Goal: Task Accomplishment & Management: Use online tool/utility

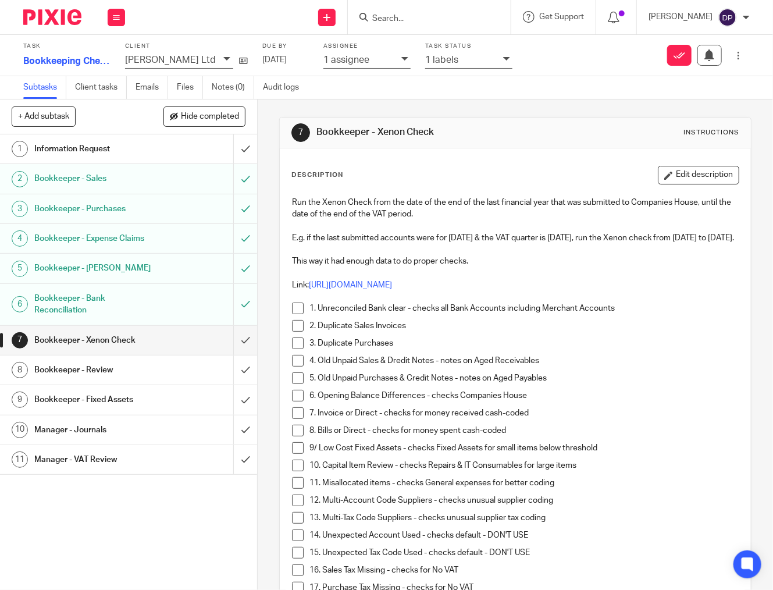
click at [297, 314] on span at bounding box center [298, 309] width 12 height 12
click at [296, 332] on span at bounding box center [298, 326] width 12 height 12
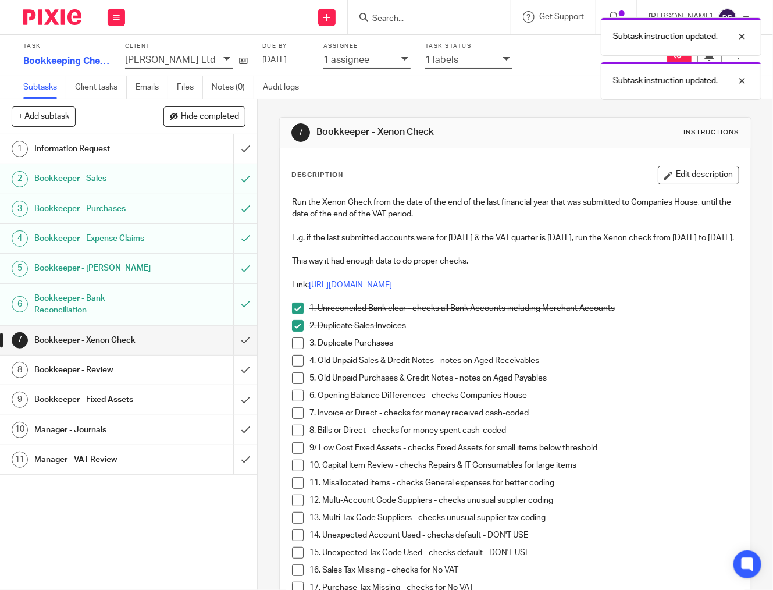
click at [296, 349] on span at bounding box center [298, 343] width 12 height 12
click at [300, 367] on span at bounding box center [298, 361] width 12 height 12
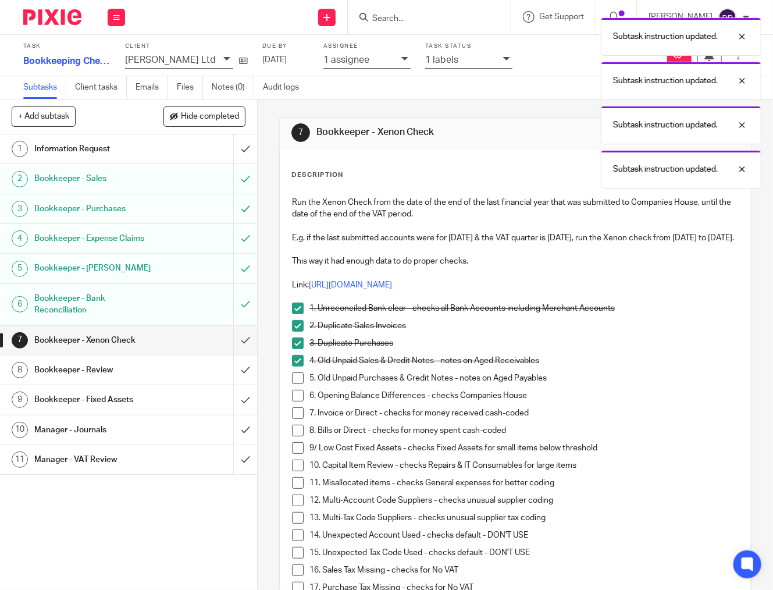
click at [304, 384] on span at bounding box center [298, 378] width 12 height 12
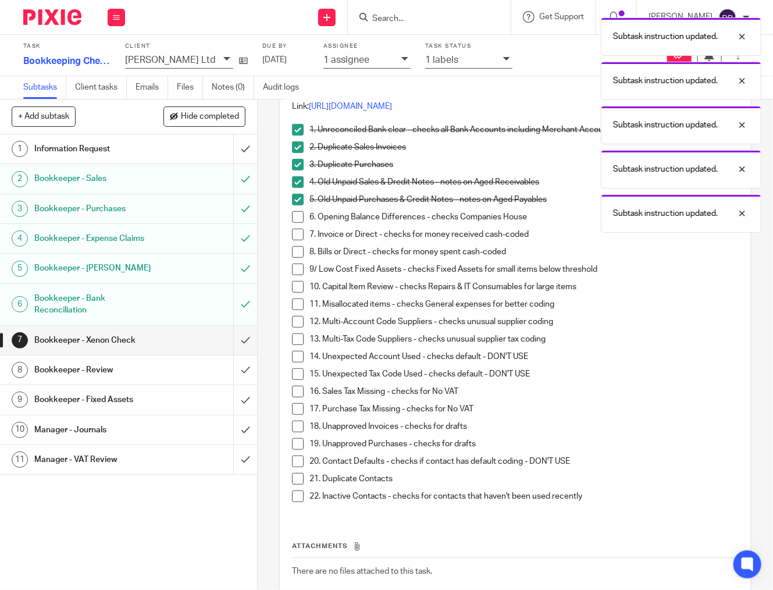
scroll to position [180, 0]
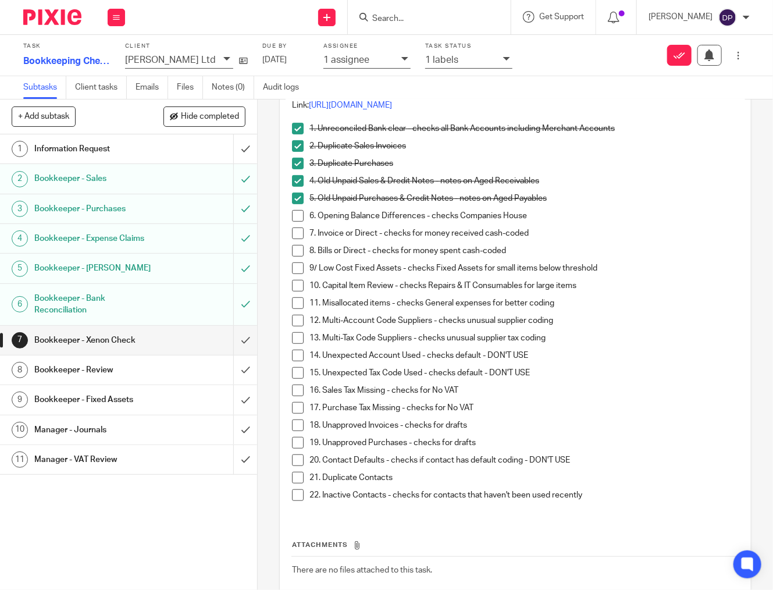
click at [301, 239] on span at bounding box center [298, 233] width 12 height 12
click at [293, 257] on span at bounding box center [298, 251] width 12 height 12
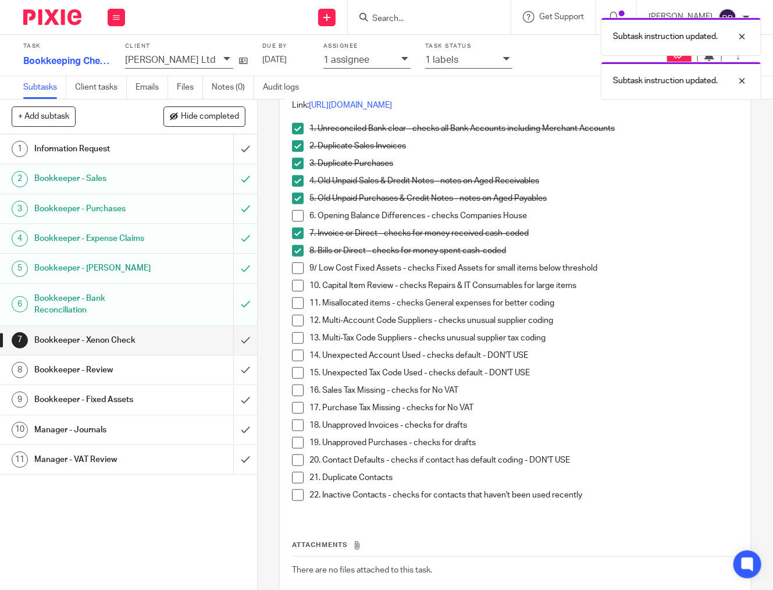
click at [297, 274] on span at bounding box center [298, 268] width 12 height 12
click at [299, 291] on span at bounding box center [298, 286] width 12 height 12
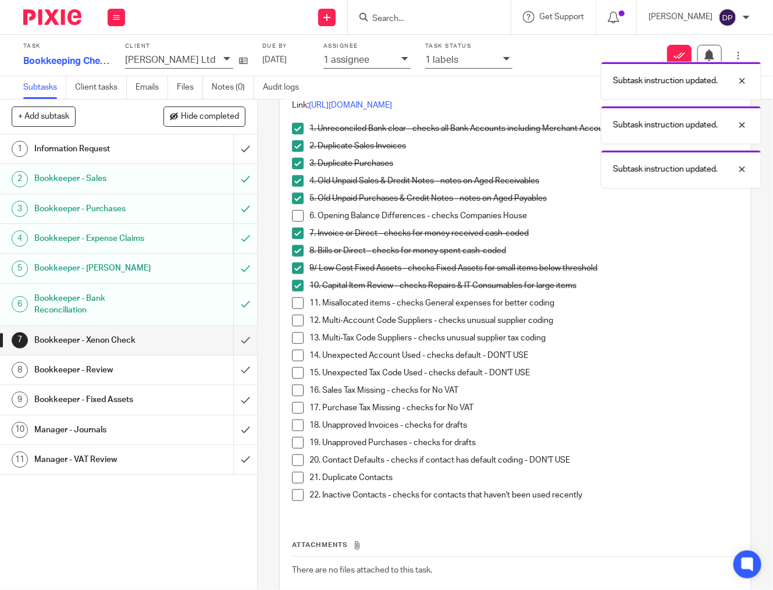
click at [297, 309] on span at bounding box center [298, 303] width 12 height 12
click at [300, 326] on span at bounding box center [298, 321] width 12 height 12
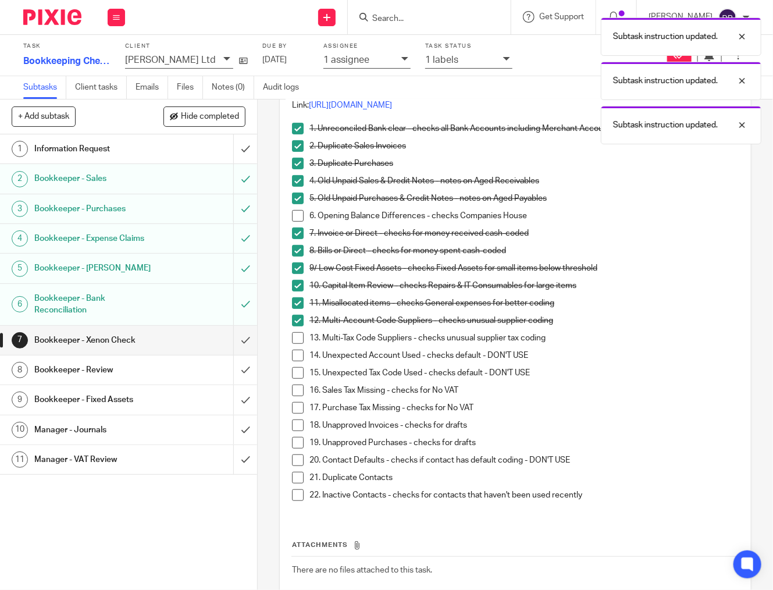
click at [298, 344] on span at bounding box center [298, 338] width 12 height 12
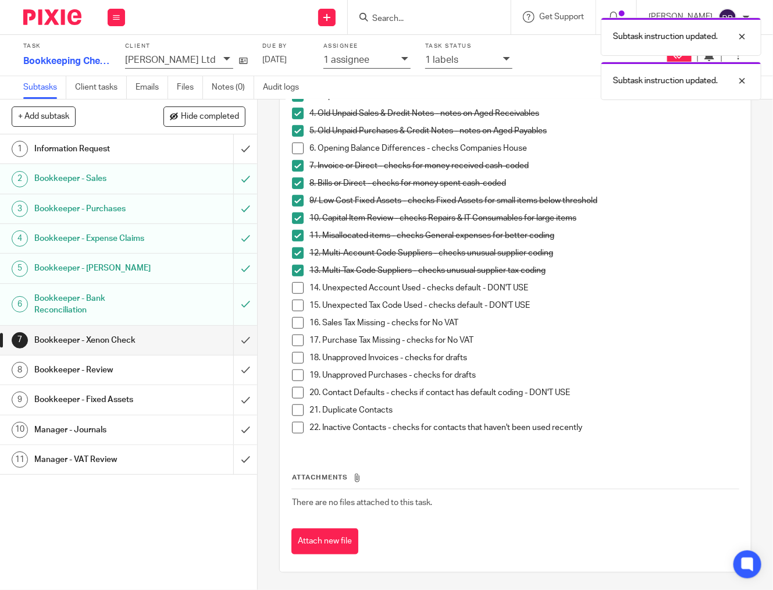
scroll to position [258, 0]
drag, startPoint x: 300, startPoint y: 319, endPoint x: 297, endPoint y: 346, distance: 27.0
click at [300, 319] on span at bounding box center [298, 323] width 12 height 12
click at [299, 338] on span at bounding box center [298, 341] width 12 height 12
click at [300, 359] on span at bounding box center [298, 358] width 12 height 12
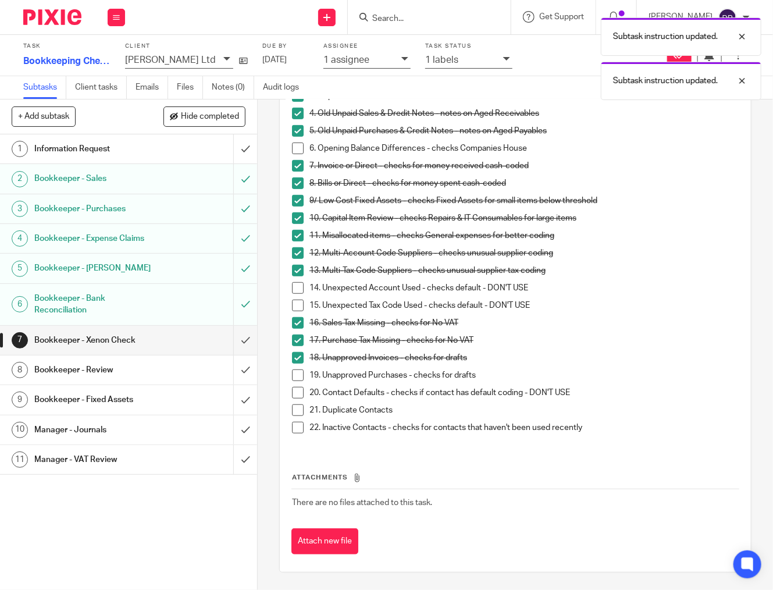
click at [300, 371] on span at bounding box center [298, 375] width 12 height 12
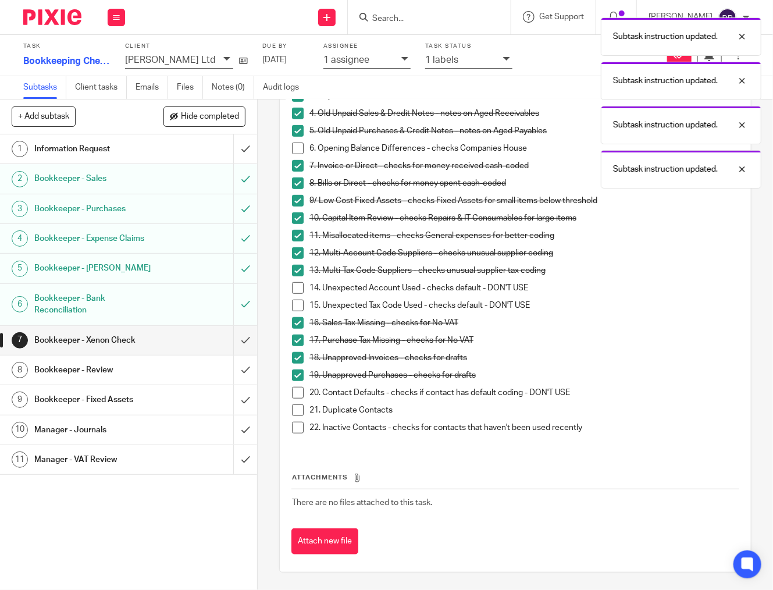
click at [300, 410] on span at bounding box center [298, 410] width 12 height 12
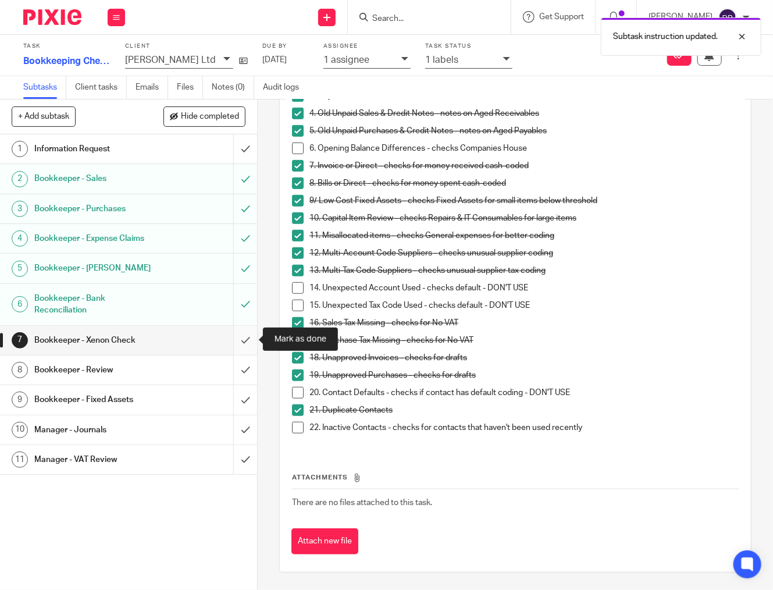
click at [246, 338] on input "submit" at bounding box center [128, 340] width 257 height 29
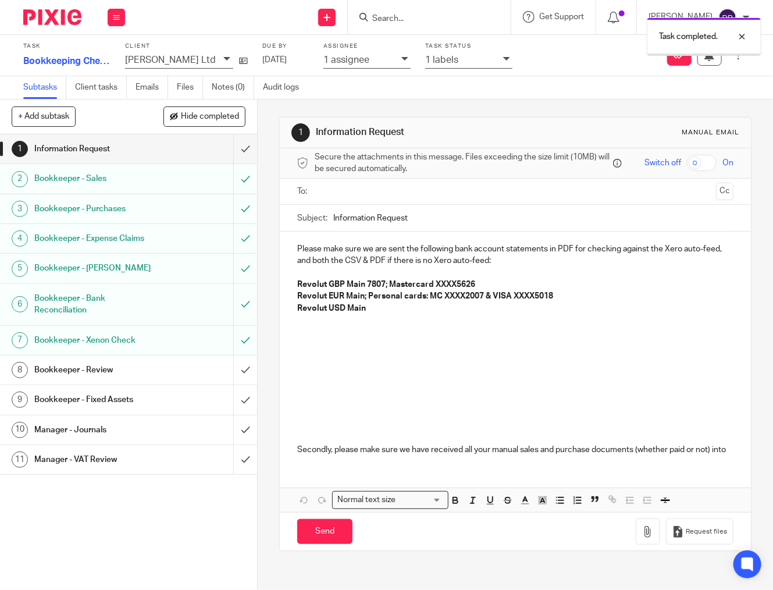
click at [145, 371] on h1 "Bookkeeper - Review" at bounding box center [96, 369] width 125 height 17
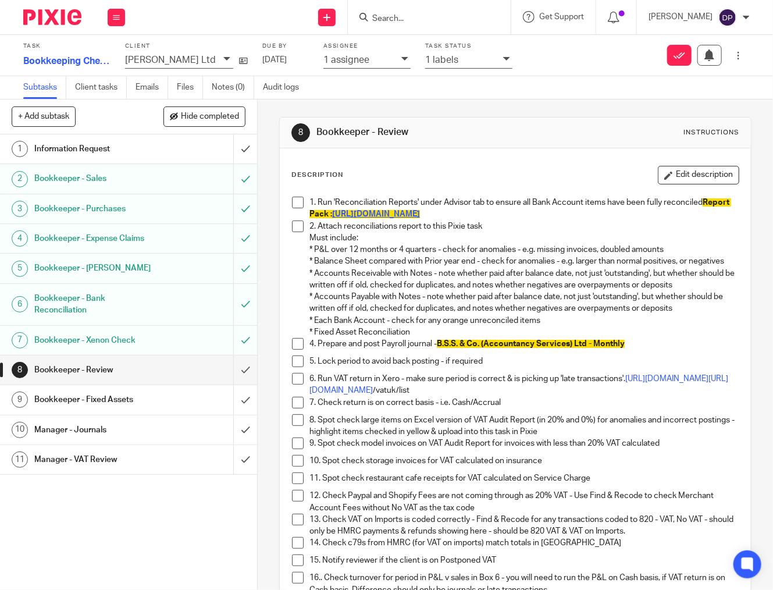
click at [420, 216] on span "[URL][DOMAIN_NAME]" at bounding box center [376, 214] width 88 height 8
click at [299, 202] on span at bounding box center [298, 203] width 12 height 12
click at [299, 223] on span at bounding box center [298, 226] width 12 height 12
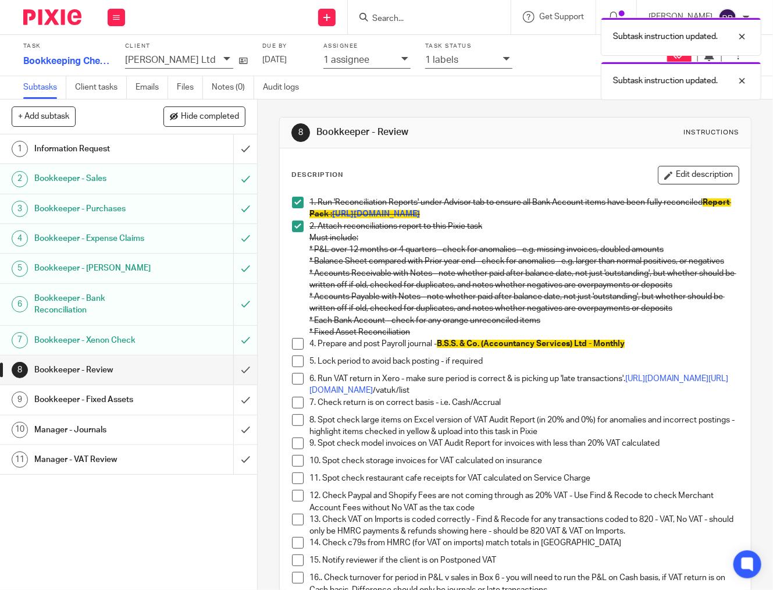
click at [300, 343] on span at bounding box center [298, 344] width 12 height 12
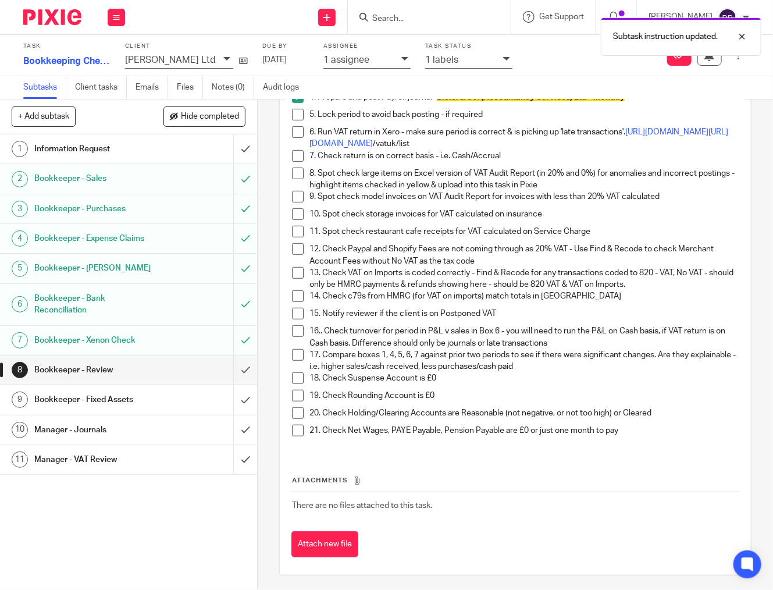
scroll to position [246, 0]
click at [298, 155] on span at bounding box center [298, 157] width 12 height 12
click at [296, 171] on span at bounding box center [298, 174] width 12 height 12
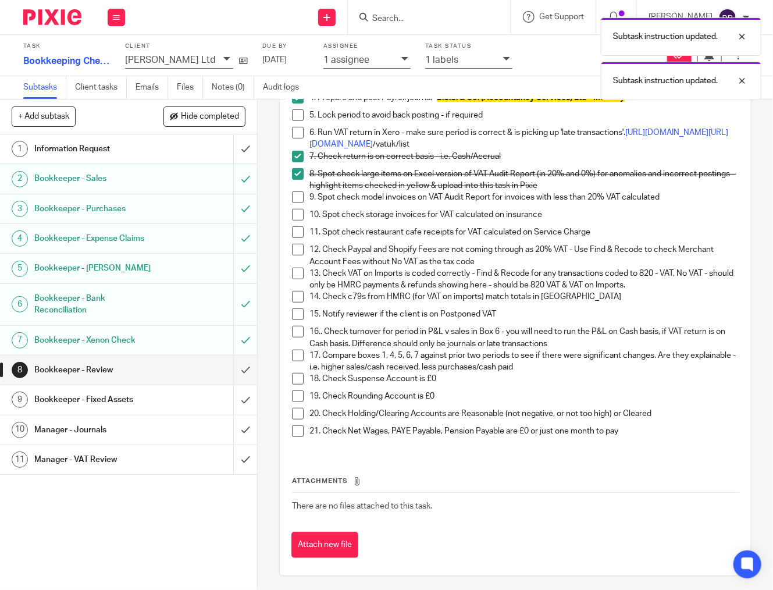
click at [297, 195] on span at bounding box center [298, 197] width 12 height 12
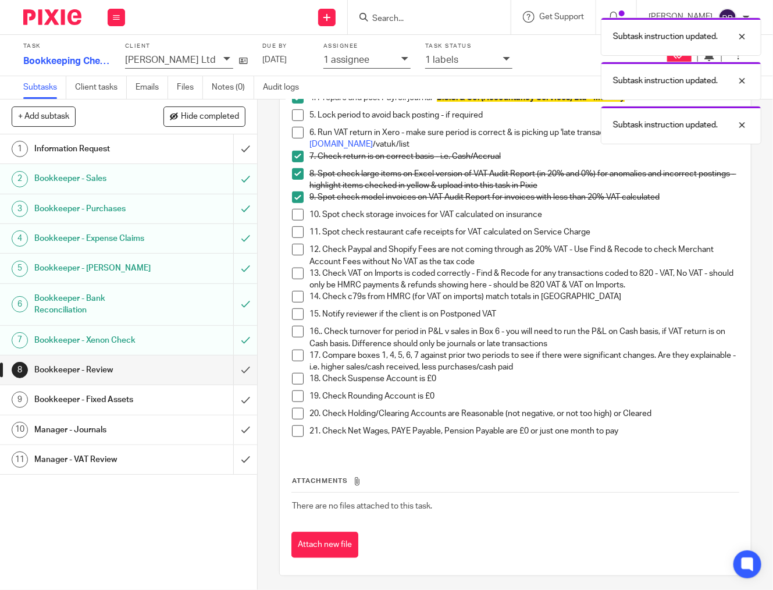
click at [303, 218] on span at bounding box center [298, 215] width 12 height 12
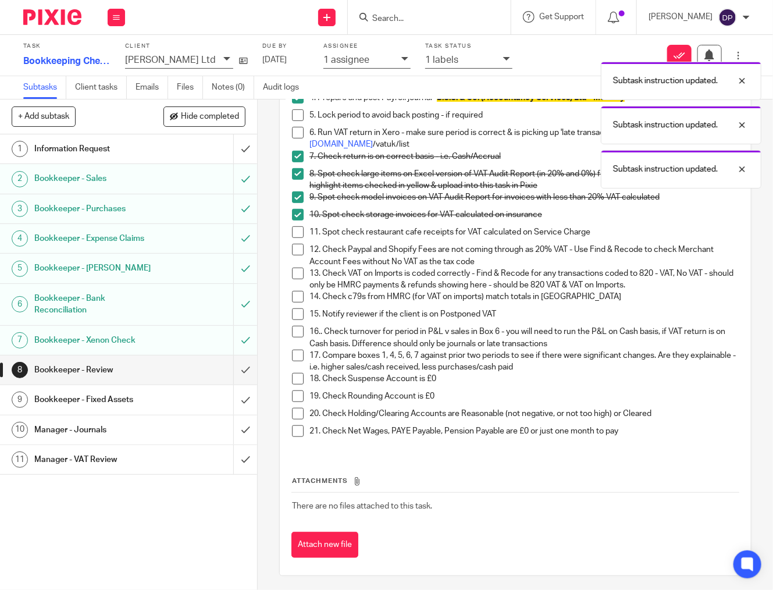
click at [303, 234] on span at bounding box center [298, 232] width 12 height 12
click at [304, 250] on span at bounding box center [298, 250] width 12 height 12
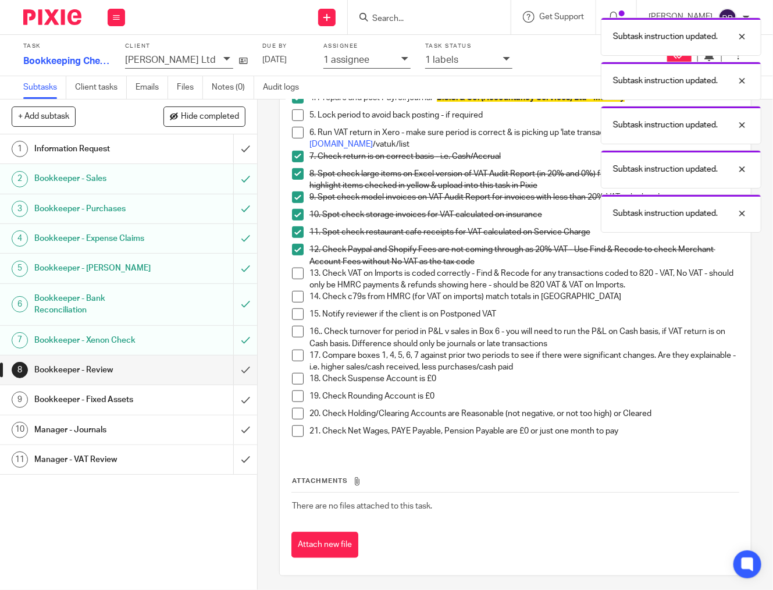
click at [301, 268] on span at bounding box center [298, 274] width 12 height 12
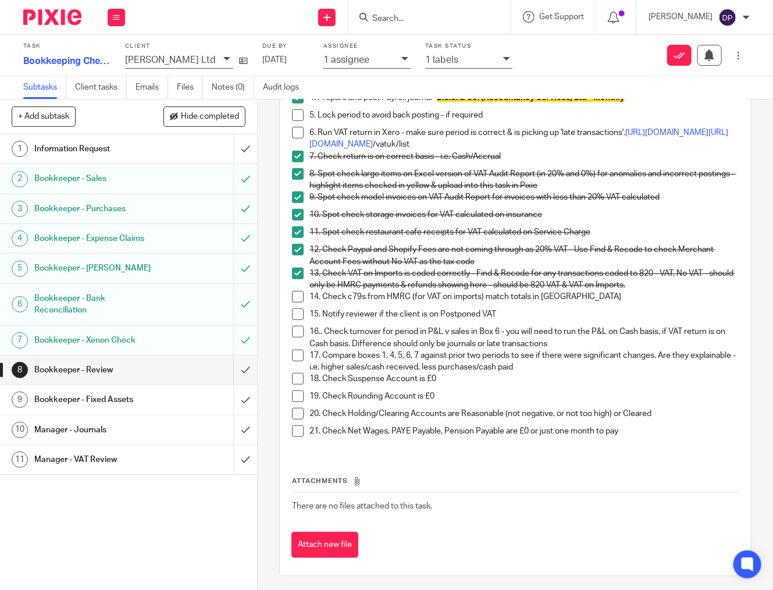
click at [300, 328] on span at bounding box center [298, 332] width 12 height 12
click at [303, 359] on li "17. Compare boxes 1, 4, 5, 6, 7 against prior two periods to see if there were …" at bounding box center [515, 362] width 447 height 24
click at [302, 352] on span at bounding box center [298, 356] width 12 height 12
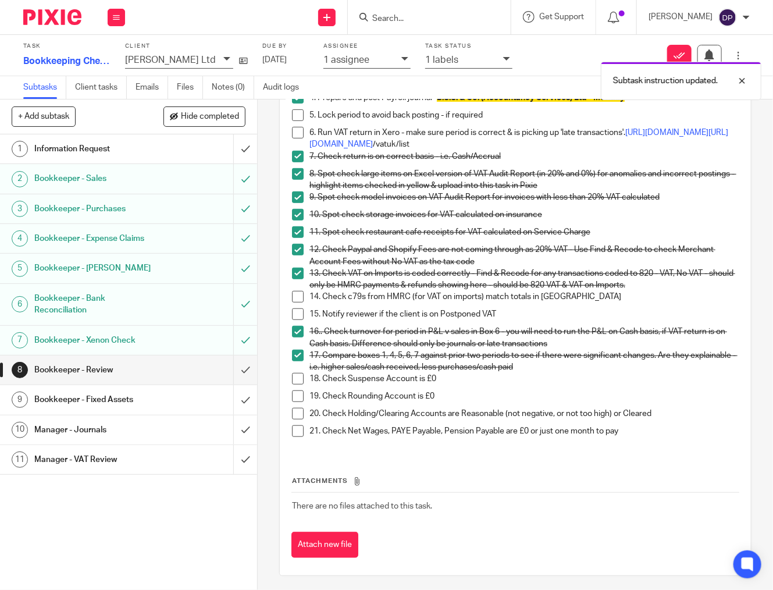
click at [301, 373] on span at bounding box center [298, 379] width 12 height 12
click at [298, 390] on span at bounding box center [298, 396] width 12 height 12
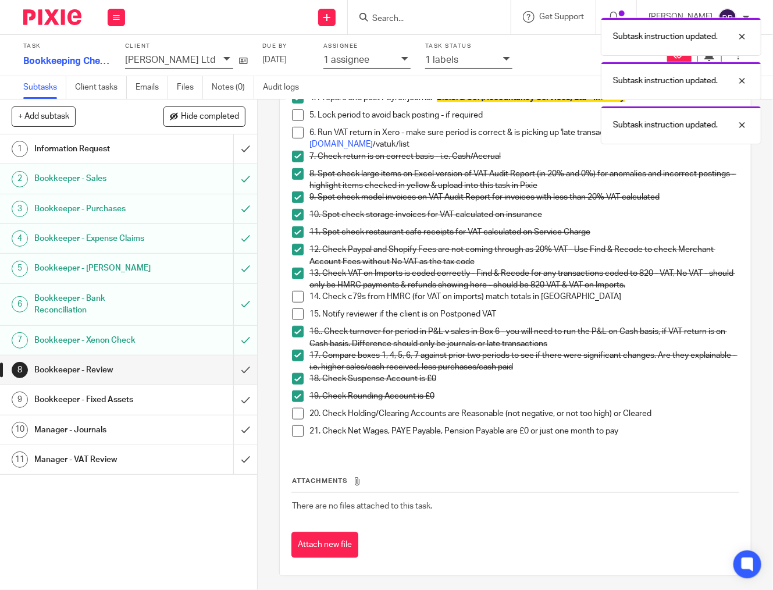
click at [298, 408] on span at bounding box center [298, 414] width 12 height 12
click at [301, 425] on span at bounding box center [298, 431] width 12 height 12
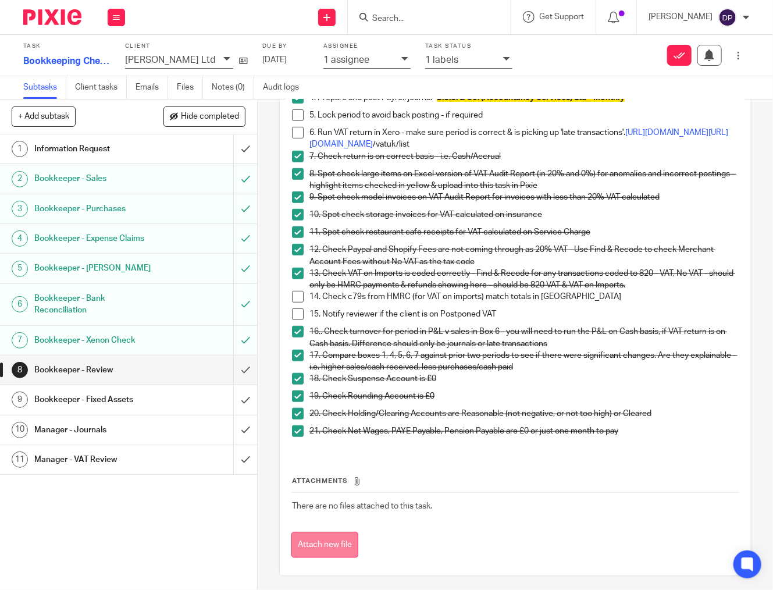
click at [316, 537] on button "Attach new file" at bounding box center [324, 545] width 67 height 26
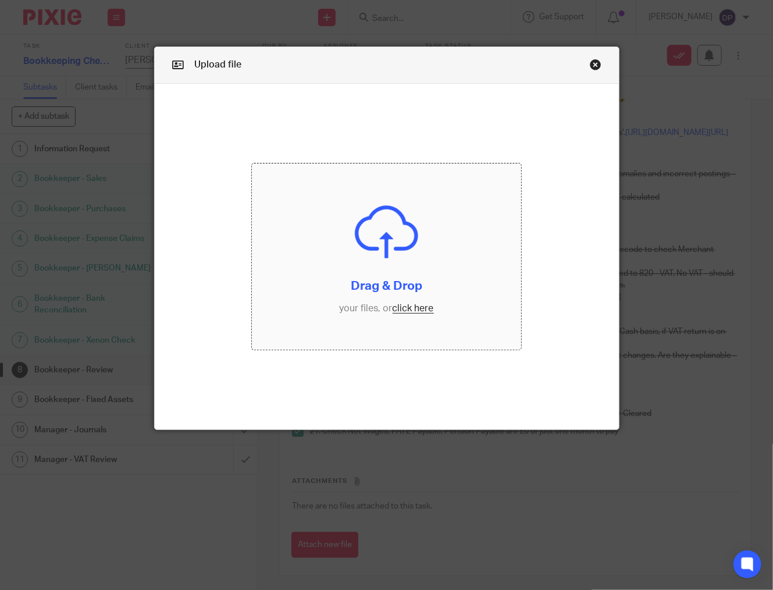
click at [417, 312] on input "file" at bounding box center [387, 256] width 270 height 186
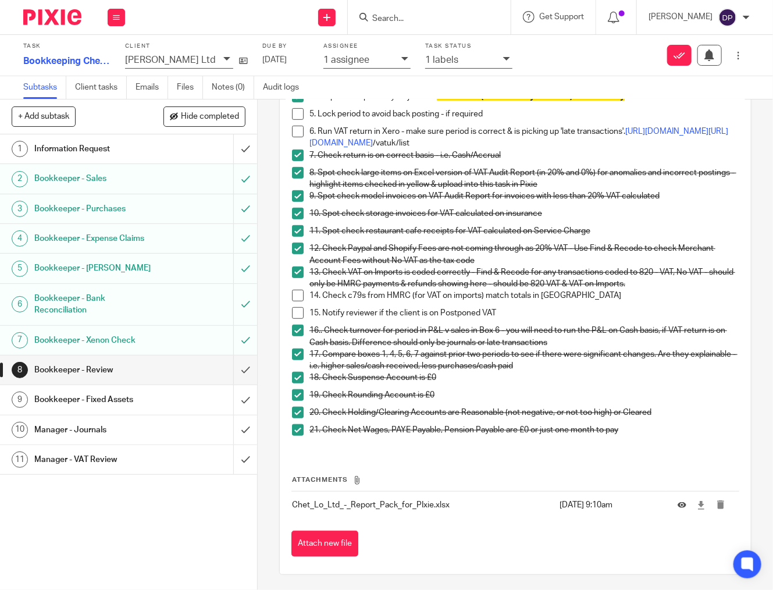
scroll to position [246, 0]
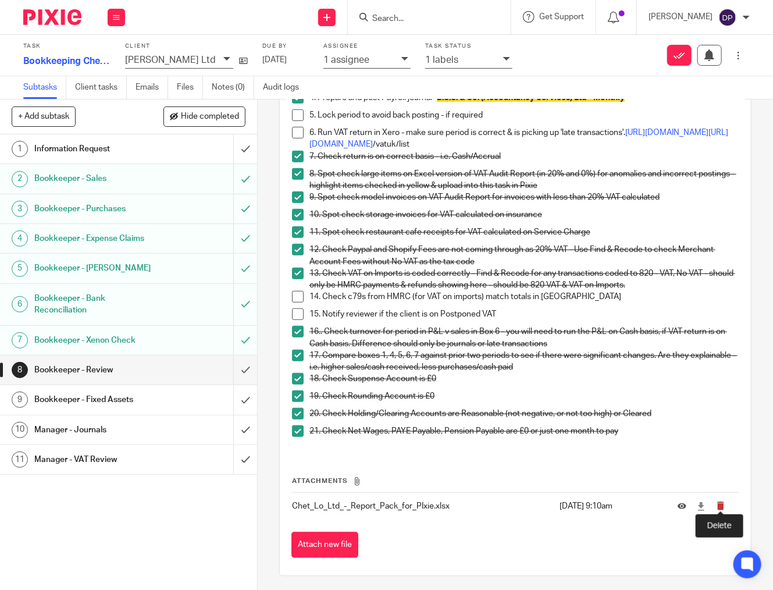
click at [723, 506] on icon "submit" at bounding box center [720, 505] width 9 height 9
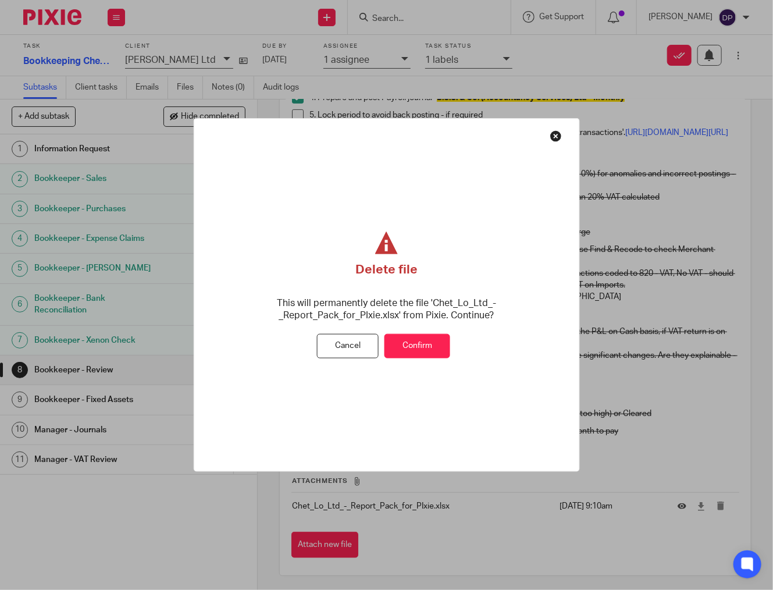
click at [414, 346] on button "Confirm" at bounding box center [418, 345] width 66 height 25
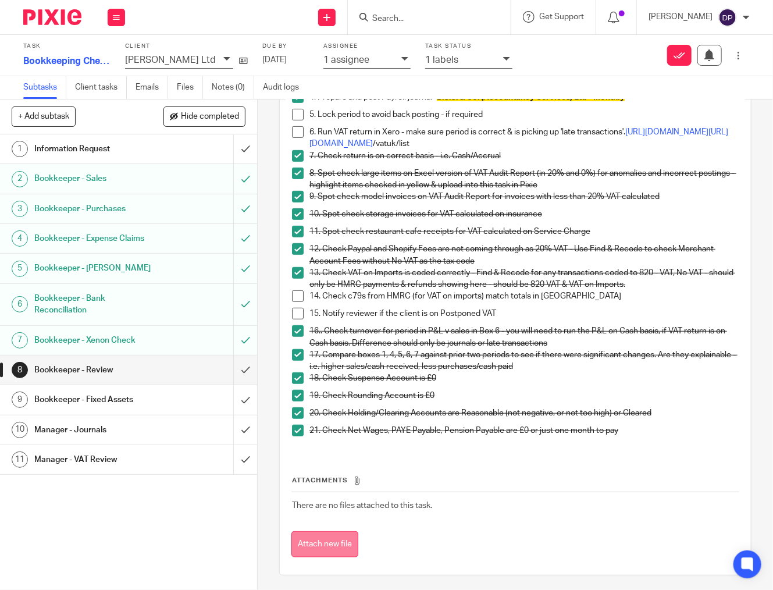
scroll to position [246, 0]
click at [336, 545] on button "Attach new file" at bounding box center [324, 545] width 67 height 26
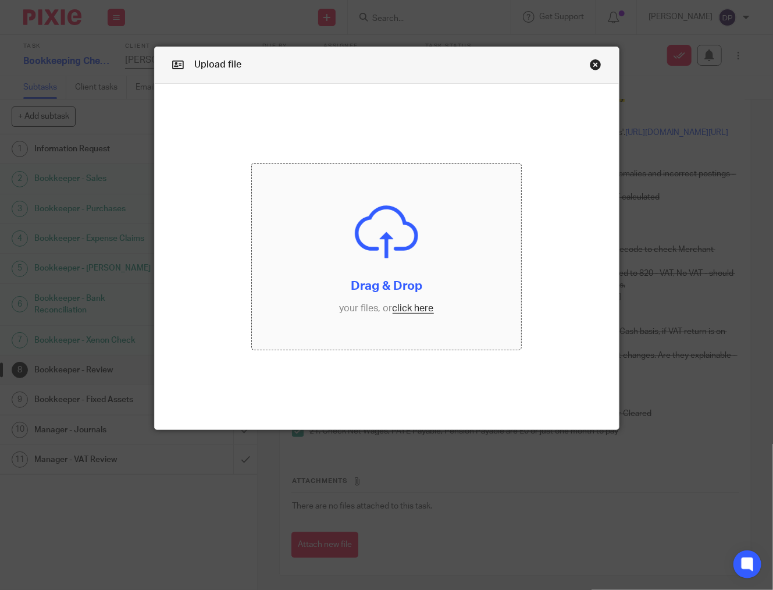
click at [427, 310] on input "file" at bounding box center [387, 256] width 270 height 186
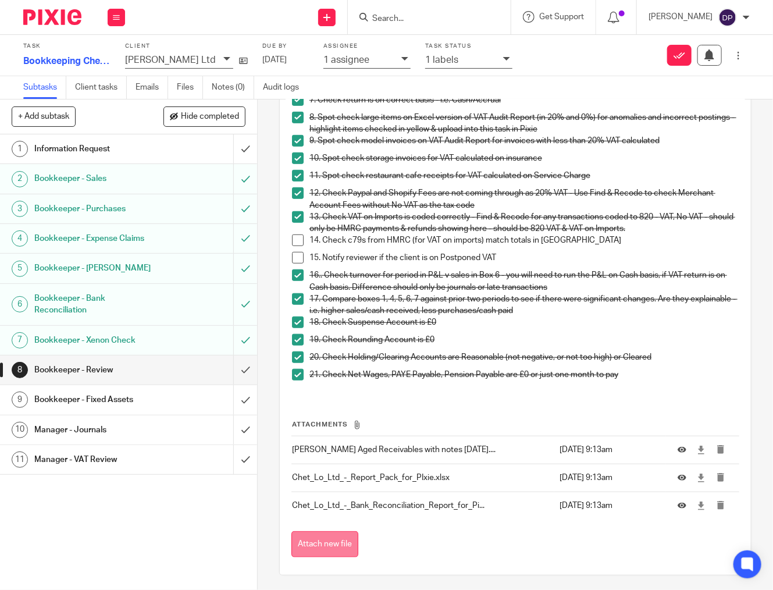
scroll to position [301, 0]
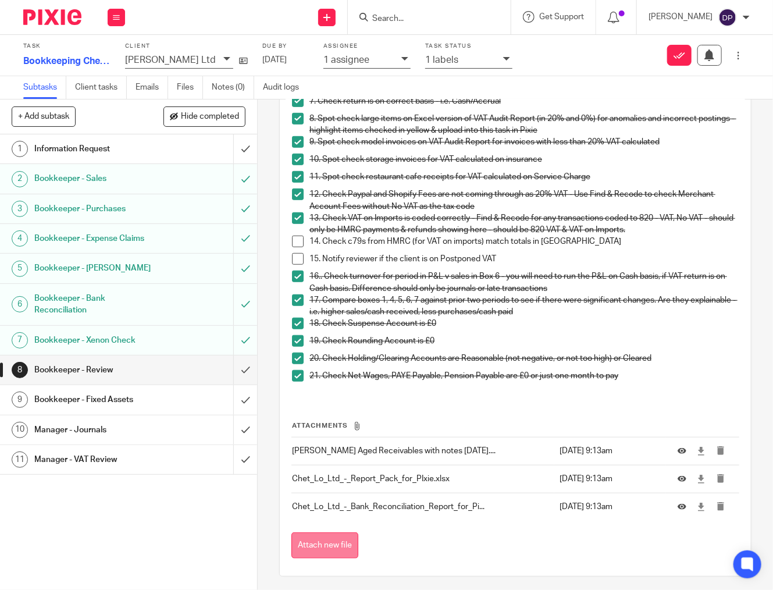
click at [319, 545] on button "Attach new file" at bounding box center [324, 545] width 67 height 26
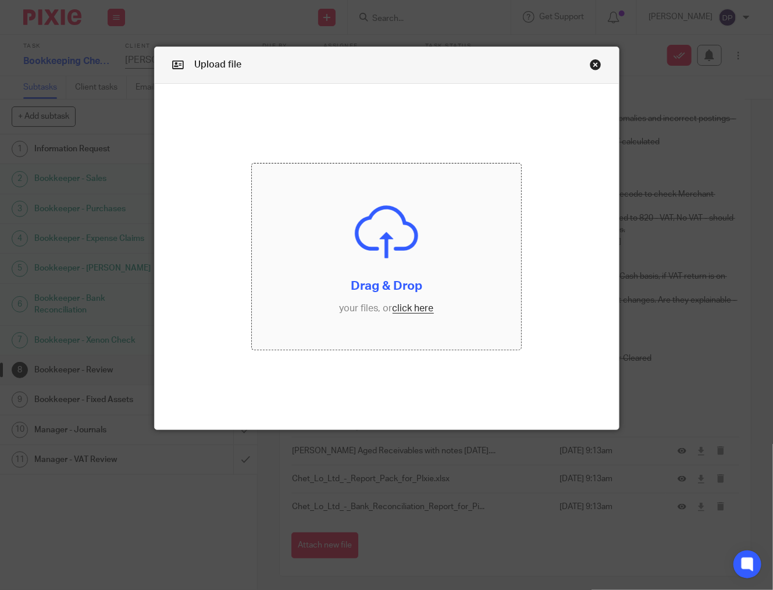
click at [413, 307] on input "file" at bounding box center [387, 256] width 270 height 186
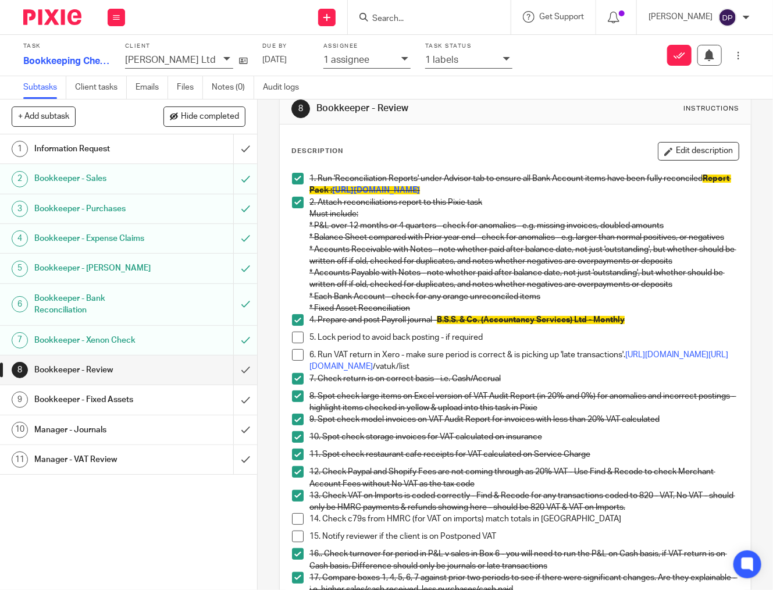
scroll to position [23, 0]
click at [483, 367] on link "https://go.xero.com/app/!gjWW6/dashboard" at bounding box center [519, 361] width 419 height 20
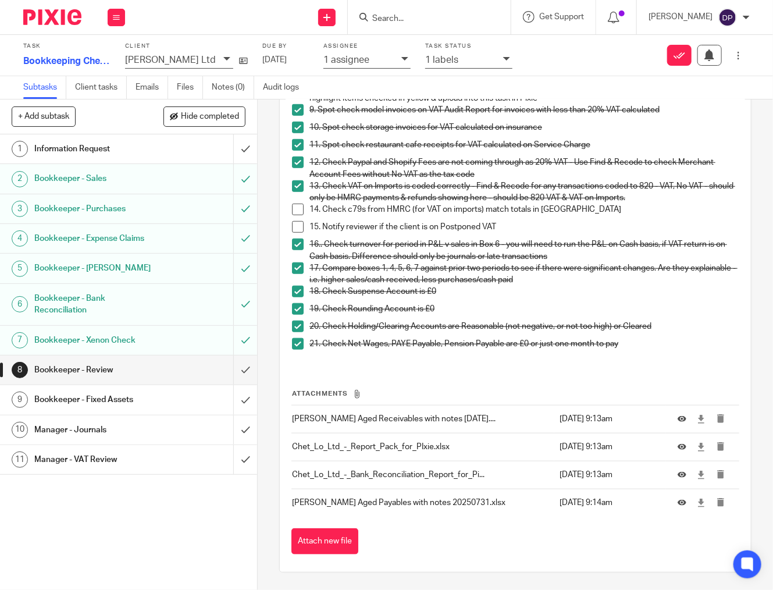
scroll to position [330, 0]
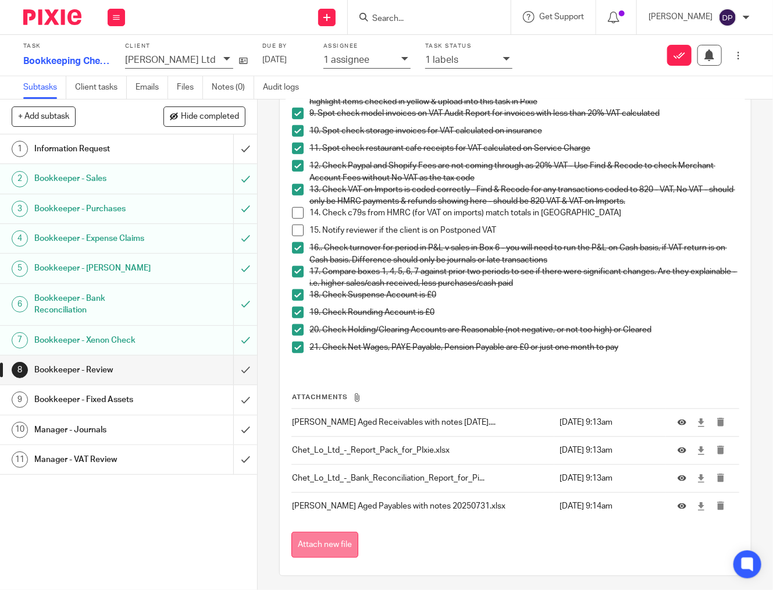
click at [323, 536] on button "Attach new file" at bounding box center [324, 545] width 67 height 26
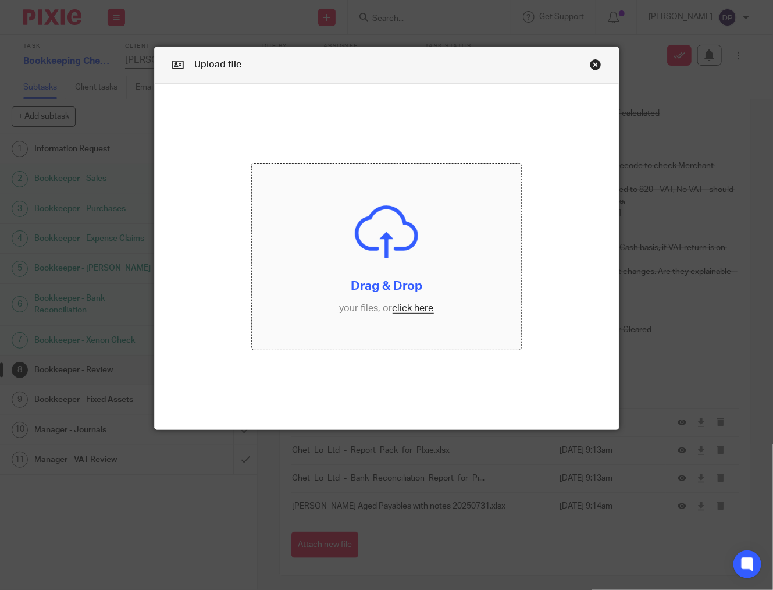
click at [420, 308] on input "file" at bounding box center [387, 256] width 270 height 186
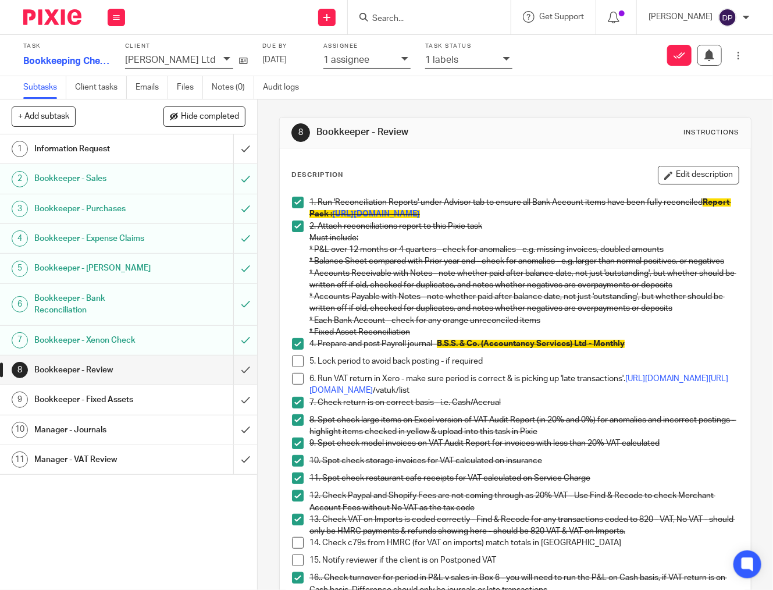
click at [300, 379] on span at bounding box center [298, 379] width 12 height 12
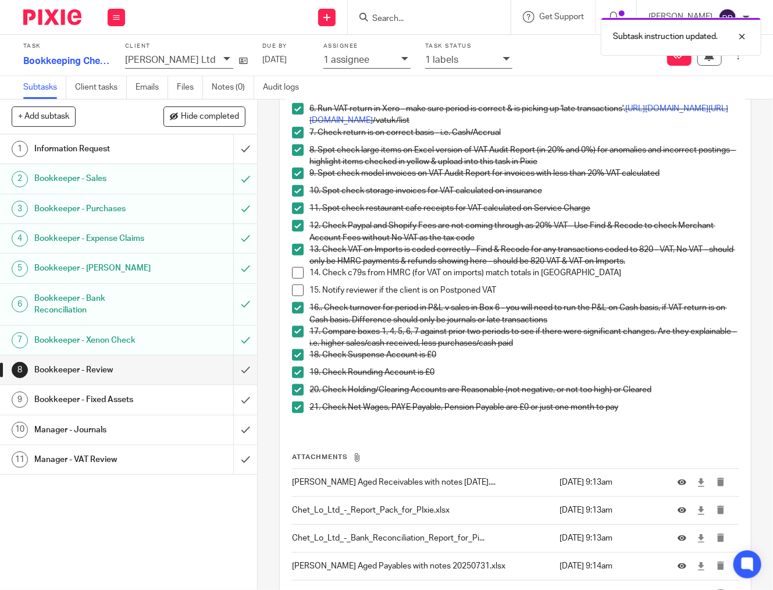
scroll to position [272, 0]
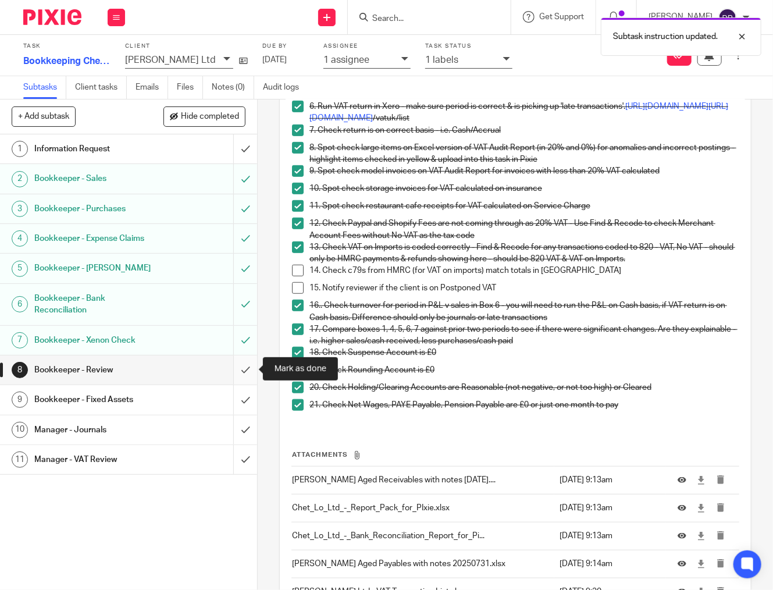
click at [241, 369] on input "submit" at bounding box center [128, 369] width 257 height 29
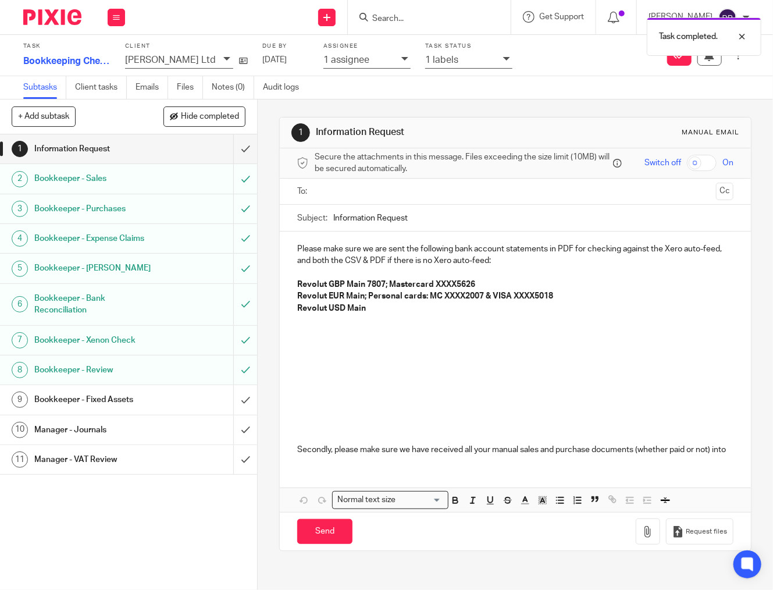
click at [148, 403] on h1 "Bookkeeper - Fixed Assets" at bounding box center [96, 399] width 125 height 17
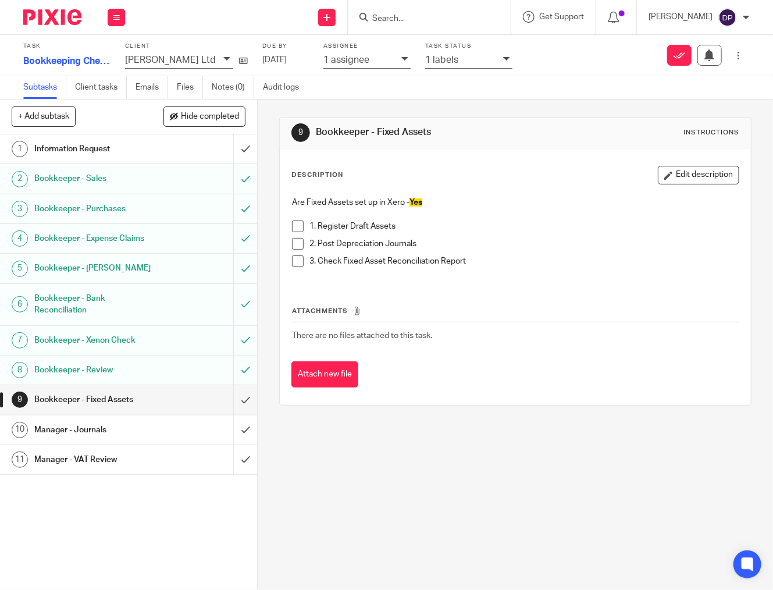
drag, startPoint x: 301, startPoint y: 227, endPoint x: 300, endPoint y: 243, distance: 15.8
click at [301, 227] on span at bounding box center [298, 226] width 12 height 12
click at [300, 243] on span at bounding box center [298, 244] width 12 height 12
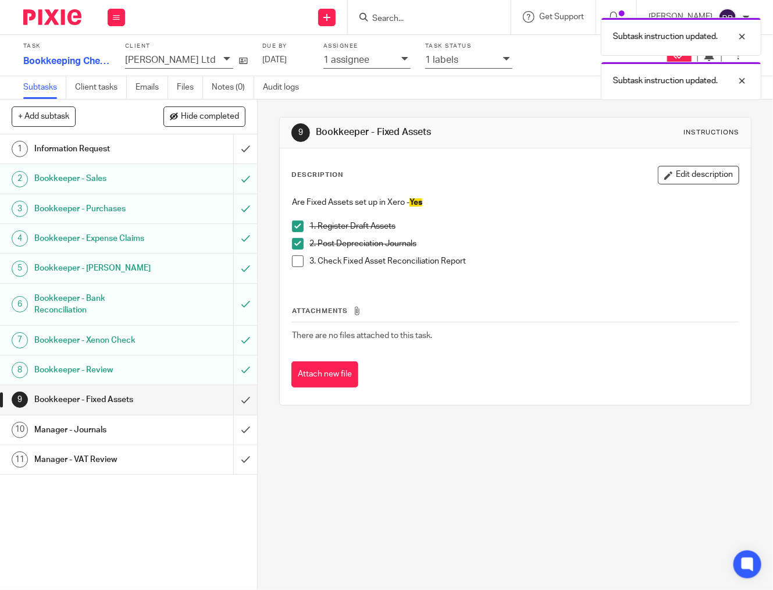
click at [300, 260] on span at bounding box center [298, 261] width 12 height 12
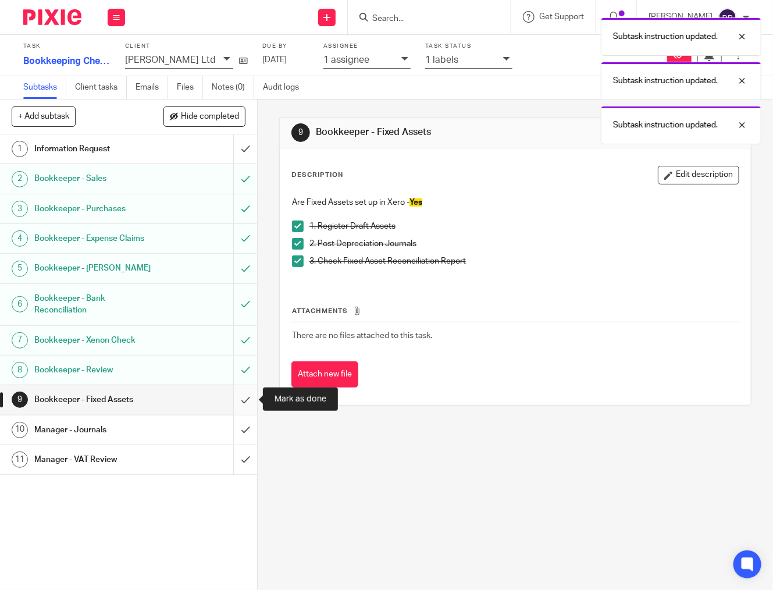
click at [246, 394] on input "submit" at bounding box center [128, 399] width 257 height 29
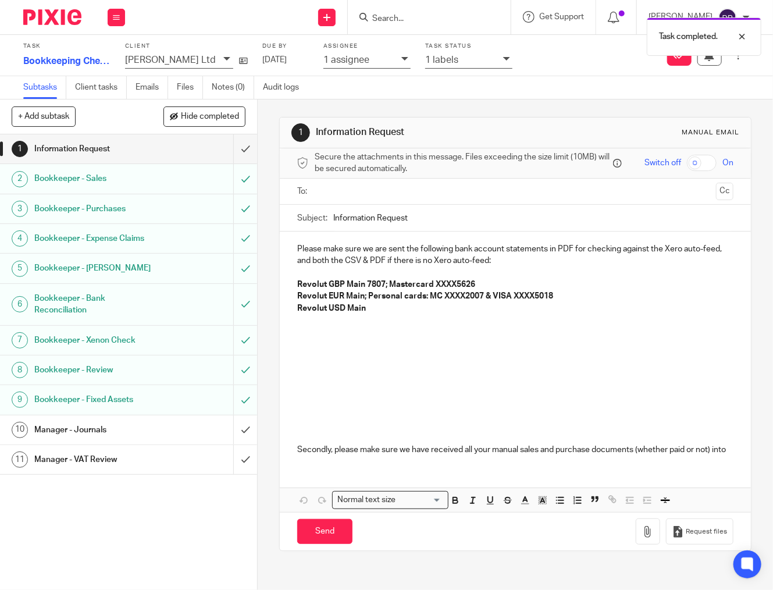
click at [503, 61] on icon at bounding box center [506, 58] width 7 height 7
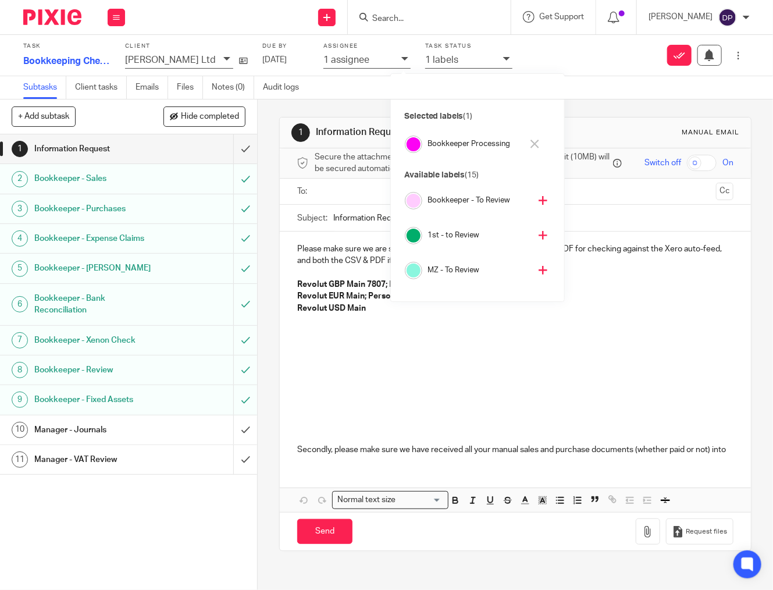
scroll to position [73, 0]
click at [536, 232] on button at bounding box center [543, 235] width 14 height 19
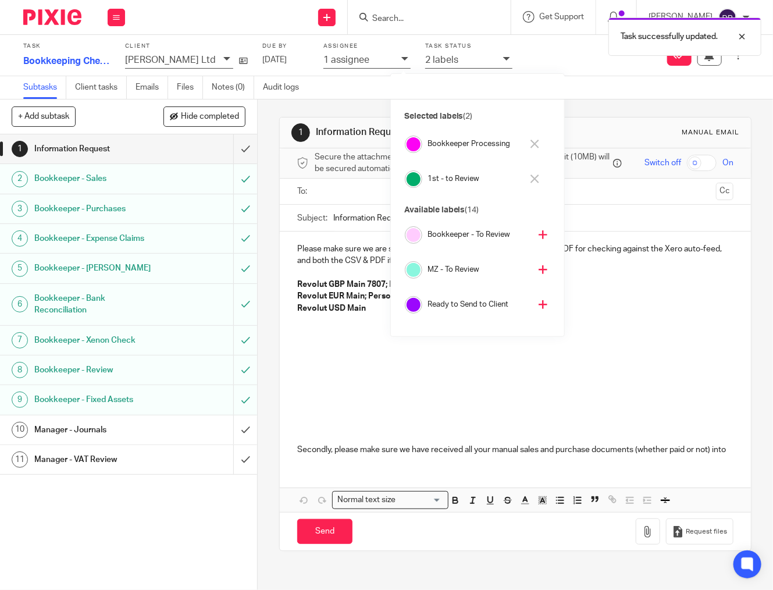
click at [536, 145] on icon at bounding box center [535, 144] width 9 height 9
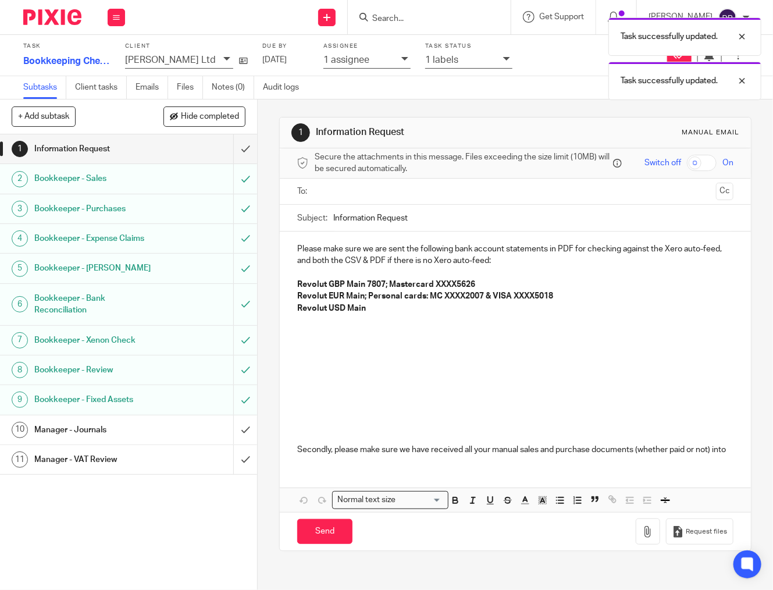
click at [542, 63] on div "Task successfully updated. Task successfully updated." at bounding box center [574, 56] width 375 height 88
click at [472, 19] on div "Task successfully updated. Task successfully updated." at bounding box center [574, 56] width 375 height 88
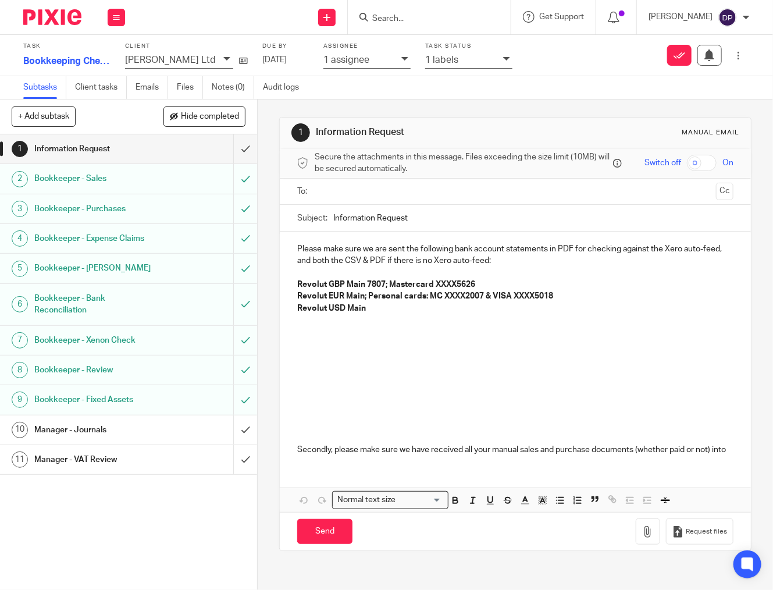
drag, startPoint x: 404, startPoint y: 24, endPoint x: 404, endPoint y: 17, distance: 7.6
click at [404, 24] on div at bounding box center [429, 17] width 163 height 34
click at [404, 17] on input "Search" at bounding box center [423, 19] width 105 height 10
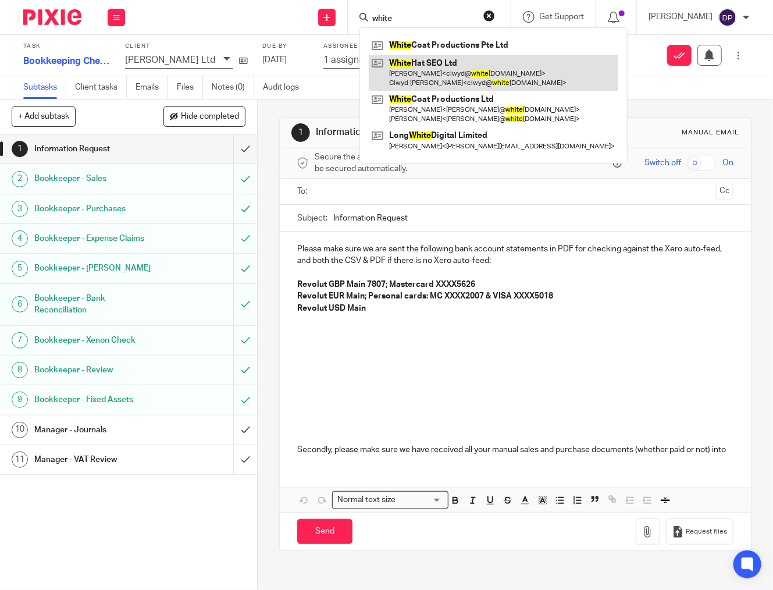
type input "white"
click at [449, 78] on link at bounding box center [494, 73] width 250 height 36
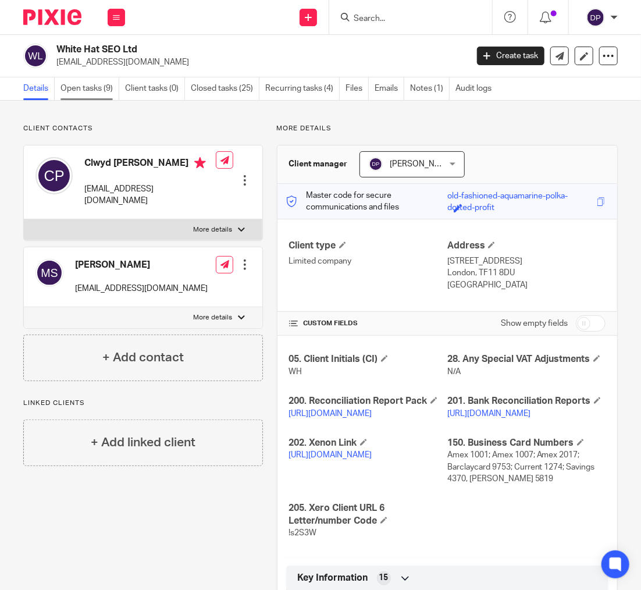
click at [101, 87] on link "Open tasks (9)" at bounding box center [90, 88] width 59 height 23
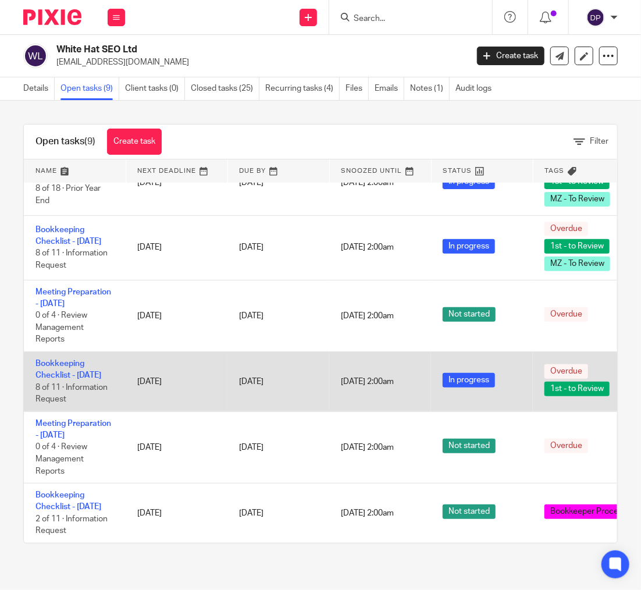
scroll to position [276, 0]
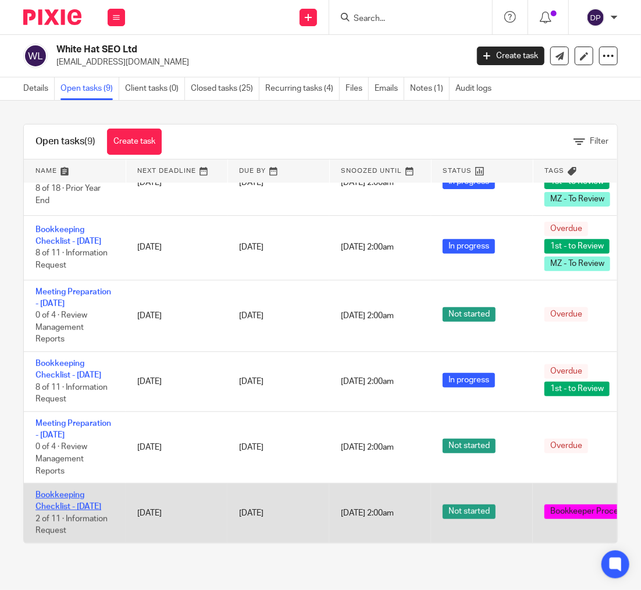
click at [66, 491] on link "Bookkeeping Checklist - [DATE]" at bounding box center [68, 501] width 66 height 20
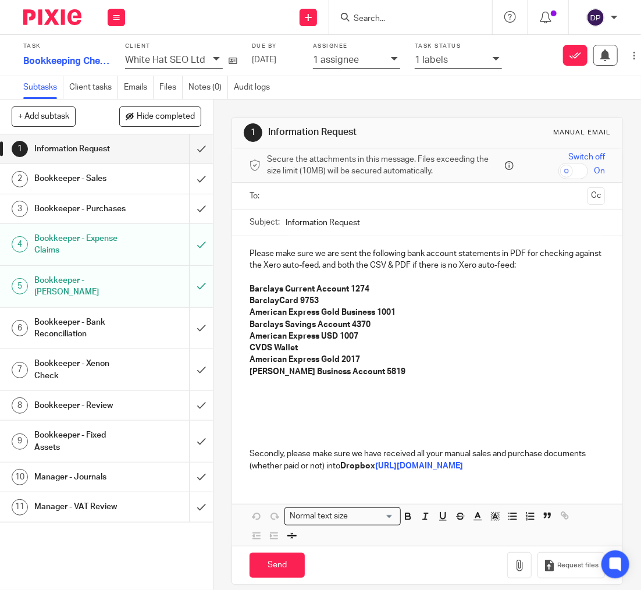
click at [86, 179] on h1 "Bookkeeper - Sales" at bounding box center [81, 178] width 95 height 17
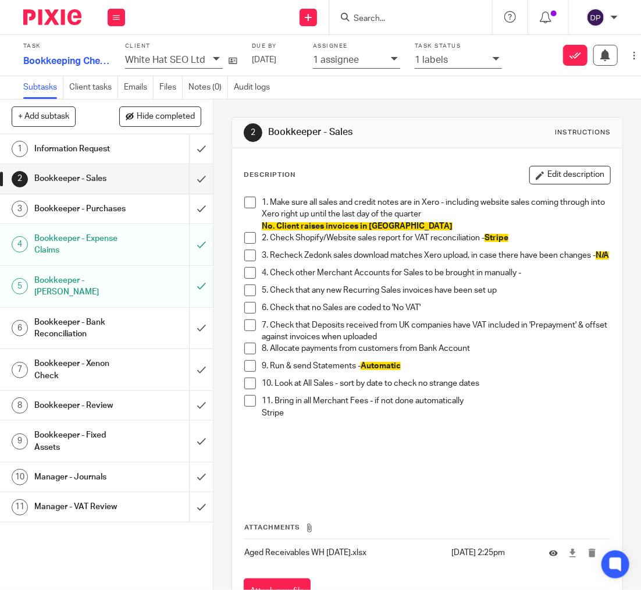
drag, startPoint x: 252, startPoint y: 207, endPoint x: 251, endPoint y: 230, distance: 23.3
click at [252, 207] on span at bounding box center [250, 203] width 12 height 12
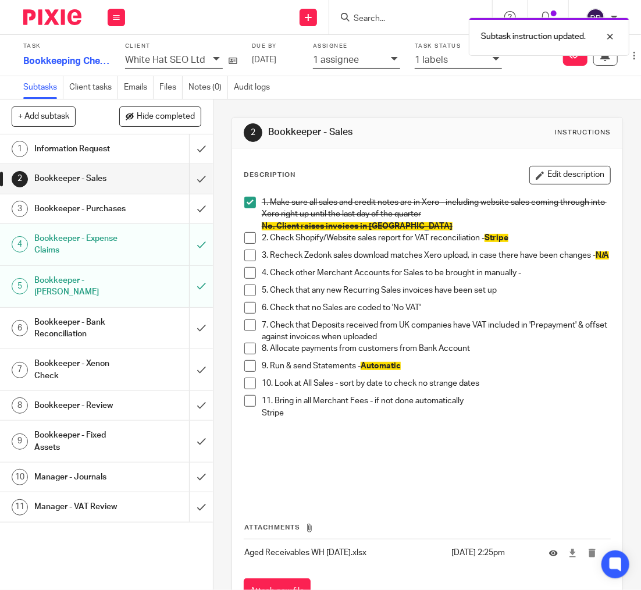
click at [251, 241] on span at bounding box center [250, 238] width 12 height 12
click at [251, 258] on span at bounding box center [250, 256] width 12 height 12
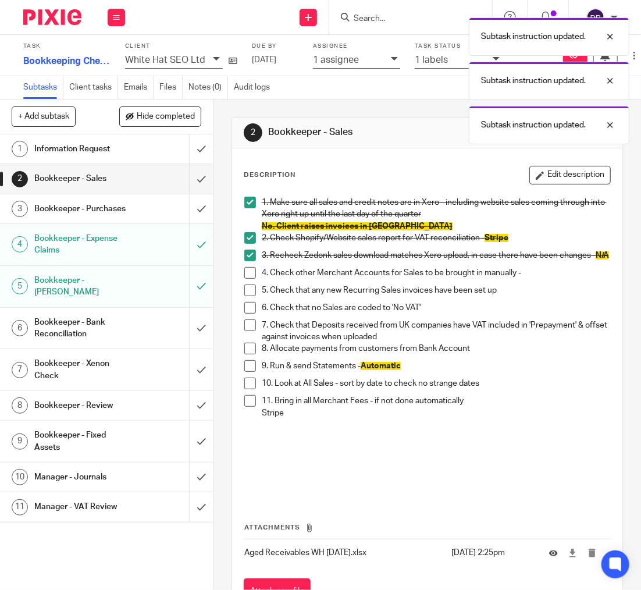
drag, startPoint x: 252, startPoint y: 278, endPoint x: 251, endPoint y: 292, distance: 14.0
click at [252, 279] on span at bounding box center [250, 273] width 12 height 12
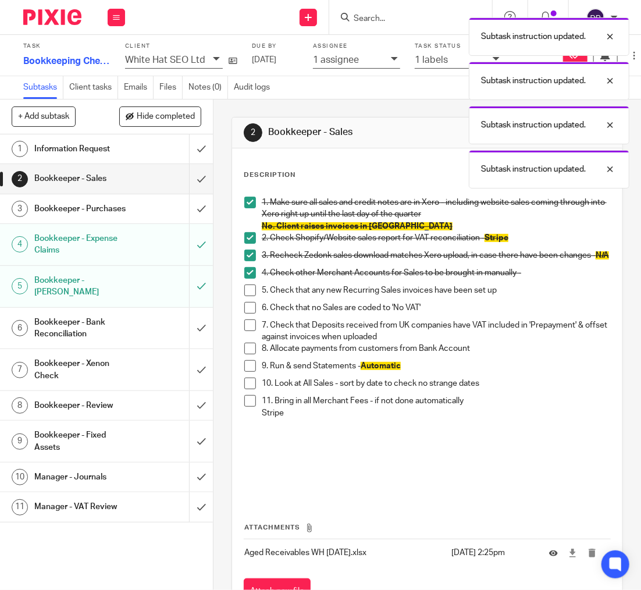
drag, startPoint x: 251, startPoint y: 292, endPoint x: 253, endPoint y: 312, distance: 19.9
click at [251, 292] on span at bounding box center [250, 290] width 12 height 12
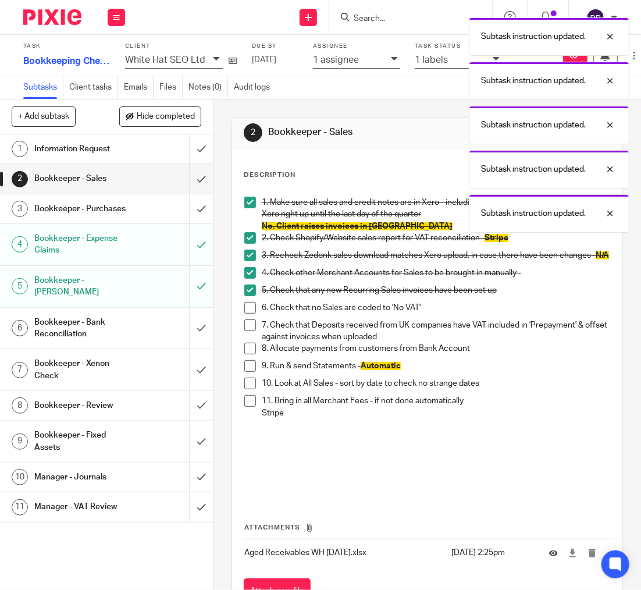
drag, startPoint x: 253, startPoint y: 312, endPoint x: 254, endPoint y: 330, distance: 18.1
click at [253, 312] on span at bounding box center [250, 308] width 12 height 12
click at [255, 331] on span at bounding box center [250, 325] width 12 height 12
click at [257, 354] on li "8. Allocate payments from customers from Bank Account" at bounding box center [427, 351] width 366 height 17
click at [251, 350] on span at bounding box center [250, 349] width 12 height 12
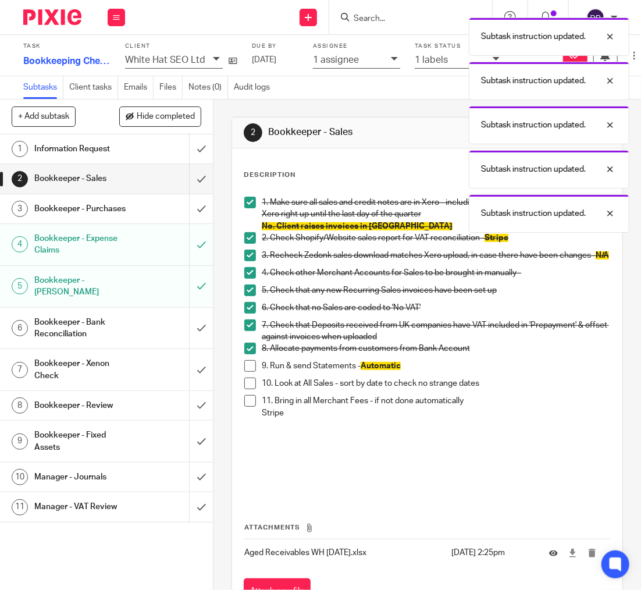
click at [251, 368] on span at bounding box center [250, 366] width 12 height 12
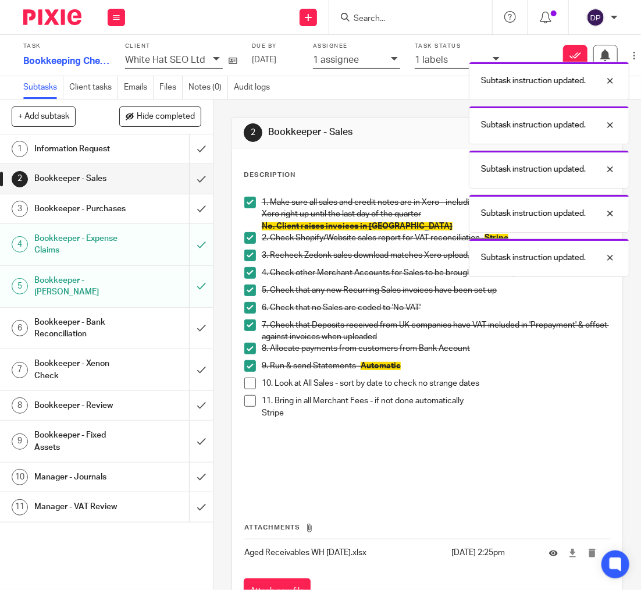
drag, startPoint x: 253, startPoint y: 386, endPoint x: 262, endPoint y: 408, distance: 23.8
click at [252, 386] on span at bounding box center [250, 384] width 12 height 12
click at [254, 407] on span at bounding box center [250, 401] width 12 height 12
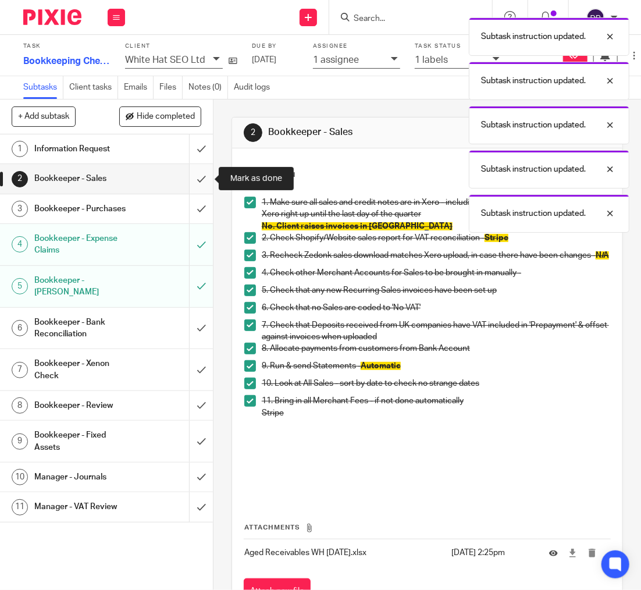
click at [198, 175] on input "submit" at bounding box center [106, 178] width 213 height 29
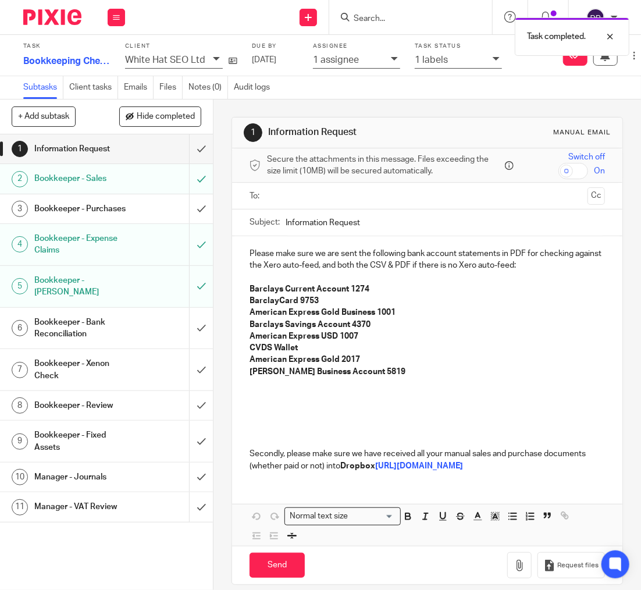
click at [111, 202] on h1 "Bookkeeper - Purchases" at bounding box center [81, 208] width 95 height 17
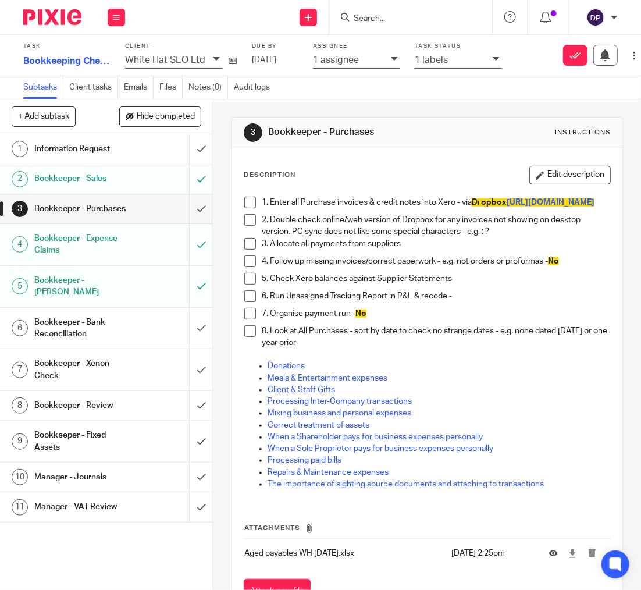
click at [252, 226] on span at bounding box center [250, 220] width 12 height 12
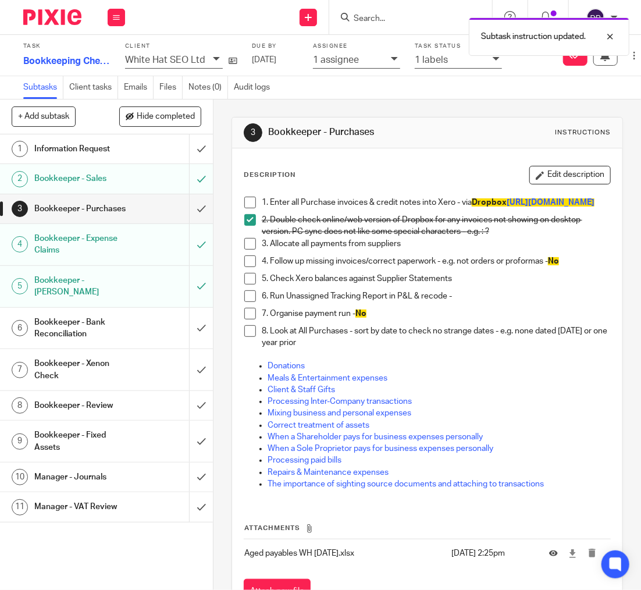
drag, startPoint x: 252, startPoint y: 253, endPoint x: 255, endPoint y: 274, distance: 21.1
click at [251, 238] on li "2. Double check online/web version of Dropbox for any invoices not showing on d…" at bounding box center [427, 226] width 366 height 24
click at [249, 250] on span at bounding box center [250, 244] width 12 height 12
drag, startPoint x: 251, startPoint y: 278, endPoint x: 250, endPoint y: 296, distance: 17.5
click at [251, 267] on span at bounding box center [250, 261] width 12 height 12
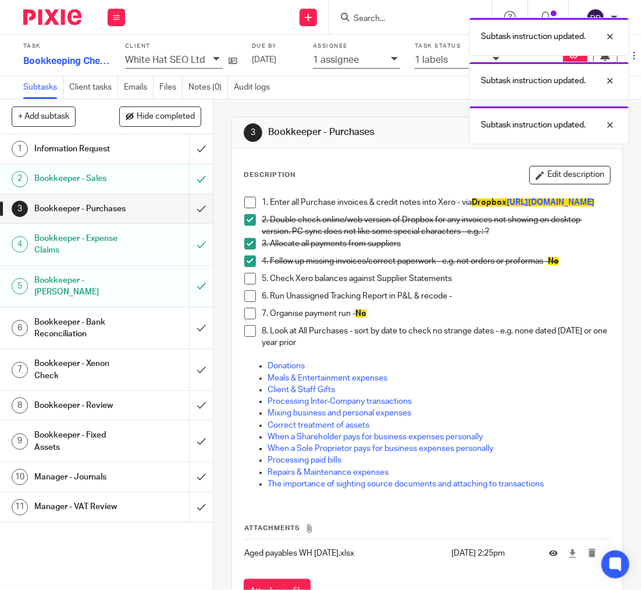
click at [250, 284] on span at bounding box center [250, 279] width 12 height 12
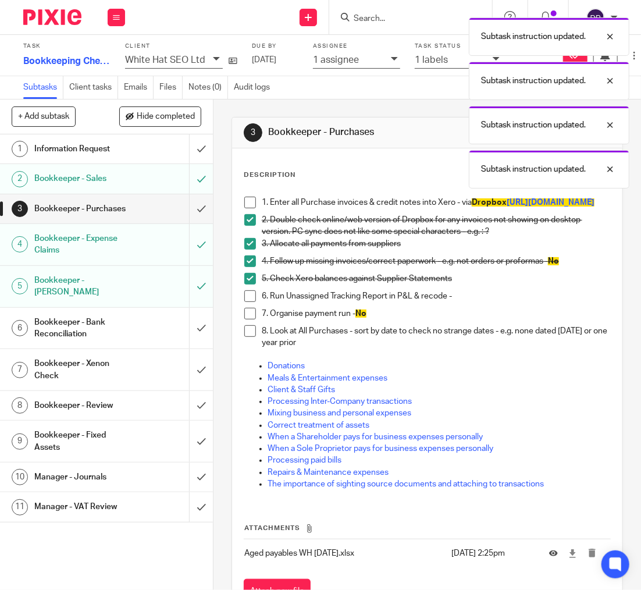
click at [251, 302] on span at bounding box center [250, 296] width 12 height 12
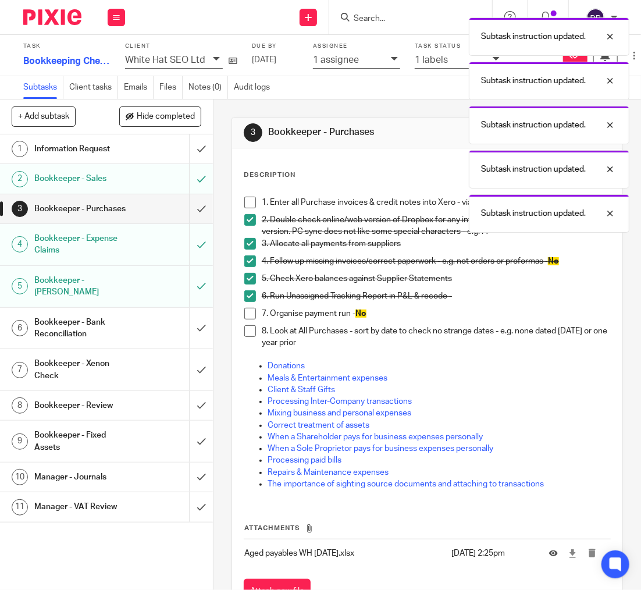
drag, startPoint x: 249, startPoint y: 328, endPoint x: 249, endPoint y: 339, distance: 11.6
click at [249, 319] on span at bounding box center [250, 314] width 12 height 12
click at [249, 337] on span at bounding box center [250, 331] width 12 height 12
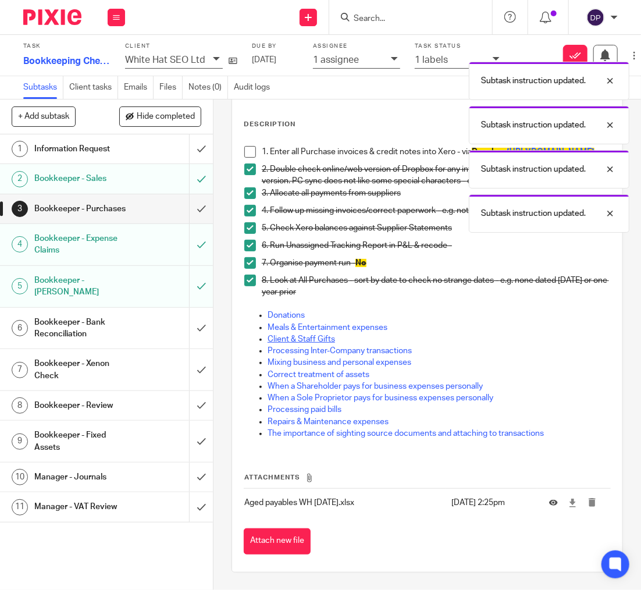
scroll to position [67, 0]
click at [99, 240] on h1 "Bookkeeper - Expense Claims" at bounding box center [81, 245] width 95 height 30
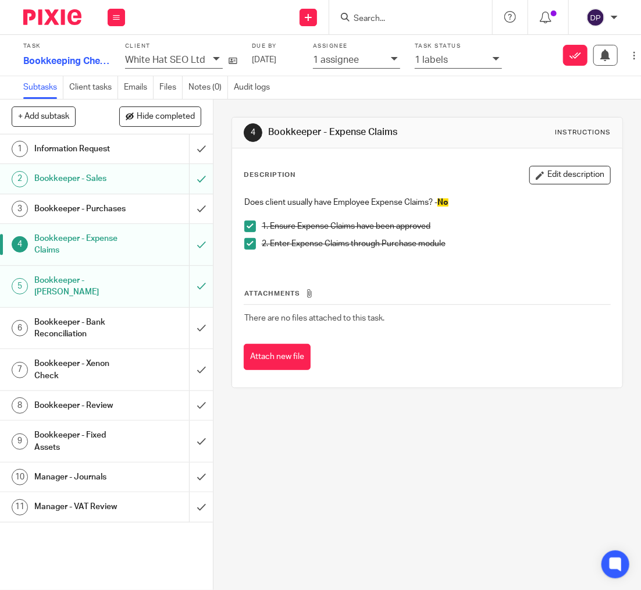
click at [98, 284] on h1 "Bookkeeper - [PERSON_NAME]" at bounding box center [81, 287] width 95 height 30
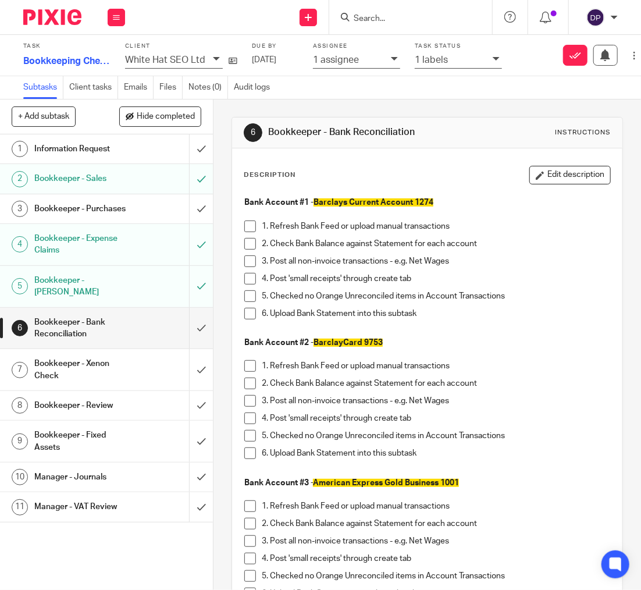
drag, startPoint x: 250, startPoint y: 225, endPoint x: 251, endPoint y: 234, distance: 8.9
click at [250, 225] on span at bounding box center [250, 226] width 12 height 12
click at [251, 239] on span at bounding box center [250, 244] width 12 height 12
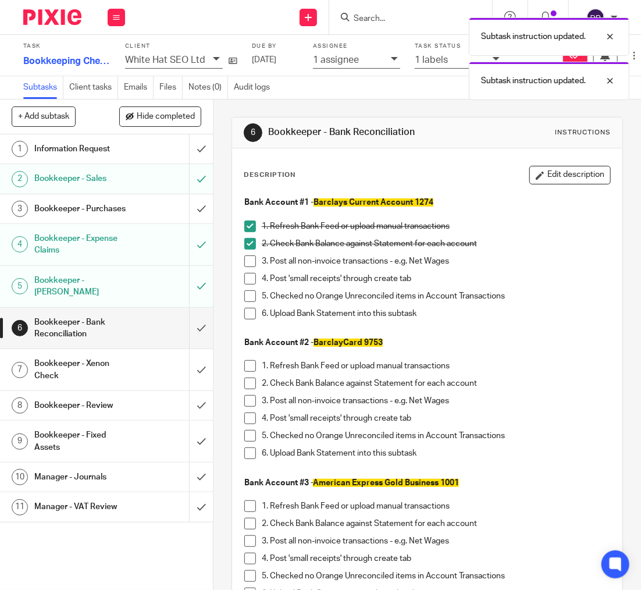
click at [251, 255] on span at bounding box center [250, 261] width 12 height 12
click at [251, 284] on li "4. Post 'small receipts' through create tab" at bounding box center [427, 281] width 366 height 17
click at [250, 300] on span at bounding box center [250, 296] width 12 height 12
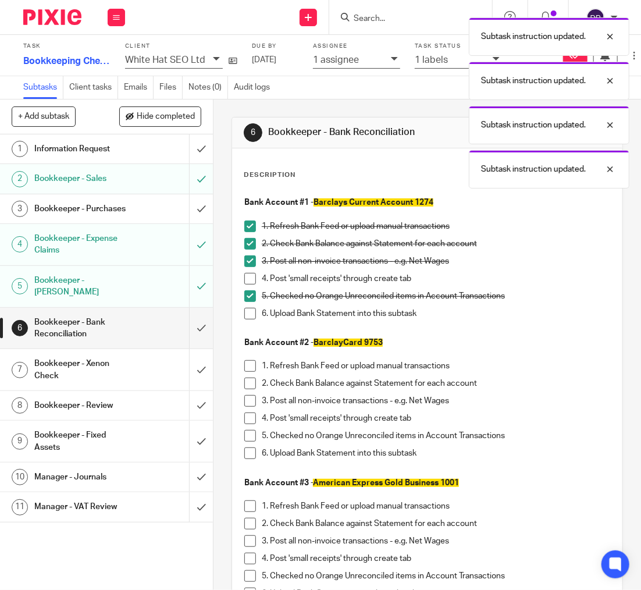
click at [251, 282] on span at bounding box center [250, 279] width 12 height 12
click at [250, 305] on li "5. Checked no Orange Unreconciled items in Account Transactions" at bounding box center [427, 298] width 366 height 17
click at [254, 312] on span at bounding box center [250, 314] width 12 height 12
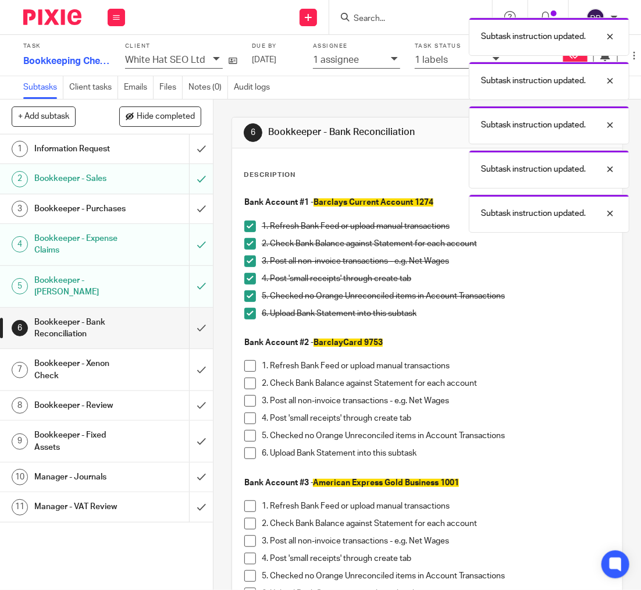
click at [248, 364] on span at bounding box center [250, 366] width 12 height 12
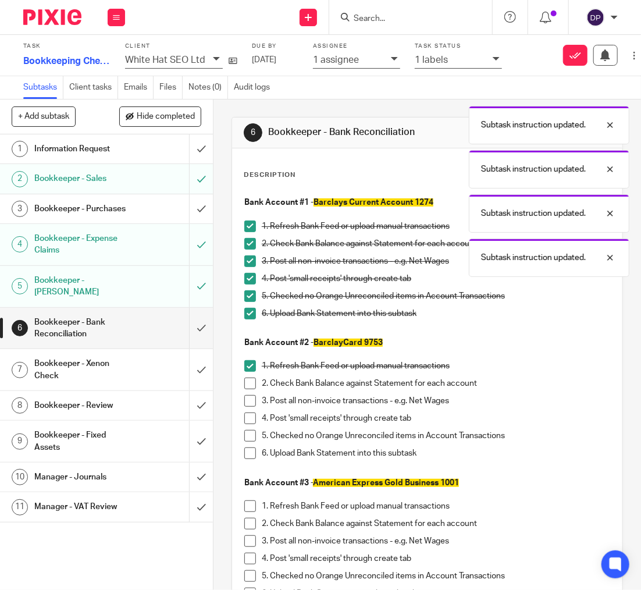
click at [250, 386] on span at bounding box center [250, 384] width 12 height 12
click at [251, 397] on span at bounding box center [250, 401] width 12 height 12
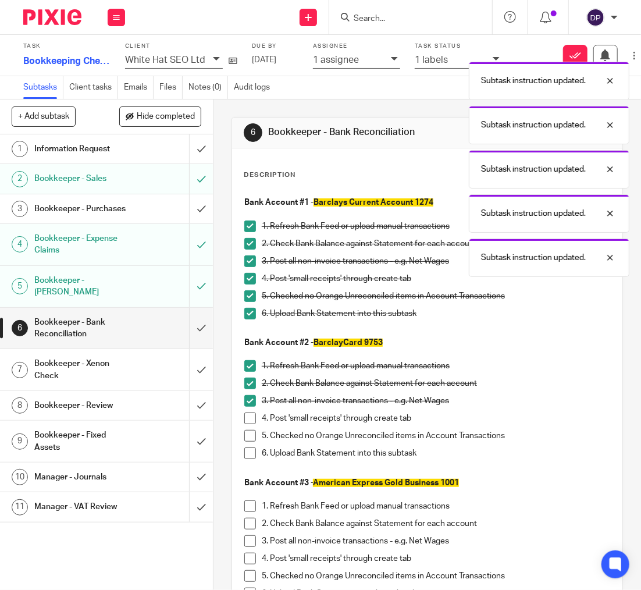
click at [254, 417] on span at bounding box center [250, 418] width 12 height 12
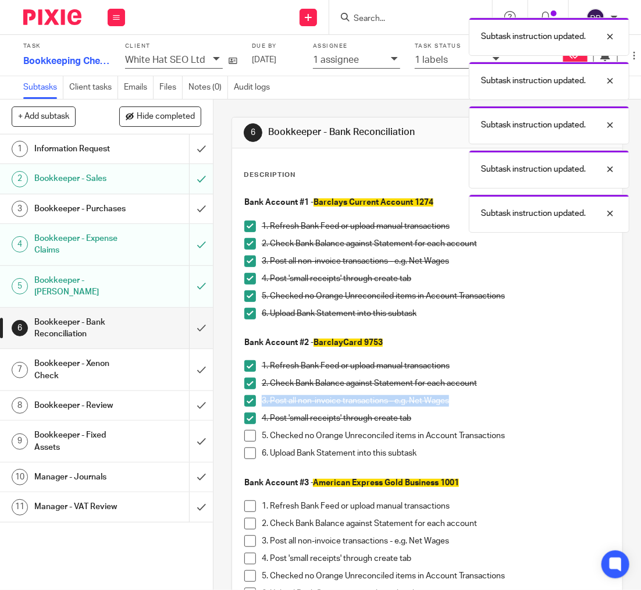
click at [252, 435] on span at bounding box center [250, 436] width 12 height 12
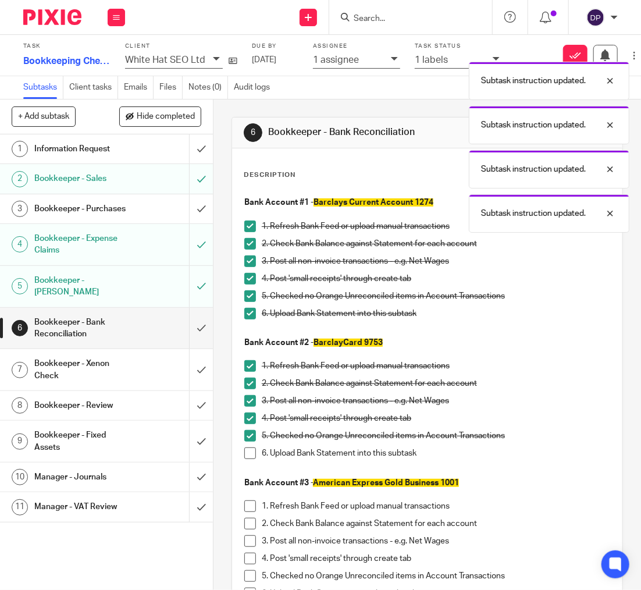
drag, startPoint x: 249, startPoint y: 449, endPoint x: 283, endPoint y: 431, distance: 38.8
click at [249, 449] on span at bounding box center [250, 453] width 12 height 12
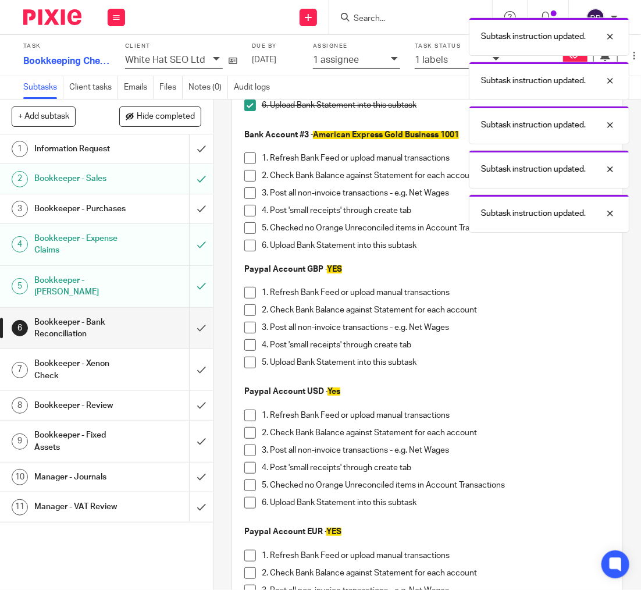
scroll to position [351, 0]
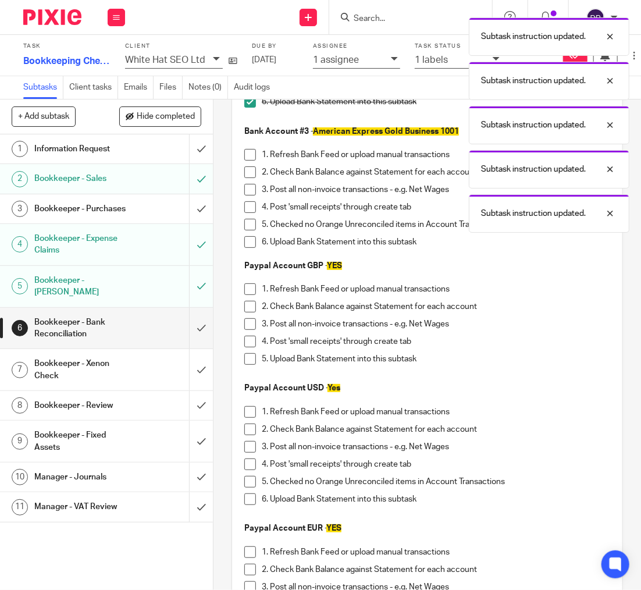
drag, startPoint x: 251, startPoint y: 153, endPoint x: 251, endPoint y: 159, distance: 6.4
click at [251, 153] on span at bounding box center [250, 155] width 12 height 12
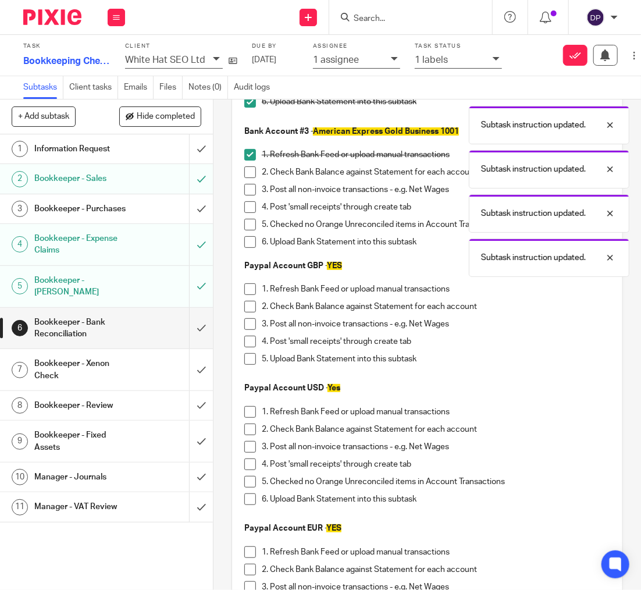
click at [251, 163] on li "1. Refresh Bank Feed or upload manual transactions" at bounding box center [427, 157] width 366 height 17
click at [251, 171] on span at bounding box center [250, 172] width 12 height 12
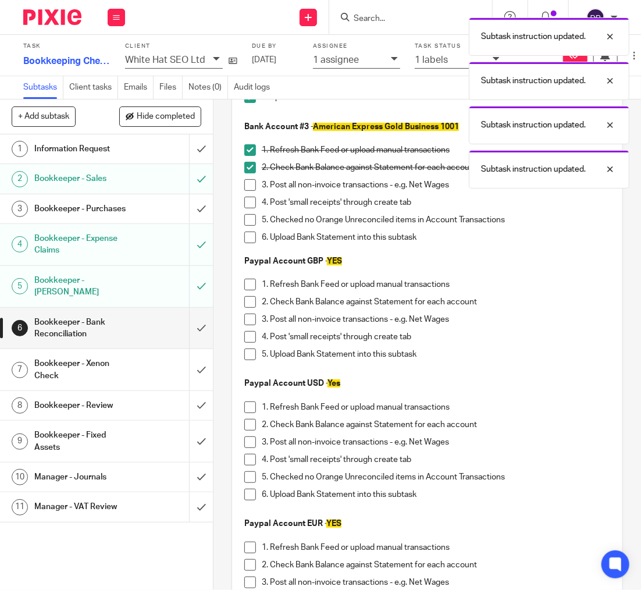
scroll to position [0, 1]
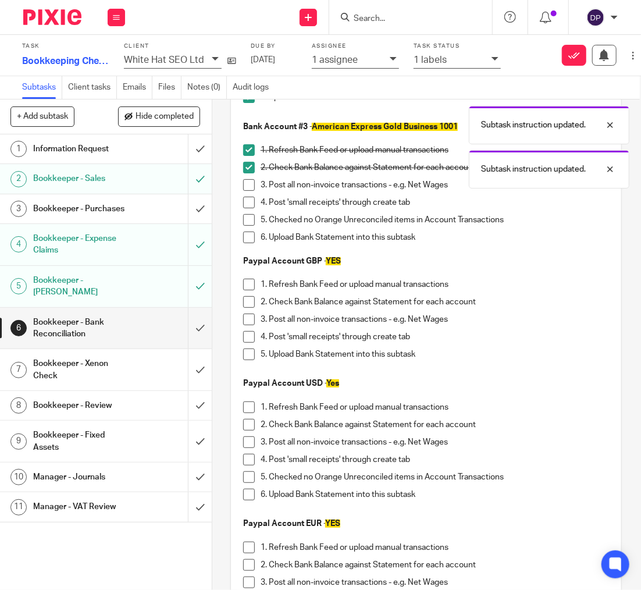
click at [250, 183] on span at bounding box center [249, 185] width 12 height 12
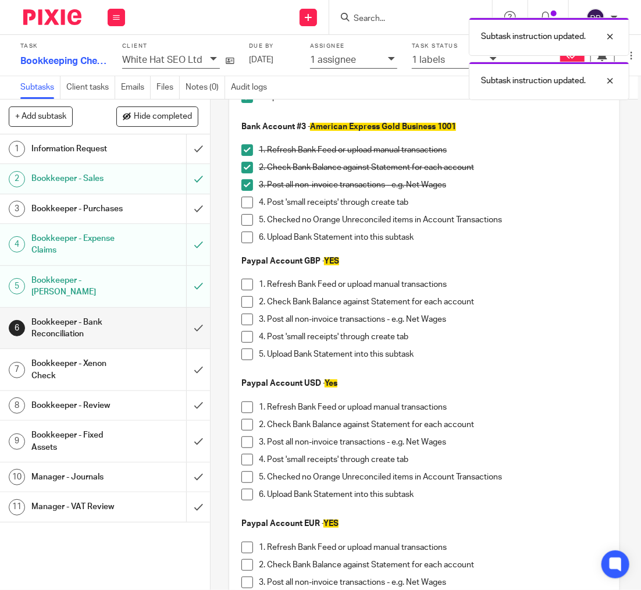
drag, startPoint x: 250, startPoint y: 203, endPoint x: 250, endPoint y: 218, distance: 15.1
click at [250, 203] on span at bounding box center [247, 203] width 12 height 12
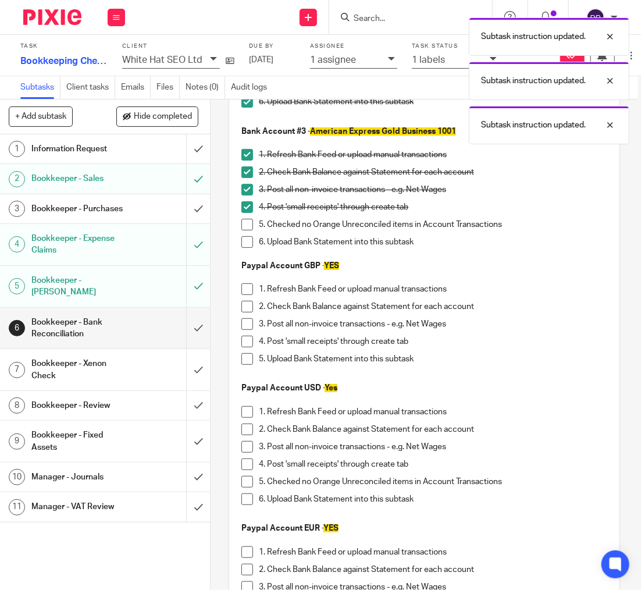
click at [249, 220] on span at bounding box center [247, 225] width 12 height 12
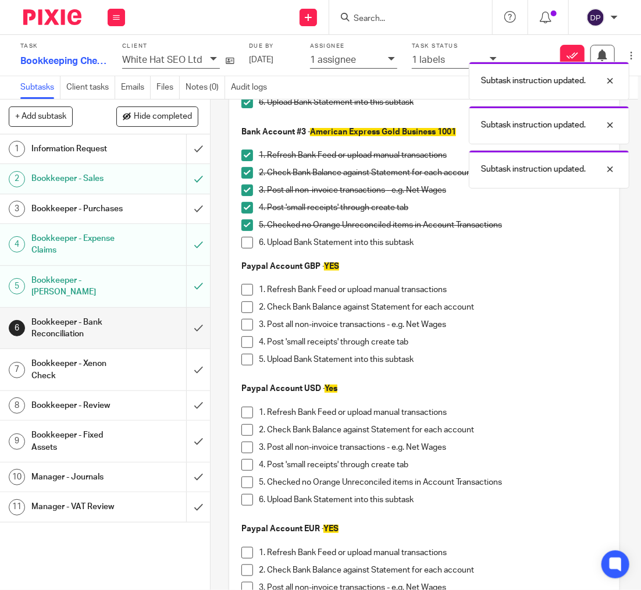
scroll to position [0, 5]
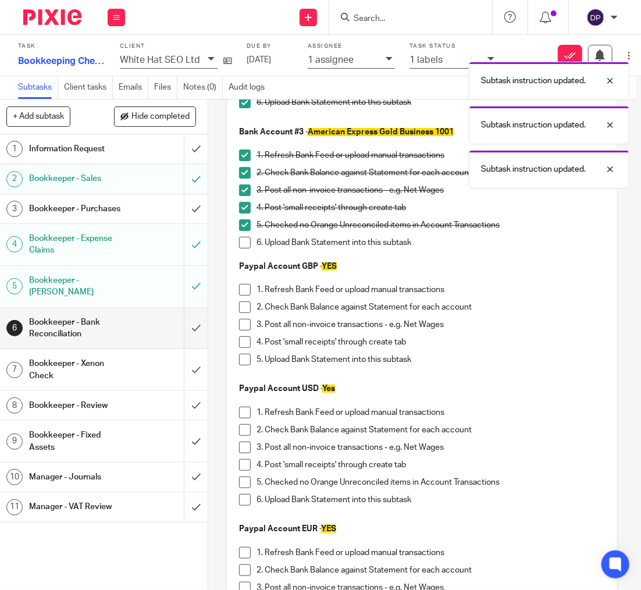
click at [250, 243] on span at bounding box center [245, 243] width 12 height 12
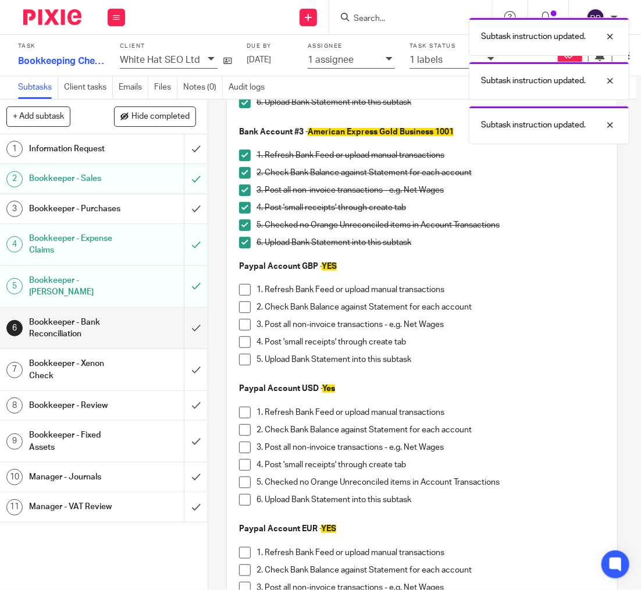
scroll to position [350, 0]
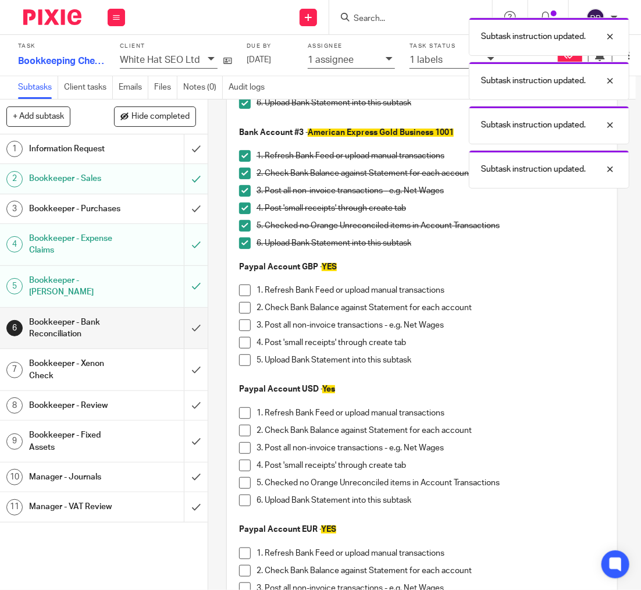
click at [247, 285] on span at bounding box center [245, 290] width 12 height 12
drag, startPoint x: 247, startPoint y: 301, endPoint x: 248, endPoint y: 328, distance: 26.2
click at [246, 302] on span at bounding box center [245, 308] width 12 height 12
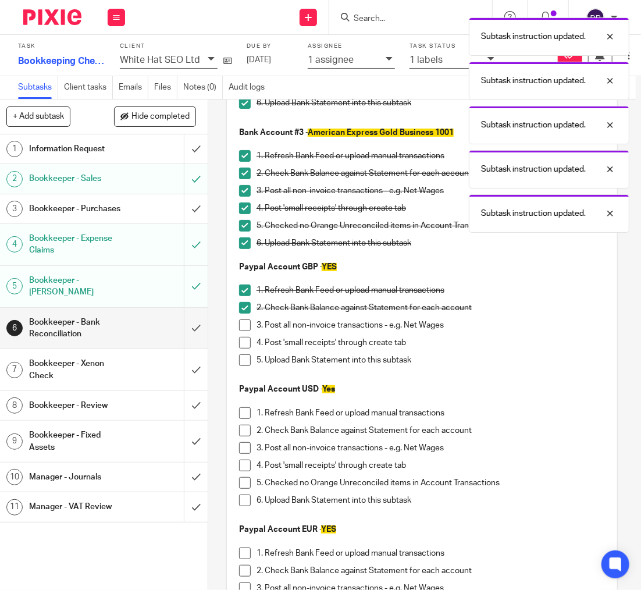
click at [247, 323] on span at bounding box center [245, 325] width 12 height 12
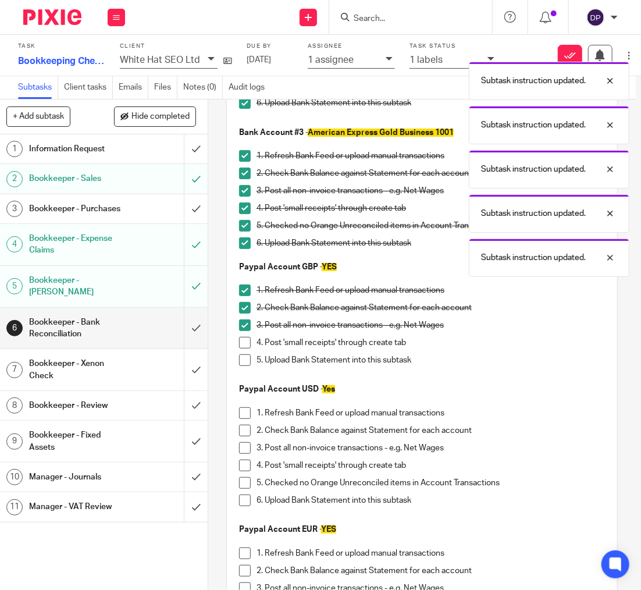
drag, startPoint x: 248, startPoint y: 342, endPoint x: 246, endPoint y: 364, distance: 21.7
click at [248, 342] on span at bounding box center [245, 343] width 12 height 12
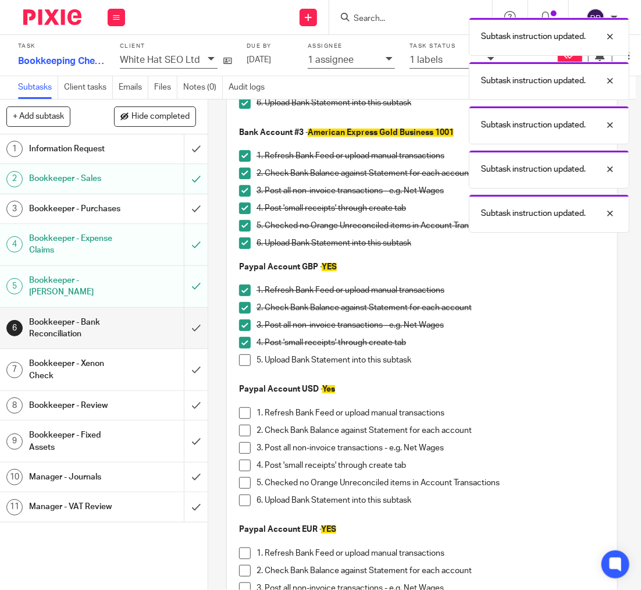
click at [246, 358] on span at bounding box center [245, 360] width 12 height 12
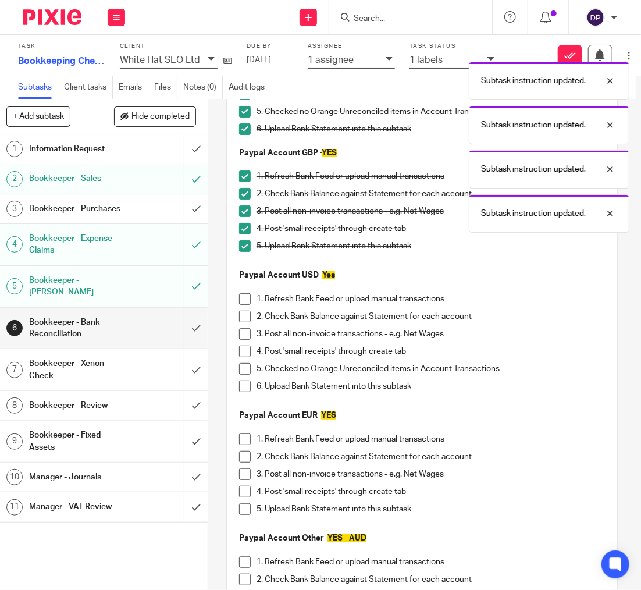
scroll to position [478, 0]
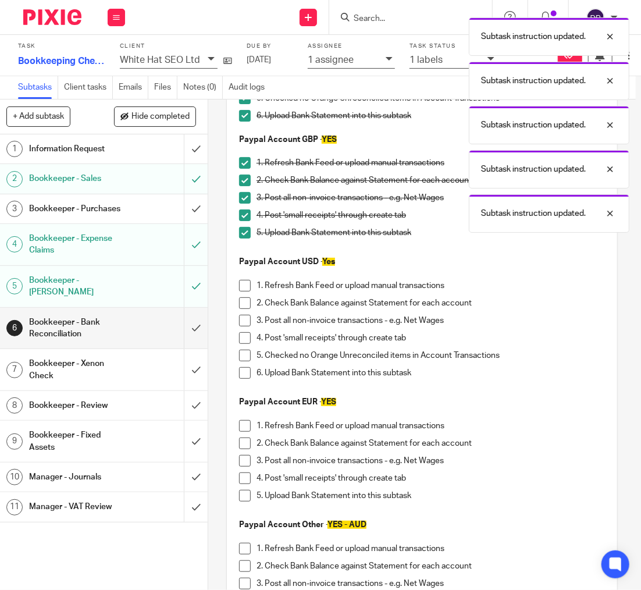
drag, startPoint x: 247, startPoint y: 284, endPoint x: 247, endPoint y: 300, distance: 15.7
click at [247, 284] on span at bounding box center [245, 286] width 12 height 12
drag, startPoint x: 247, startPoint y: 300, endPoint x: 241, endPoint y: 319, distance: 19.5
click at [247, 300] on span at bounding box center [245, 303] width 12 height 12
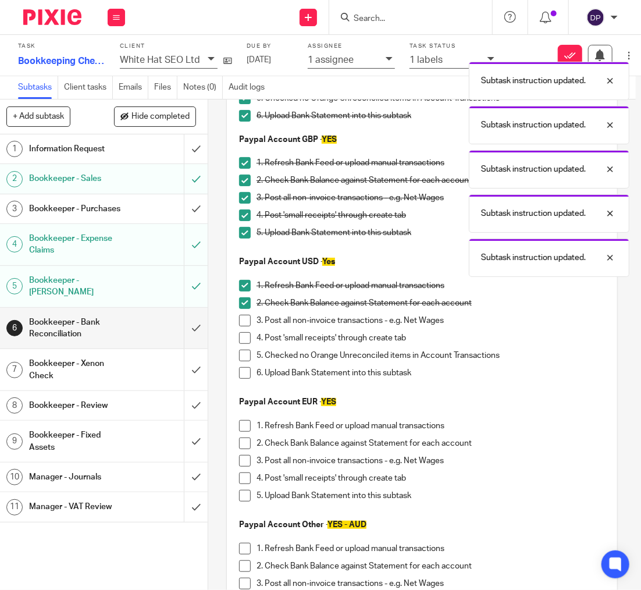
drag, startPoint x: 242, startPoint y: 316, endPoint x: 247, endPoint y: 330, distance: 14.7
click at [242, 316] on span at bounding box center [245, 321] width 12 height 12
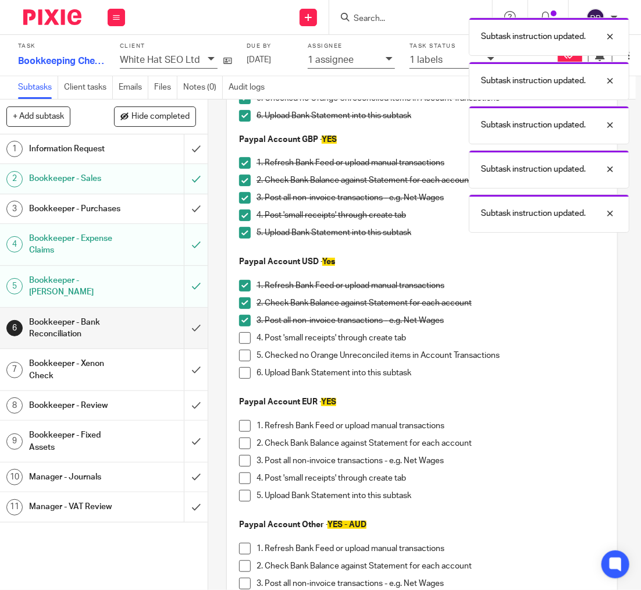
drag, startPoint x: 247, startPoint y: 331, endPoint x: 245, endPoint y: 342, distance: 11.2
click at [247, 332] on span at bounding box center [245, 338] width 12 height 12
drag, startPoint x: 244, startPoint y: 351, endPoint x: 246, endPoint y: 371, distance: 19.9
click at [244, 351] on span at bounding box center [245, 356] width 12 height 12
click at [246, 373] on span at bounding box center [245, 373] width 12 height 12
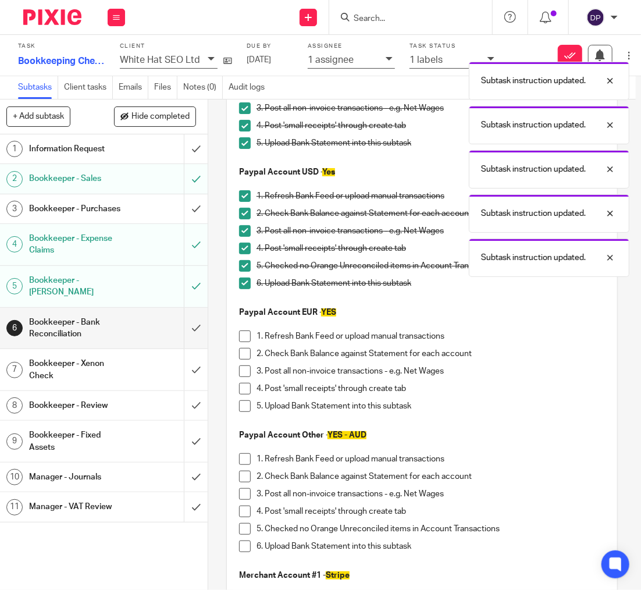
scroll to position [572, 0]
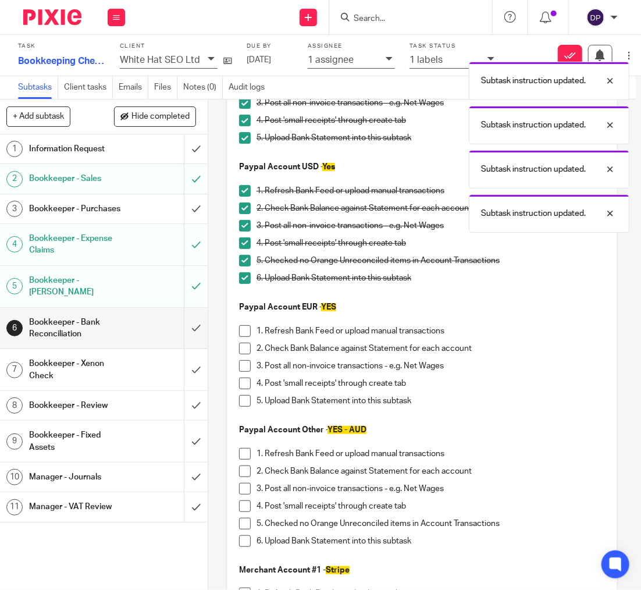
drag, startPoint x: 247, startPoint y: 331, endPoint x: 250, endPoint y: 347, distance: 16.5
click at [247, 331] on span at bounding box center [245, 331] width 12 height 12
drag, startPoint x: 250, startPoint y: 347, endPoint x: 246, endPoint y: 359, distance: 12.1
click at [250, 347] on span at bounding box center [245, 349] width 12 height 12
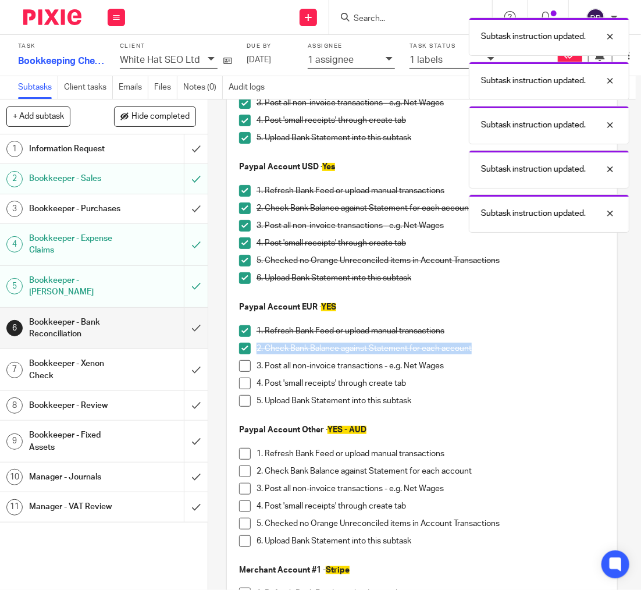
drag, startPoint x: 248, startPoint y: 386, endPoint x: 246, endPoint y: 364, distance: 22.3
click at [248, 385] on span at bounding box center [245, 384] width 12 height 12
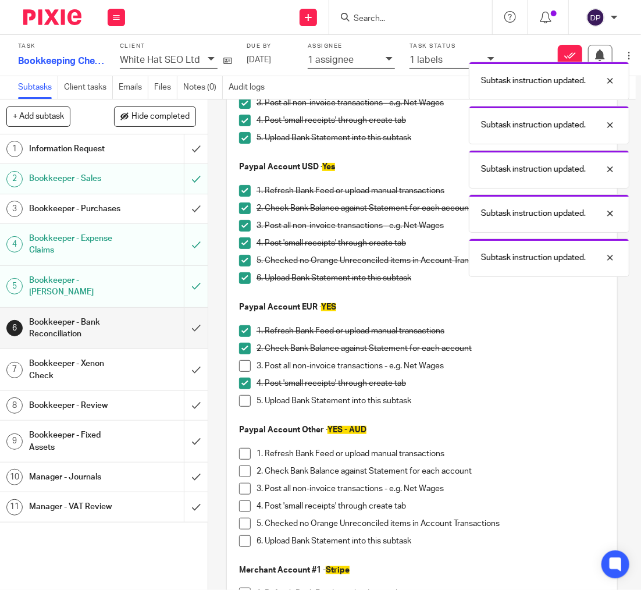
click at [246, 360] on span at bounding box center [245, 366] width 12 height 12
drag, startPoint x: 246, startPoint y: 394, endPoint x: 266, endPoint y: 369, distance: 32.6
click at [246, 395] on span at bounding box center [245, 401] width 12 height 12
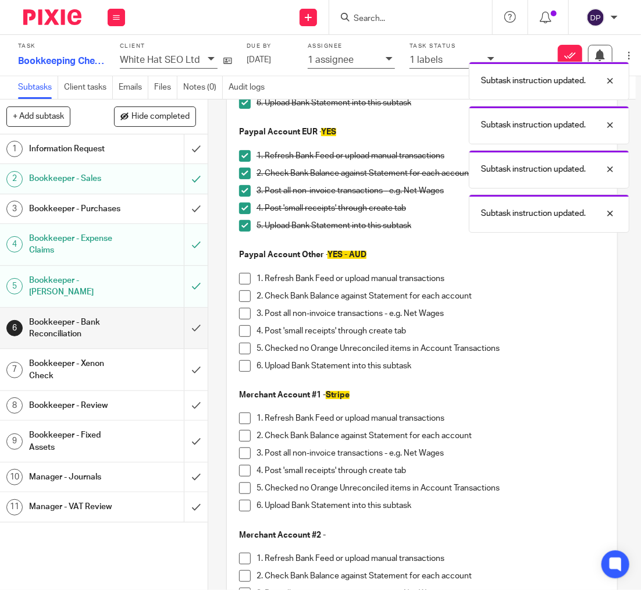
scroll to position [756, 0]
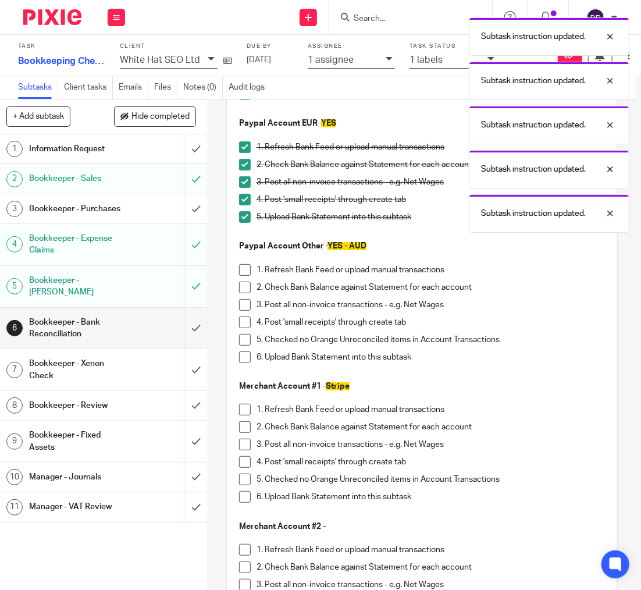
click at [249, 265] on span at bounding box center [245, 270] width 12 height 12
click at [247, 282] on span at bounding box center [245, 288] width 12 height 12
drag, startPoint x: 246, startPoint y: 305, endPoint x: 247, endPoint y: 320, distance: 15.1
click at [246, 305] on span at bounding box center [245, 305] width 12 height 12
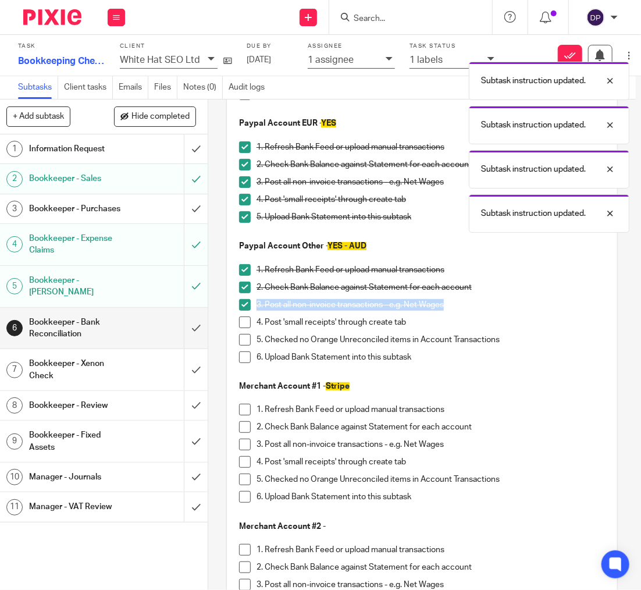
click at [247, 335] on span at bounding box center [245, 340] width 12 height 12
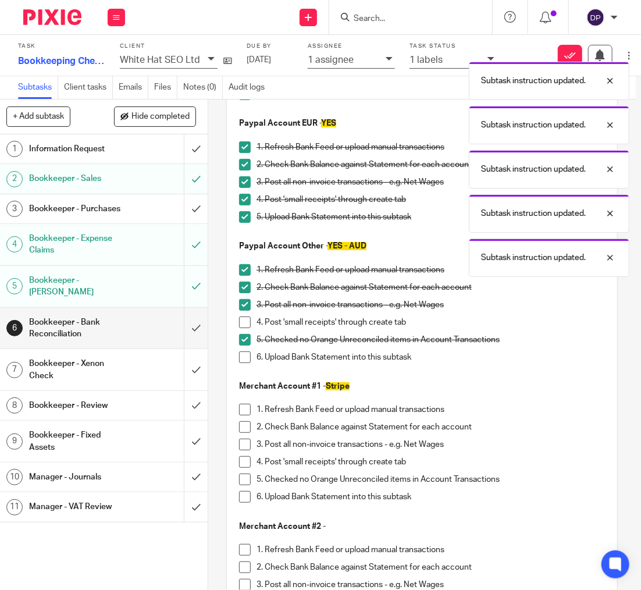
click at [242, 337] on span at bounding box center [245, 340] width 12 height 12
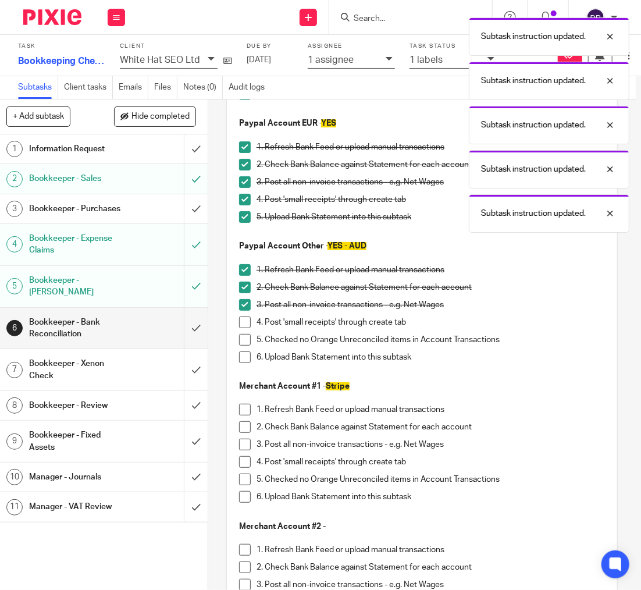
drag, startPoint x: 249, startPoint y: 317, endPoint x: 247, endPoint y: 323, distance: 6.8
click at [249, 317] on span at bounding box center [245, 322] width 12 height 12
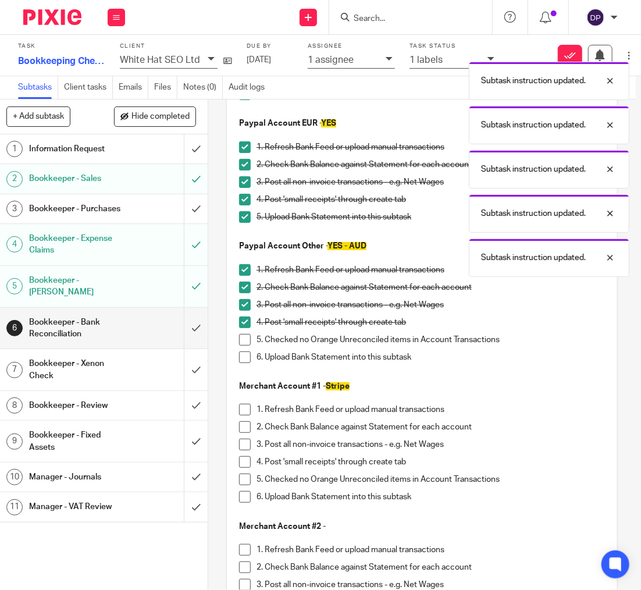
click at [246, 334] on span at bounding box center [245, 340] width 12 height 12
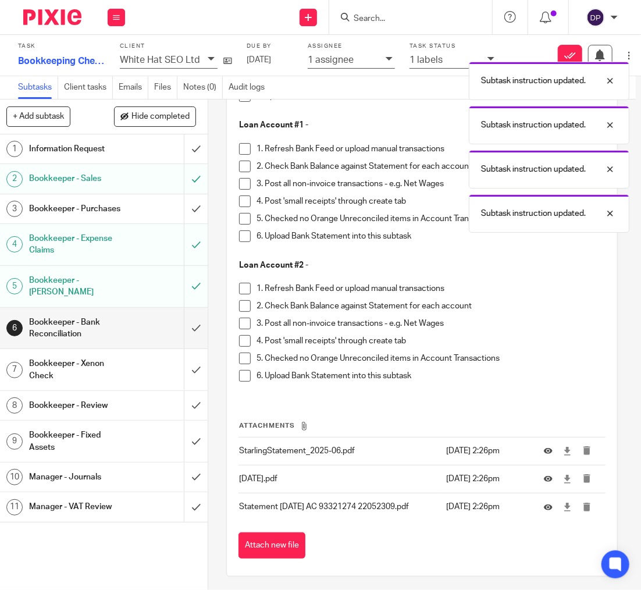
scroll to position [1983, 0]
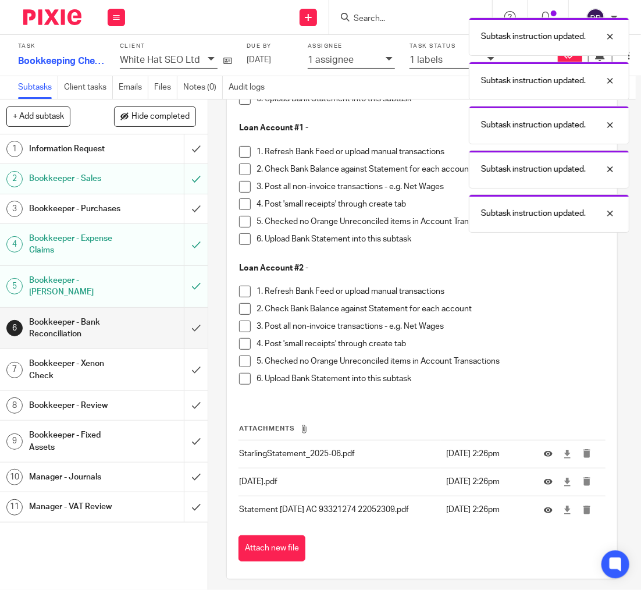
click at [276, 541] on button "Attach new file" at bounding box center [272, 548] width 67 height 26
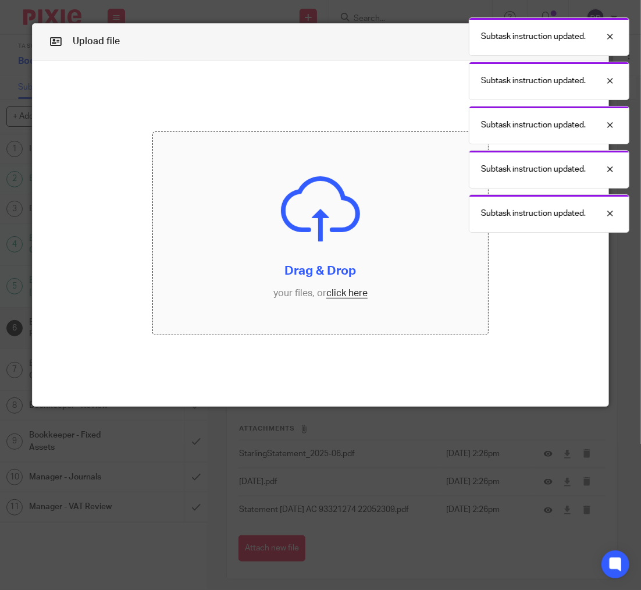
click at [362, 310] on input "file" at bounding box center [320, 233] width 335 height 202
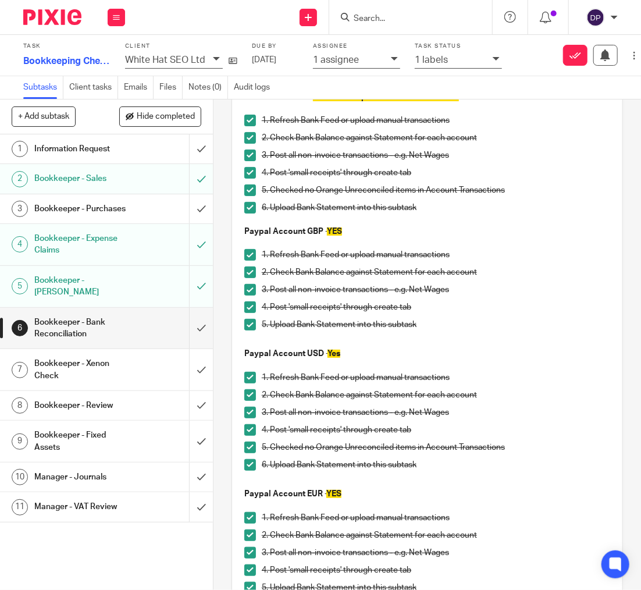
scroll to position [0, 1]
click at [116, 361] on h1 "Bookkeeper - Xenon Check" at bounding box center [81, 370] width 95 height 30
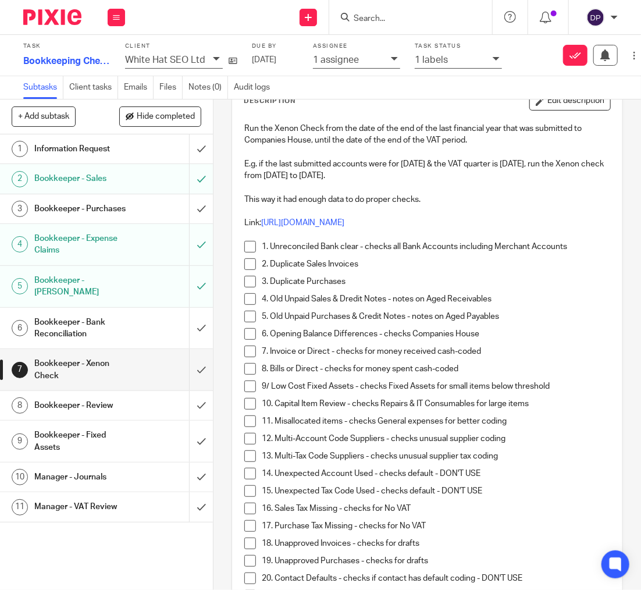
scroll to position [0, 2]
click at [248, 258] on span at bounding box center [249, 264] width 12 height 12
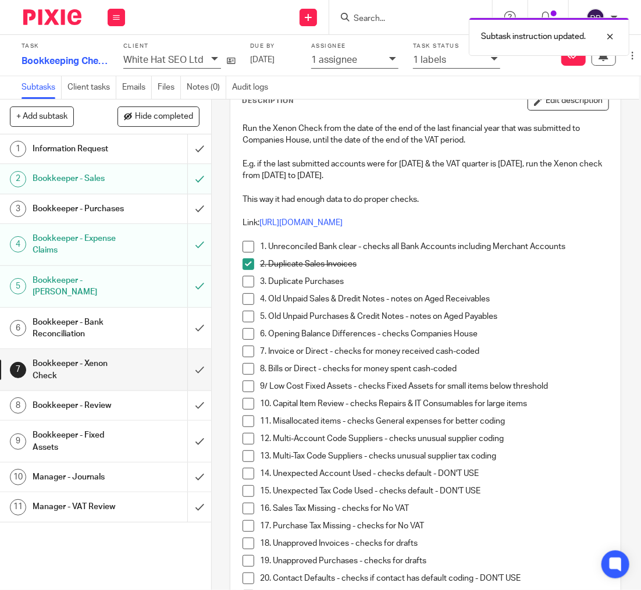
click at [247, 281] on span at bounding box center [249, 282] width 12 height 12
click at [247, 293] on span at bounding box center [249, 299] width 12 height 12
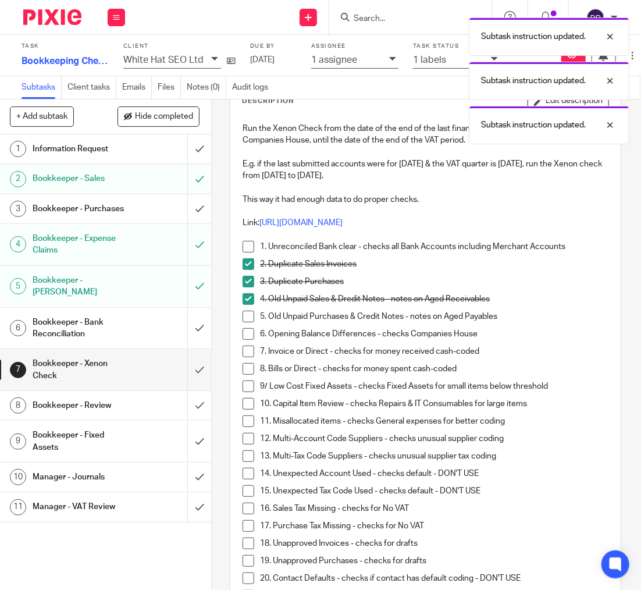
drag, startPoint x: 247, startPoint y: 315, endPoint x: 251, endPoint y: 332, distance: 17.2
click at [247, 315] on span at bounding box center [249, 317] width 12 height 12
drag, startPoint x: 251, startPoint y: 332, endPoint x: 252, endPoint y: 344, distance: 12.3
click at [251, 333] on span at bounding box center [249, 334] width 12 height 12
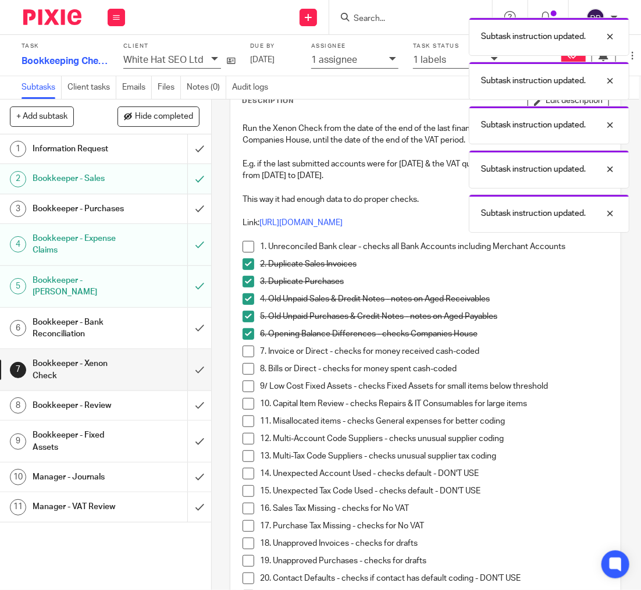
click at [251, 346] on span at bounding box center [249, 352] width 12 height 12
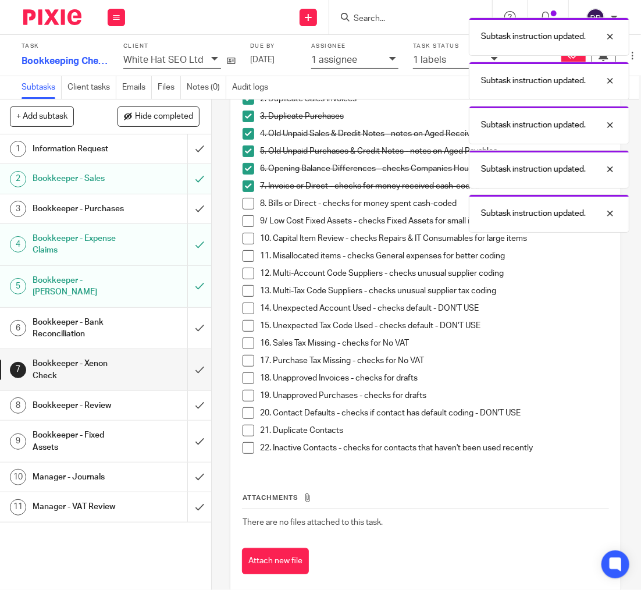
scroll to position [237, 0]
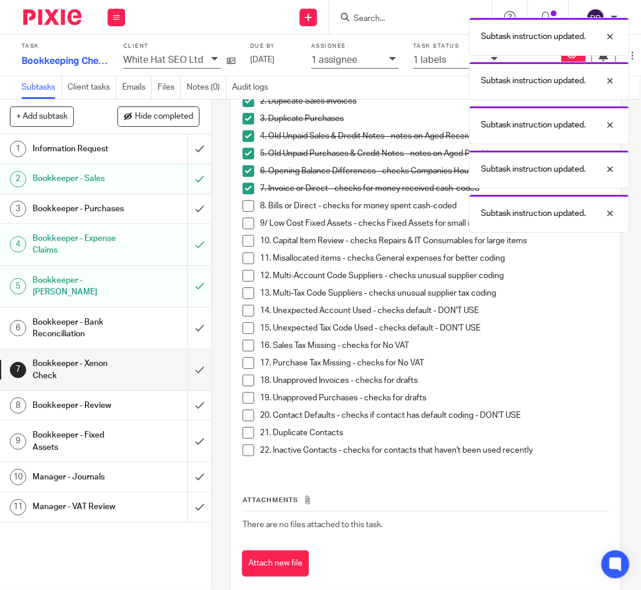
click at [249, 207] on span at bounding box center [249, 206] width 12 height 12
click at [247, 230] on li "9/ Low Cost Fixed Assets - checks Fixed Assets for small items below threshold" at bounding box center [426, 226] width 366 height 17
click at [248, 223] on span at bounding box center [249, 224] width 12 height 12
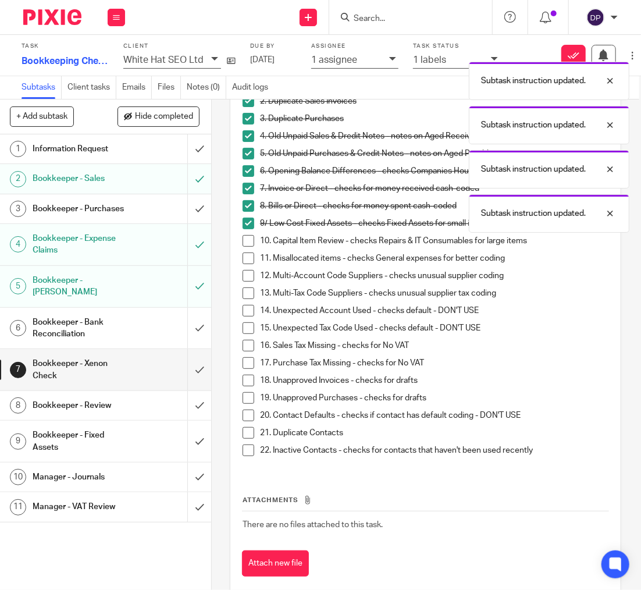
click at [246, 243] on span at bounding box center [249, 241] width 12 height 12
click at [250, 258] on span at bounding box center [249, 258] width 12 height 12
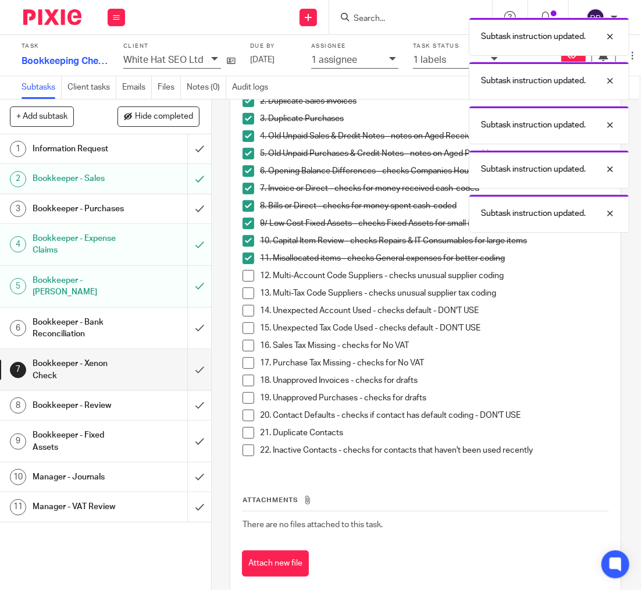
click at [250, 280] on span at bounding box center [249, 276] width 12 height 12
click at [249, 290] on span at bounding box center [249, 293] width 12 height 12
click at [251, 343] on span at bounding box center [249, 346] width 12 height 12
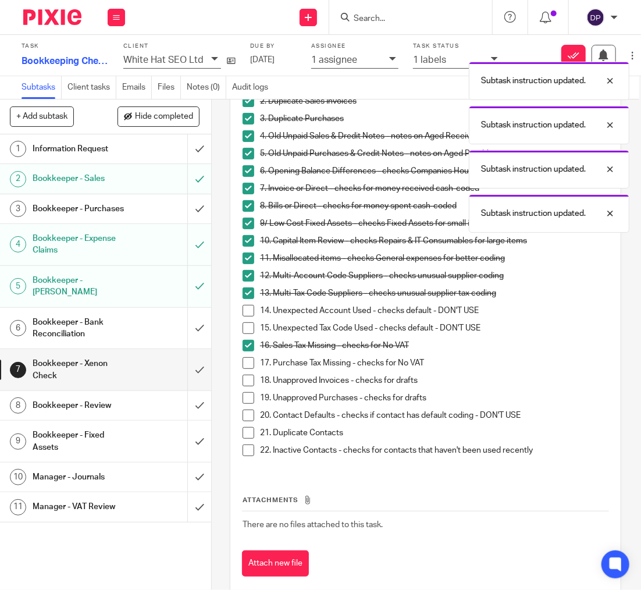
click at [251, 362] on span at bounding box center [249, 363] width 12 height 12
click at [251, 382] on span at bounding box center [249, 381] width 12 height 12
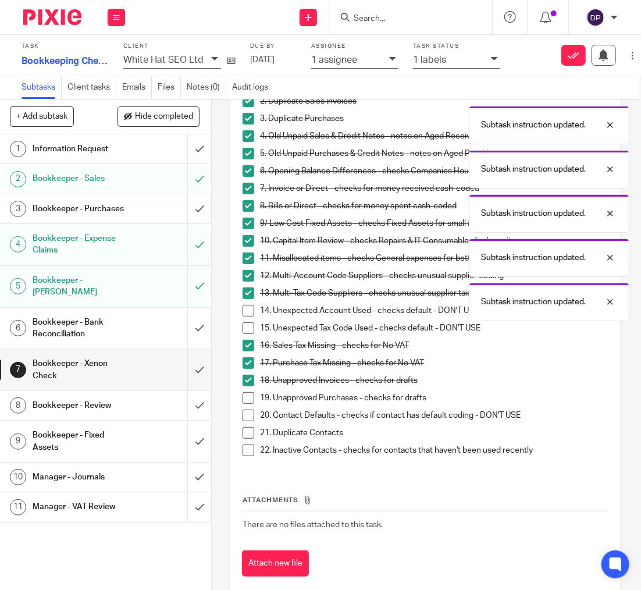
click at [247, 395] on span at bounding box center [249, 398] width 12 height 12
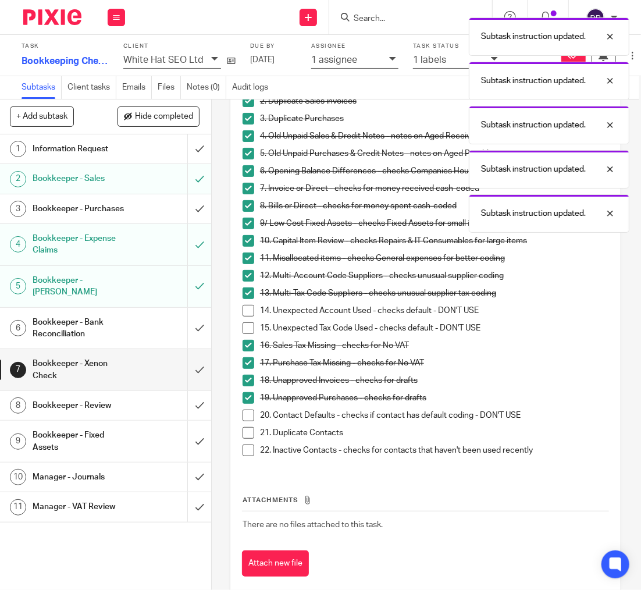
click at [250, 435] on span at bounding box center [249, 433] width 12 height 12
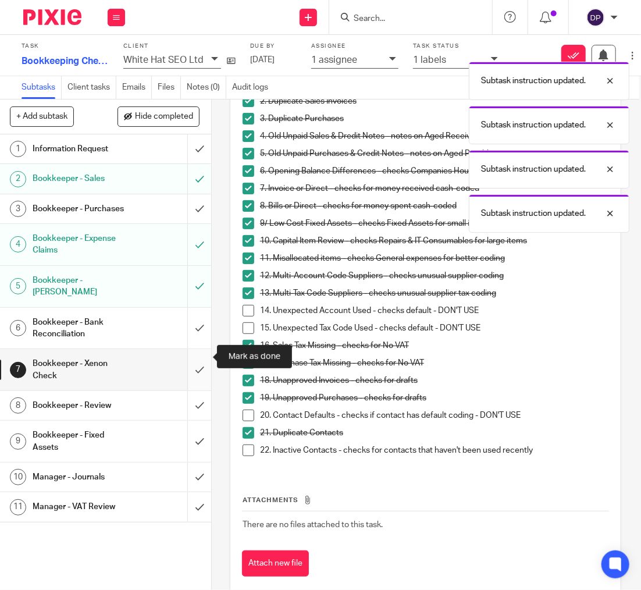
click at [200, 358] on input "submit" at bounding box center [104, 369] width 213 height 41
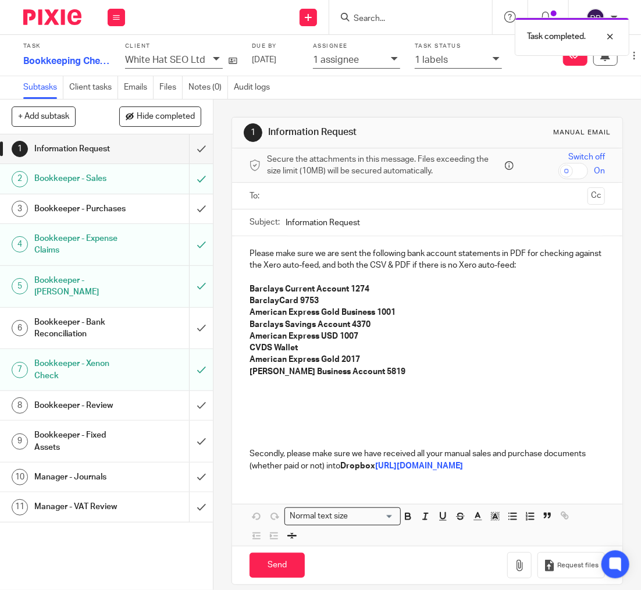
click at [95, 397] on h1 "Bookkeeper - Review" at bounding box center [81, 405] width 95 height 17
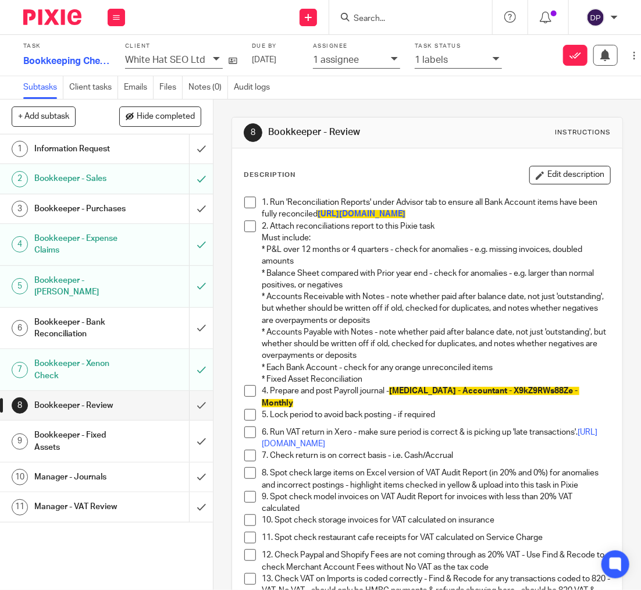
scroll to position [0, 5]
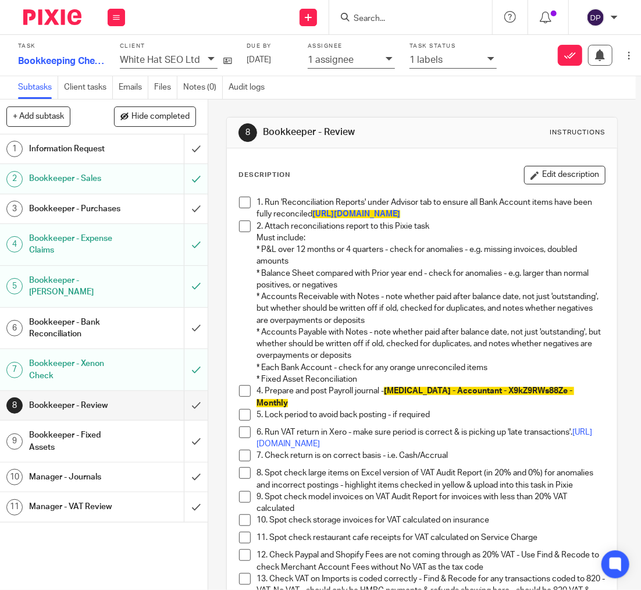
drag, startPoint x: 242, startPoint y: 202, endPoint x: 241, endPoint y: 231, distance: 29.1
click at [242, 202] on span at bounding box center [245, 203] width 12 height 12
click at [241, 227] on span at bounding box center [245, 226] width 12 height 12
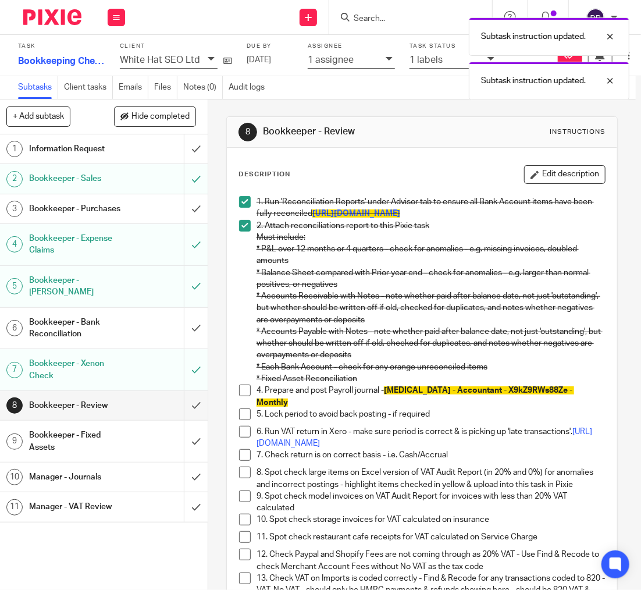
click at [248, 392] on span at bounding box center [245, 391] width 12 height 12
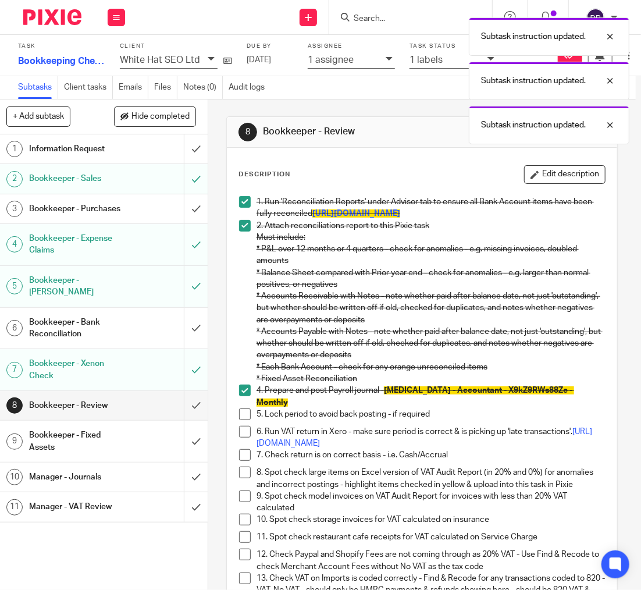
click at [243, 409] on span at bounding box center [245, 414] width 12 height 12
drag, startPoint x: 247, startPoint y: 424, endPoint x: 246, endPoint y: 429, distance: 6.1
click at [247, 426] on span at bounding box center [245, 432] width 12 height 12
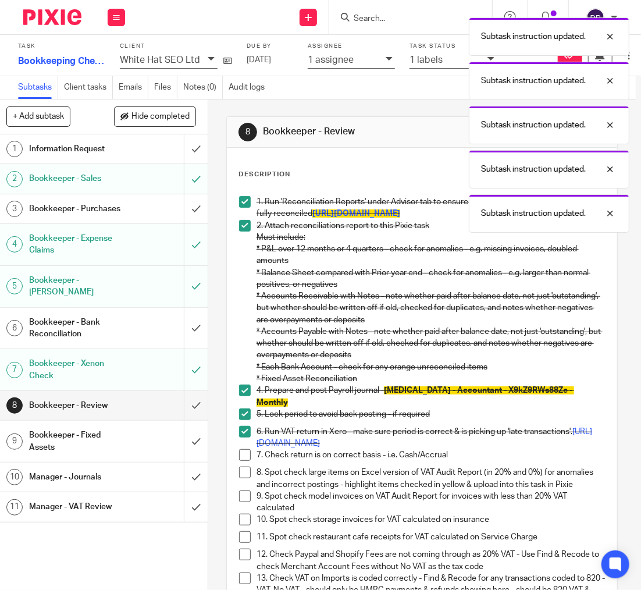
click at [249, 426] on span at bounding box center [245, 432] width 12 height 12
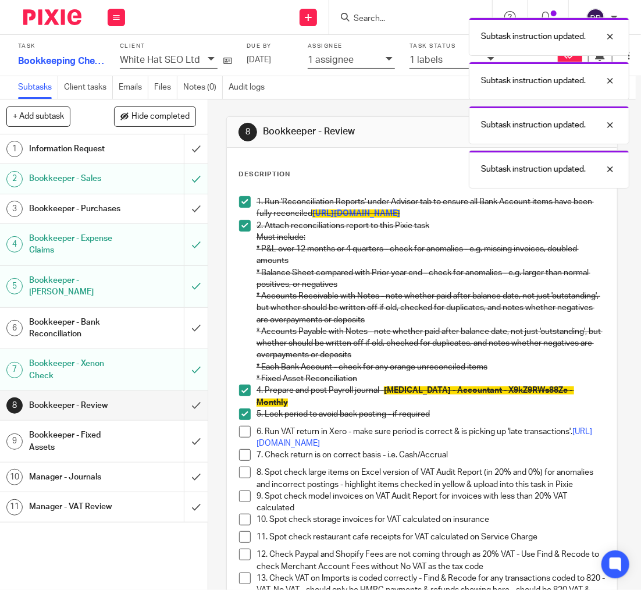
click at [246, 449] on span at bounding box center [245, 455] width 12 height 12
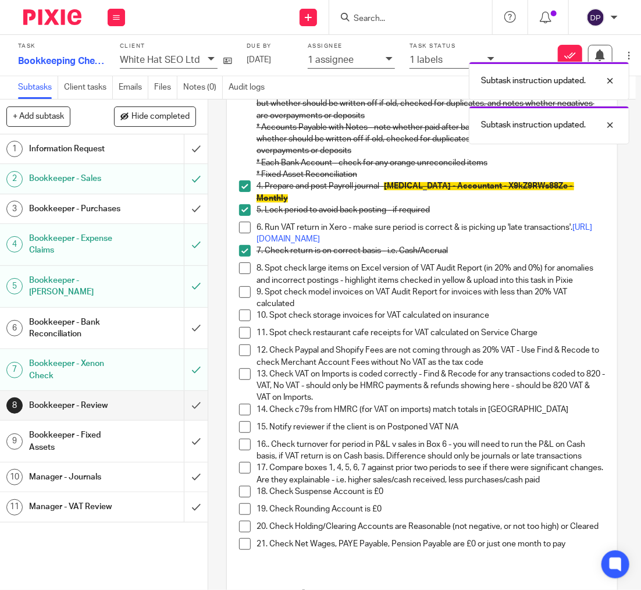
scroll to position [187, 0]
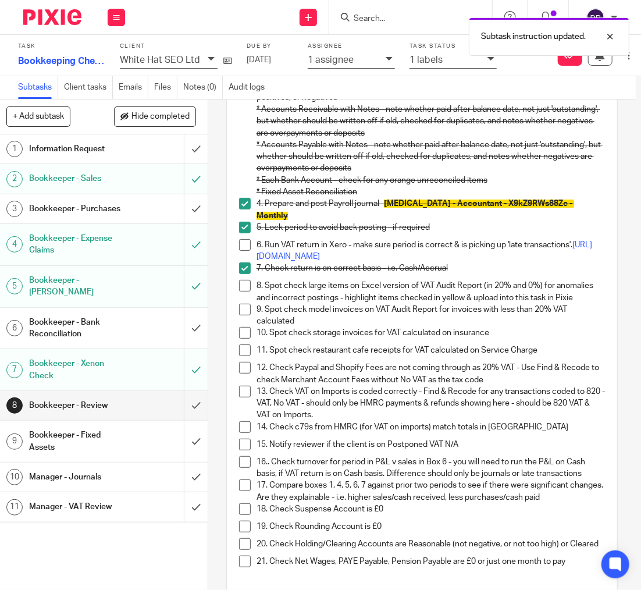
drag, startPoint x: 243, startPoint y: 277, endPoint x: 243, endPoint y: 297, distance: 20.4
click at [242, 280] on span at bounding box center [245, 286] width 12 height 12
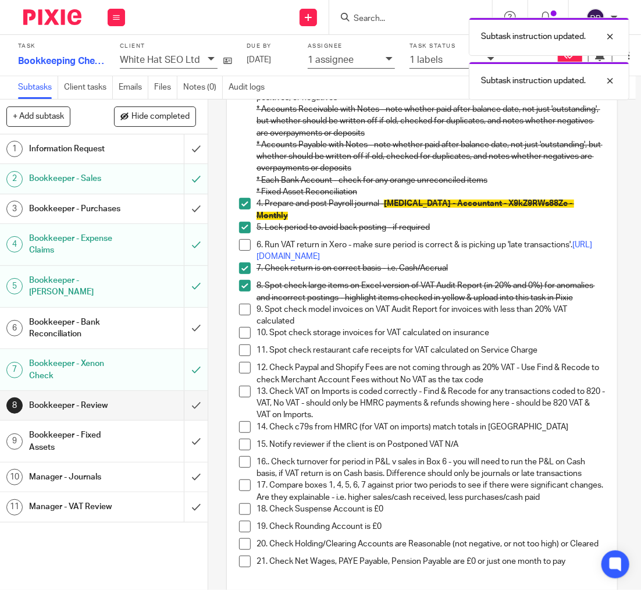
click at [247, 304] on span at bounding box center [245, 310] width 12 height 12
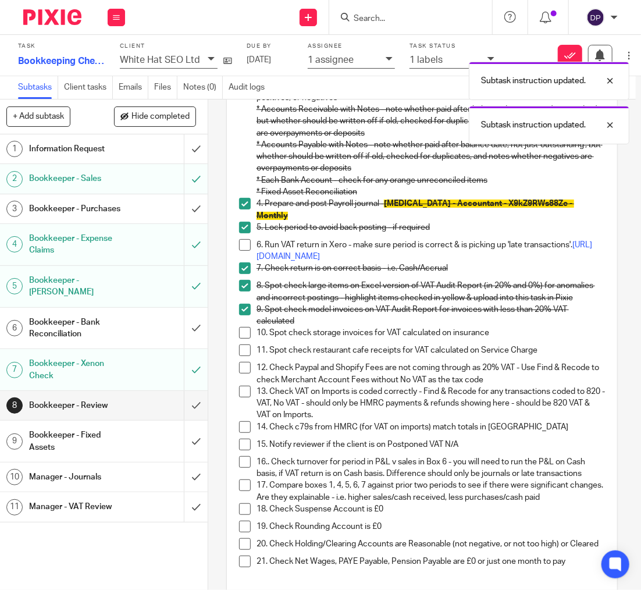
click at [246, 327] on span at bounding box center [245, 333] width 12 height 12
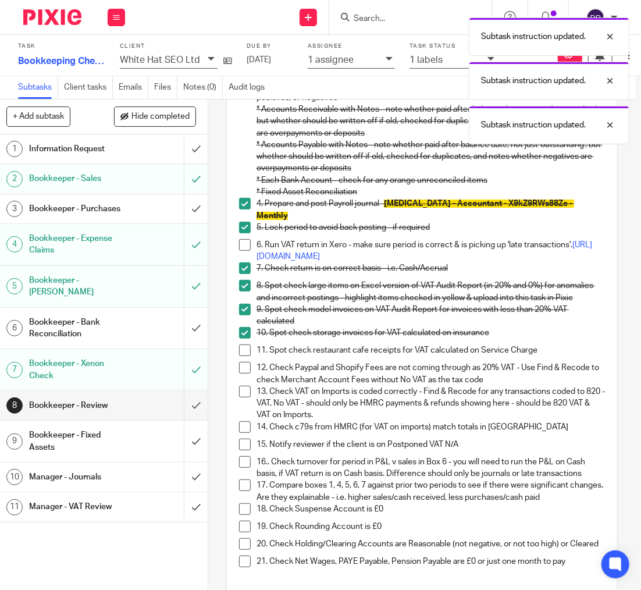
click at [245, 344] on span at bounding box center [245, 350] width 12 height 12
click at [241, 362] on span at bounding box center [245, 368] width 12 height 12
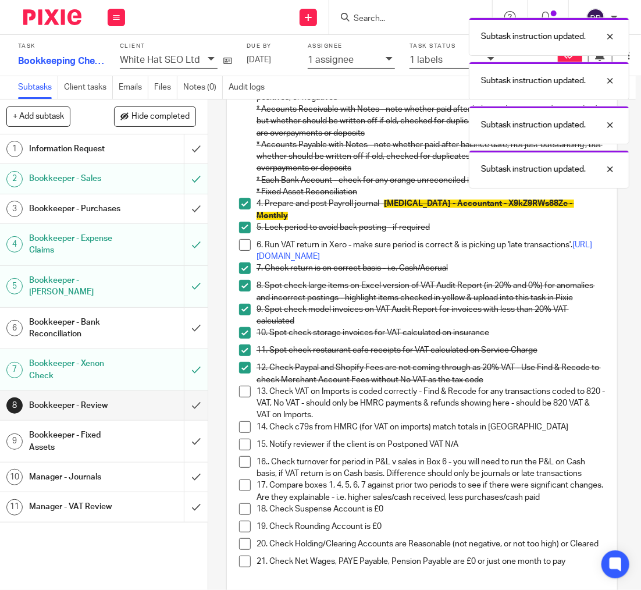
click at [250, 386] on span at bounding box center [245, 392] width 12 height 12
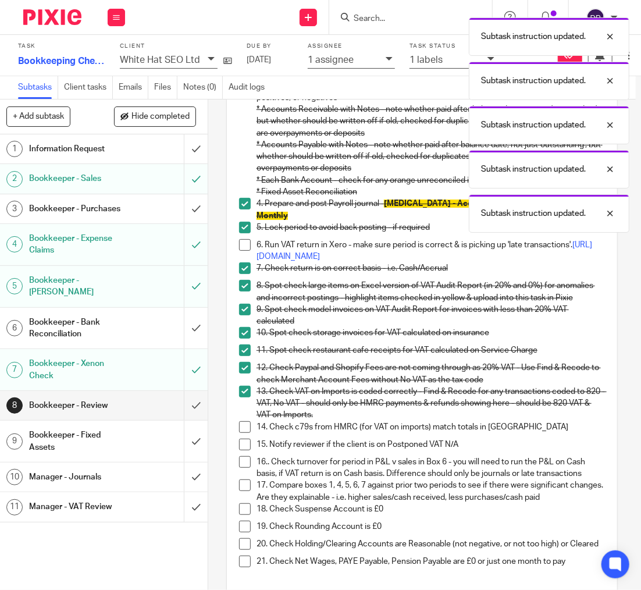
click at [242, 439] on span at bounding box center [245, 445] width 12 height 12
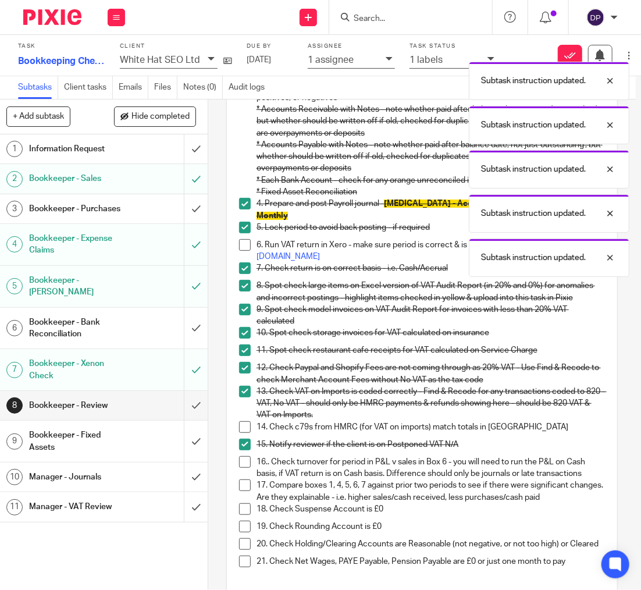
click at [242, 439] on span at bounding box center [245, 445] width 12 height 12
click at [246, 456] on span at bounding box center [245, 462] width 12 height 12
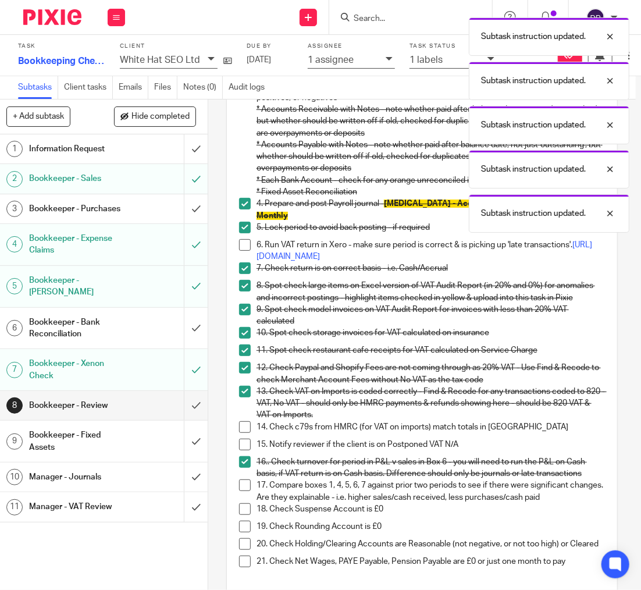
click at [250, 479] on span at bounding box center [245, 485] width 12 height 12
click at [250, 503] on span at bounding box center [245, 509] width 12 height 12
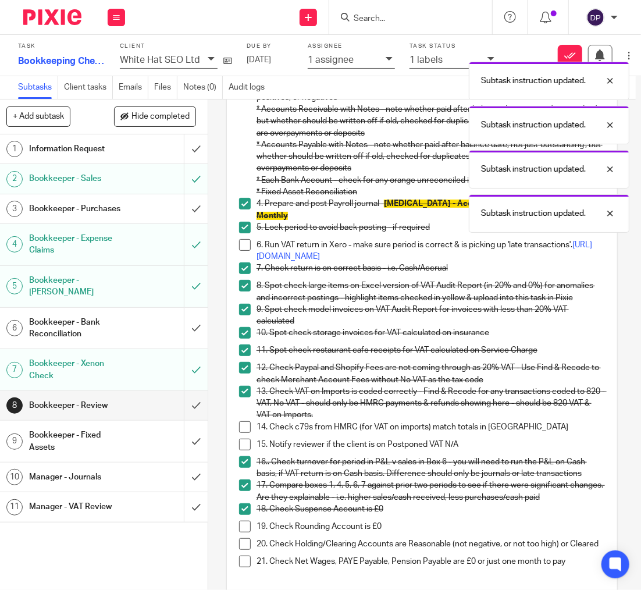
drag, startPoint x: 249, startPoint y: 516, endPoint x: 238, endPoint y: 514, distance: 11.3
click at [249, 521] on span at bounding box center [245, 527] width 12 height 12
click at [247, 539] on li "20. Check Holding/Clearing Accounts are Reasonable (not negative, or not too hi…" at bounding box center [422, 546] width 366 height 17
click at [246, 556] on span at bounding box center [245, 562] width 12 height 12
click at [243, 538] on span at bounding box center [245, 544] width 12 height 12
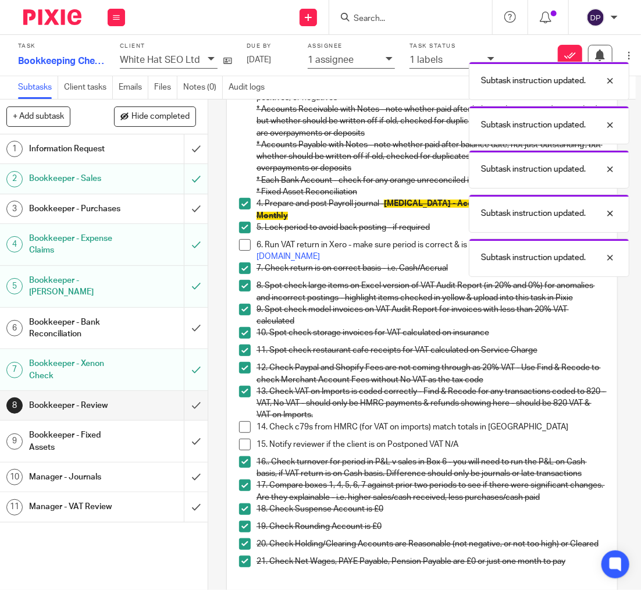
scroll to position [0, 6]
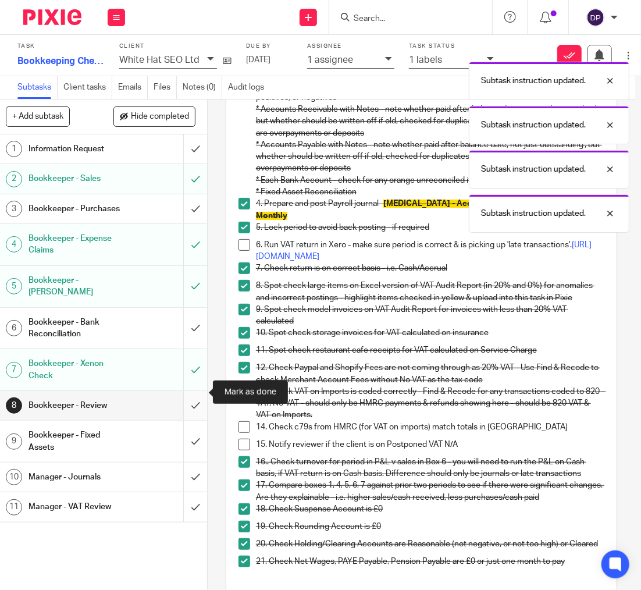
click at [195, 391] on input "submit" at bounding box center [100, 405] width 213 height 29
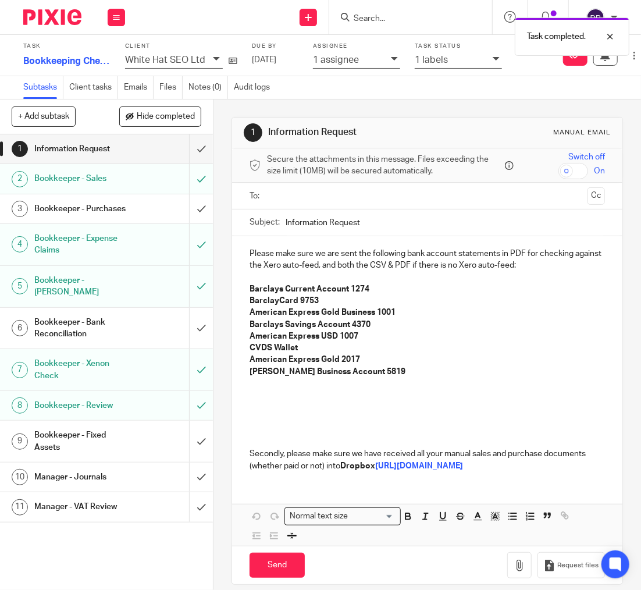
click at [113, 206] on h1 "Bookkeeper - Purchases" at bounding box center [81, 208] width 95 height 17
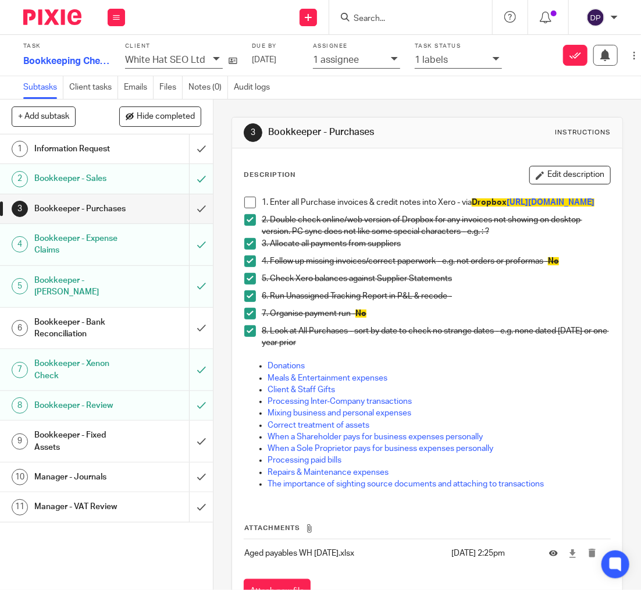
scroll to position [0, 5]
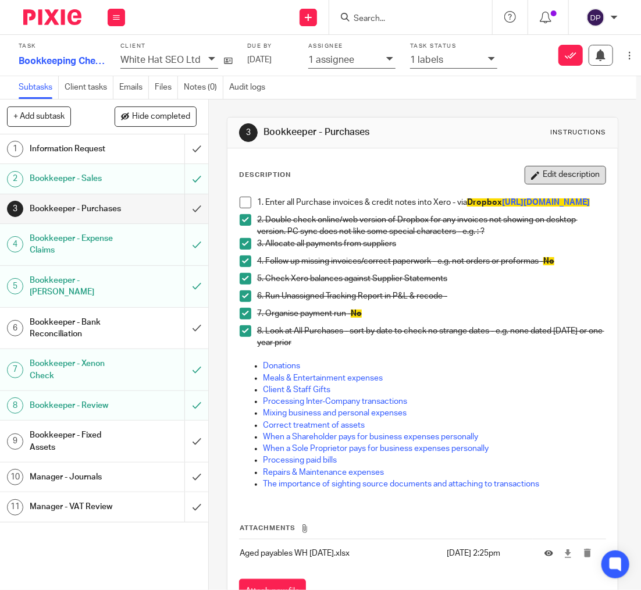
click at [579, 177] on button "Edit description" at bounding box center [565, 175] width 81 height 19
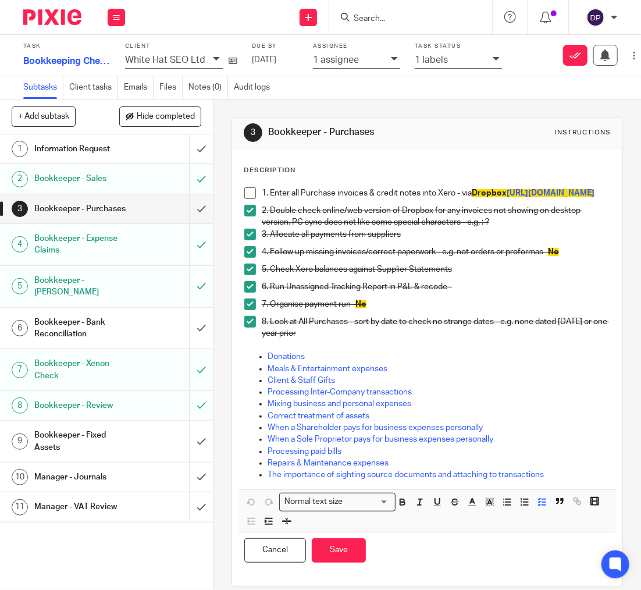
scroll to position [0, 1]
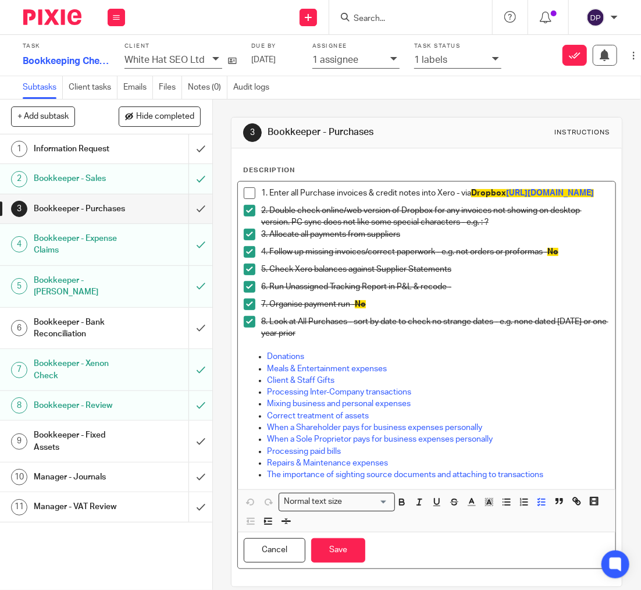
click at [381, 222] on p "2. Double check online/web version of Dropbox for any invoices not showing on d…" at bounding box center [435, 217] width 348 height 24
click at [372, 199] on p "1. Enter all Purchase invoices & credit notes into Xero - via Dropbox https://w…" at bounding box center [435, 193] width 348 height 12
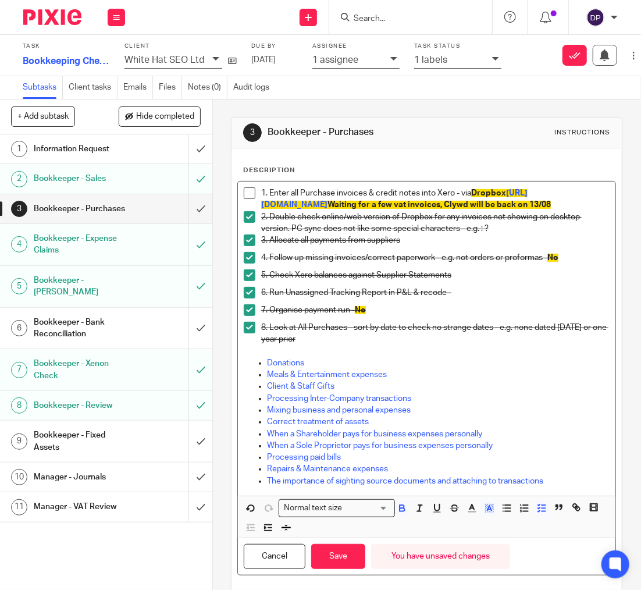
drag, startPoint x: 339, startPoint y: 216, endPoint x: 575, endPoint y: 218, distance: 236.2
click at [575, 211] on p "1. Enter all Purchase invoices & credit notes into Xero - via Dropbox https://w…" at bounding box center [435, 199] width 348 height 24
click at [472, 513] on icon "button" at bounding box center [472, 508] width 10 height 10
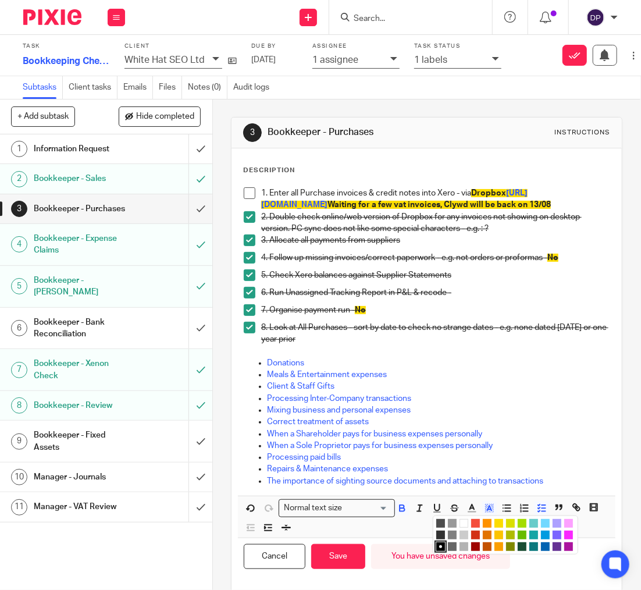
click at [475, 528] on li "color:#F44E3B" at bounding box center [475, 523] width 9 height 9
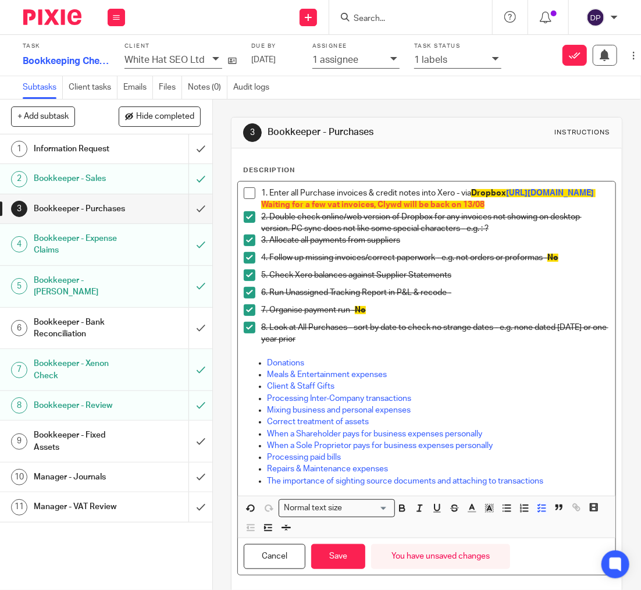
click at [552, 246] on p "3. Allocate all payments from suppliers" at bounding box center [435, 240] width 348 height 12
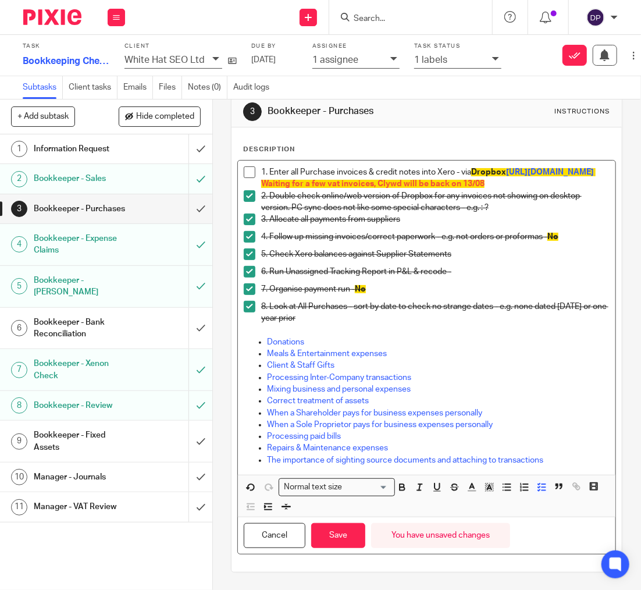
scroll to position [32, 0]
click at [340, 534] on button "Save" at bounding box center [338, 535] width 54 height 25
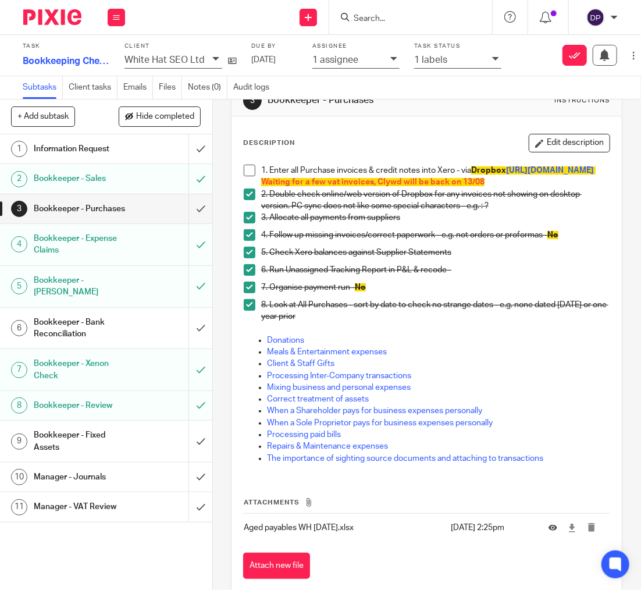
click at [91, 203] on h1 "Bookkeeper - Purchases" at bounding box center [81, 208] width 95 height 17
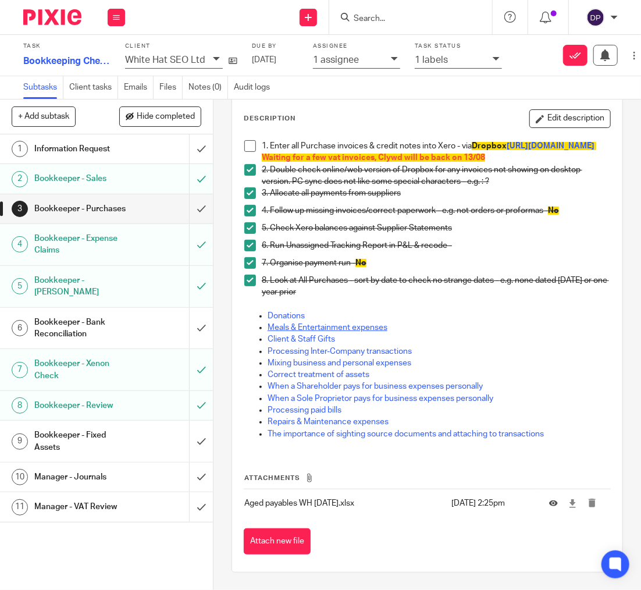
scroll to position [65, 0]
click at [121, 172] on h1 "Bookkeeper - Sales" at bounding box center [81, 178] width 95 height 17
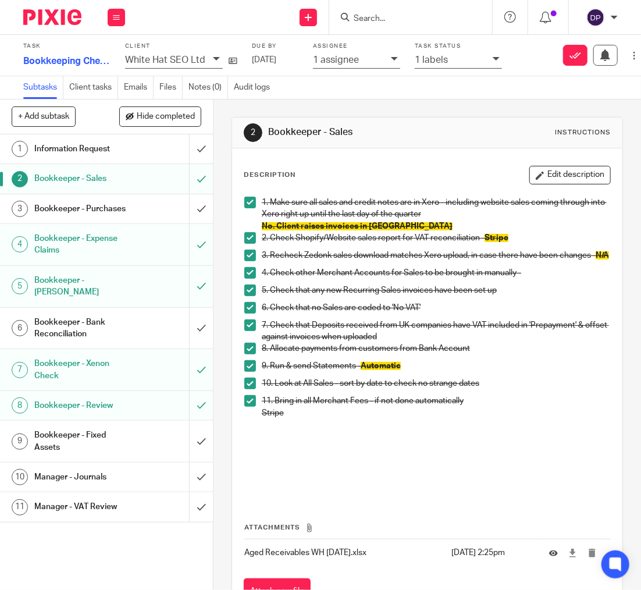
click at [73, 316] on h1 "Bookkeeper - Bank Reconciliation" at bounding box center [81, 329] width 95 height 30
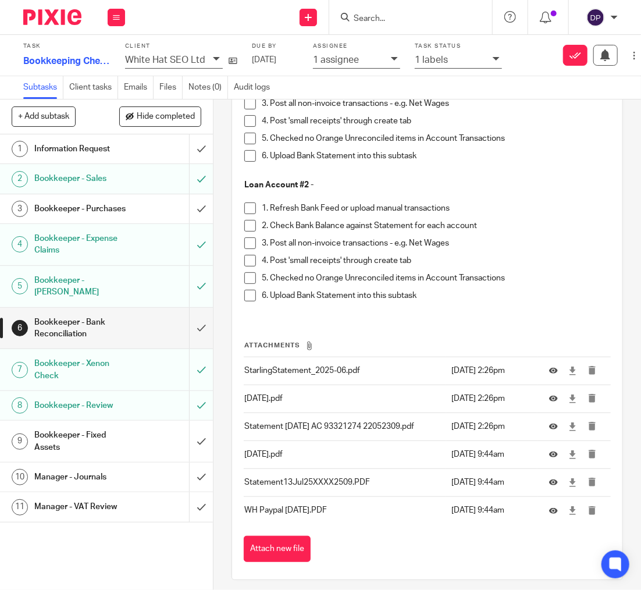
click at [284, 538] on button "Attach new file" at bounding box center [277, 549] width 67 height 26
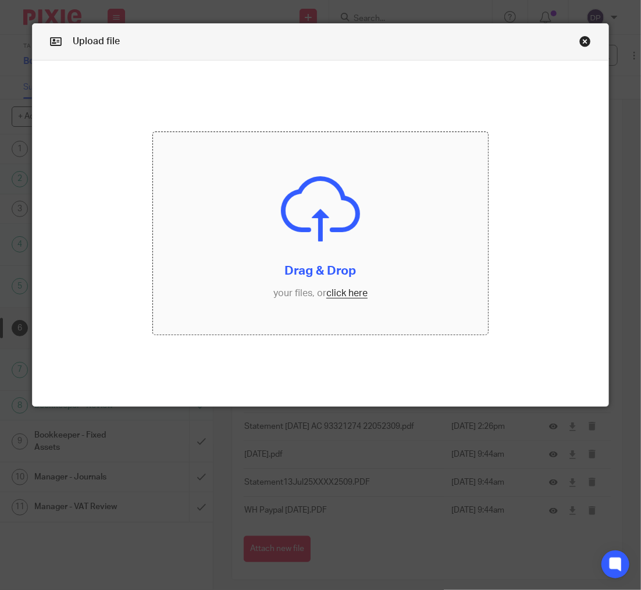
click at [357, 311] on input "file" at bounding box center [320, 233] width 335 height 202
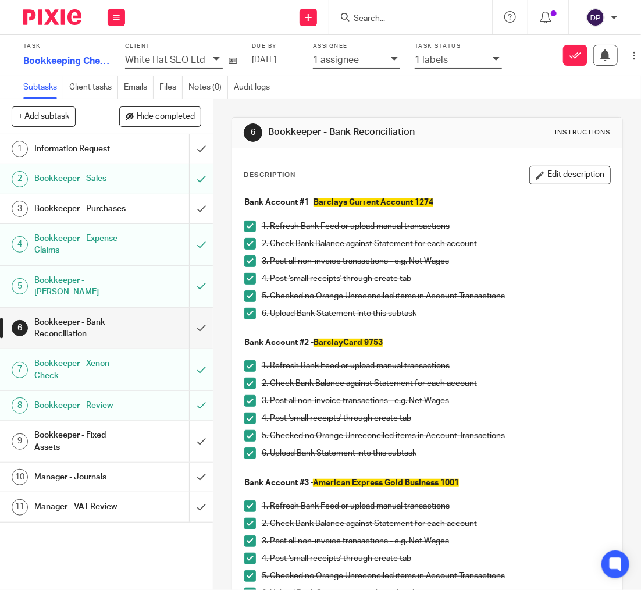
drag, startPoint x: 453, startPoint y: 96, endPoint x: 491, endPoint y: 65, distance: 49.2
click at [455, 95] on div "Subtasks Client tasks Emails Files Notes (0) Audit logs" at bounding box center [320, 87] width 641 height 23
click at [493, 64] on div at bounding box center [497, 59] width 9 height 13
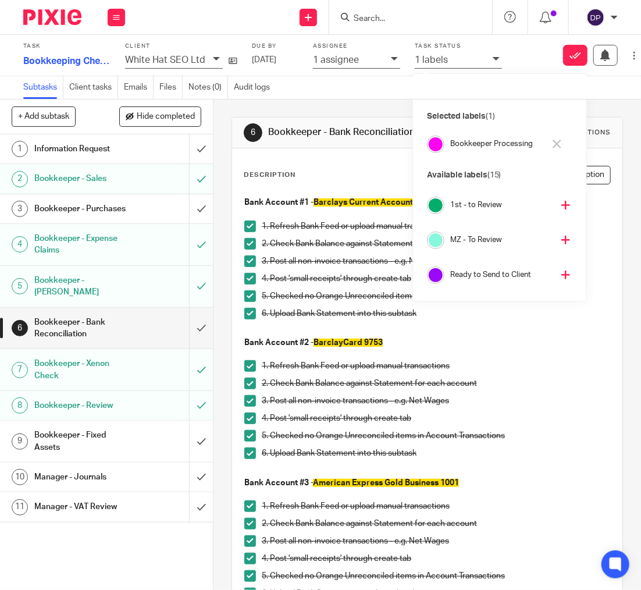
scroll to position [103, 0]
click at [561, 201] on icon at bounding box center [565, 204] width 9 height 9
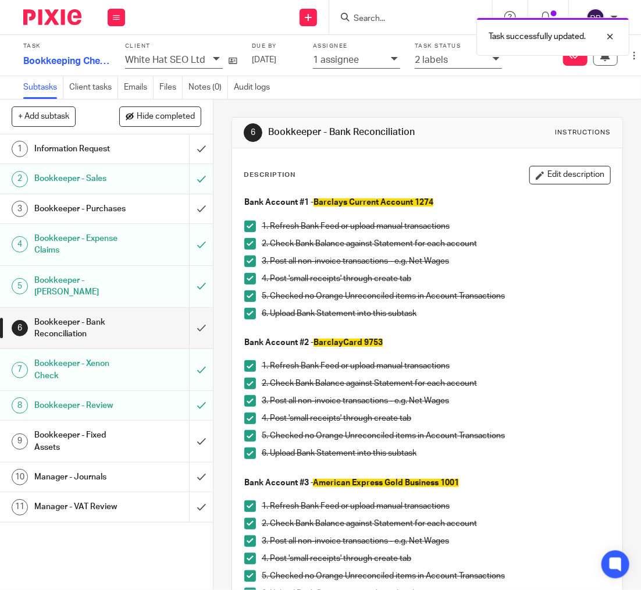
click at [100, 211] on h1 "Bookkeeper - Purchases" at bounding box center [81, 208] width 95 height 17
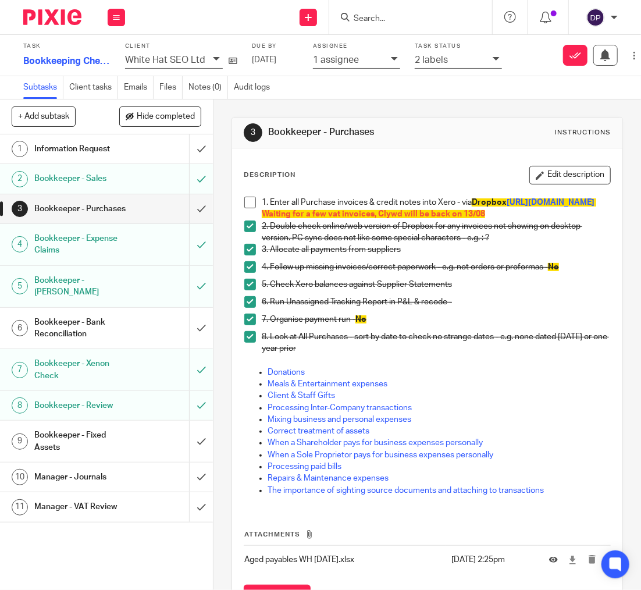
click at [90, 315] on h1 "Bookkeeper - Bank Reconciliation" at bounding box center [81, 329] width 95 height 30
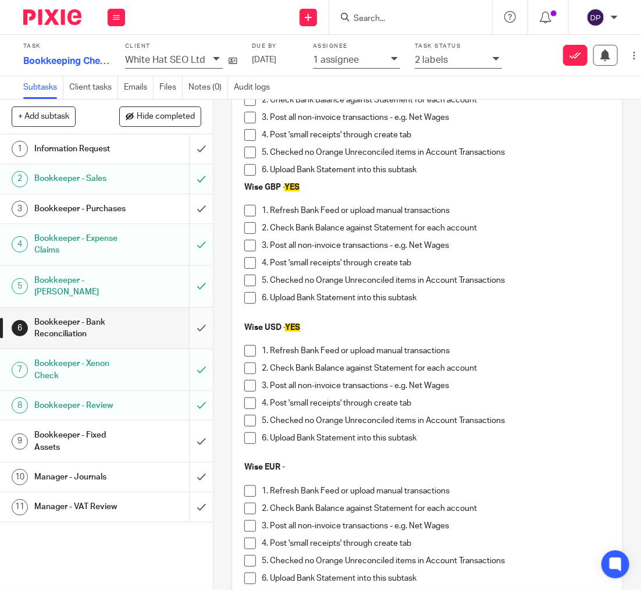
scroll to position [1505, 0]
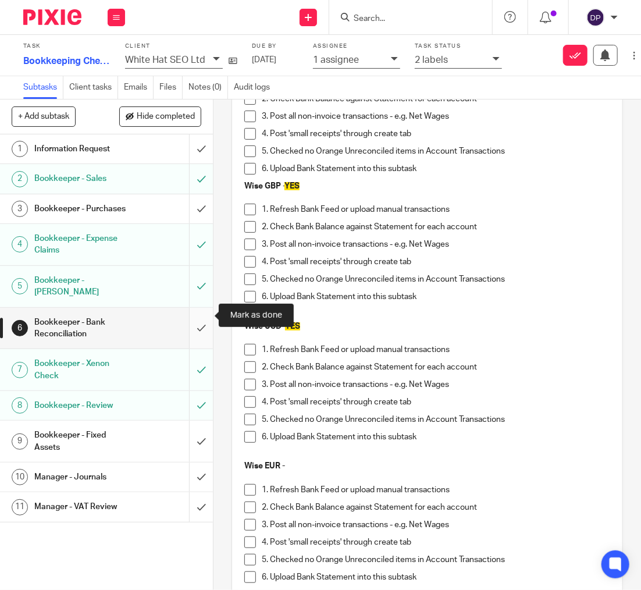
click at [202, 311] on input "submit" at bounding box center [106, 328] width 213 height 41
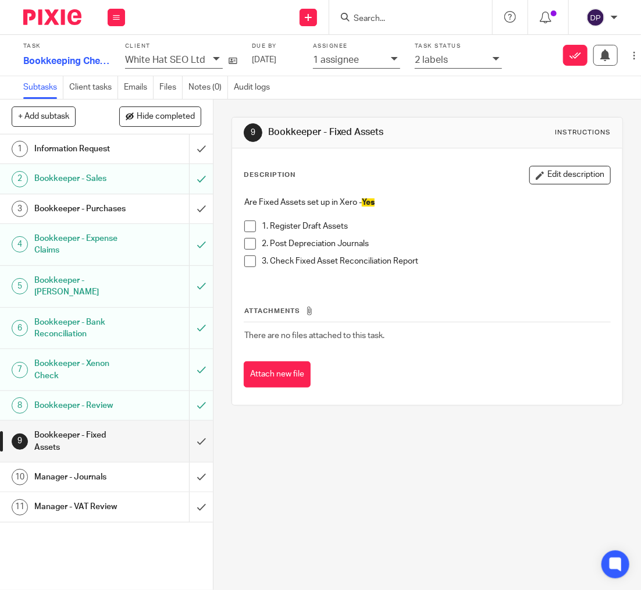
drag, startPoint x: 248, startPoint y: 227, endPoint x: 250, endPoint y: 243, distance: 16.4
click at [248, 227] on span at bounding box center [250, 226] width 12 height 12
click at [250, 243] on span at bounding box center [250, 244] width 12 height 12
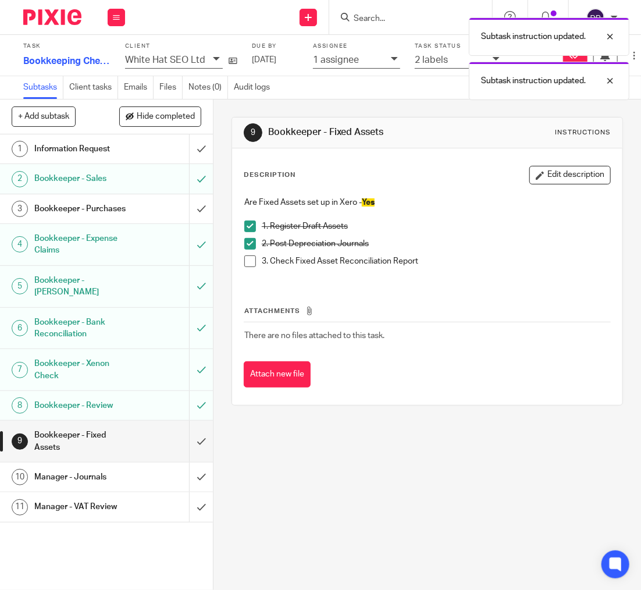
click at [253, 262] on span at bounding box center [250, 261] width 12 height 12
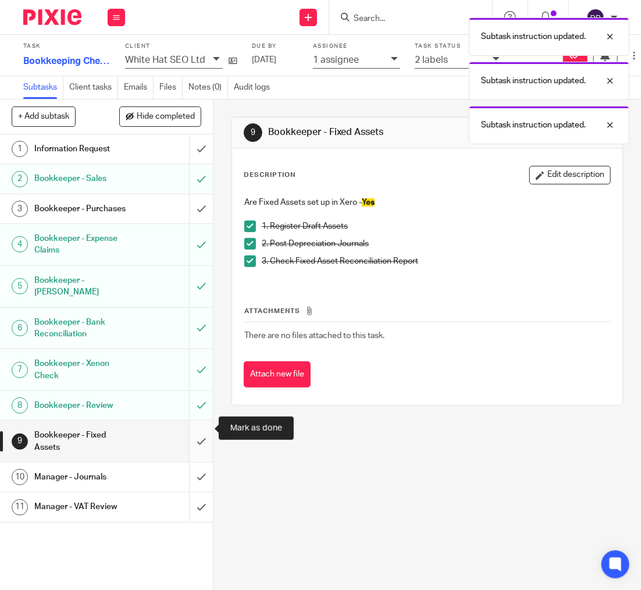
click at [198, 428] on input "submit" at bounding box center [106, 441] width 213 height 41
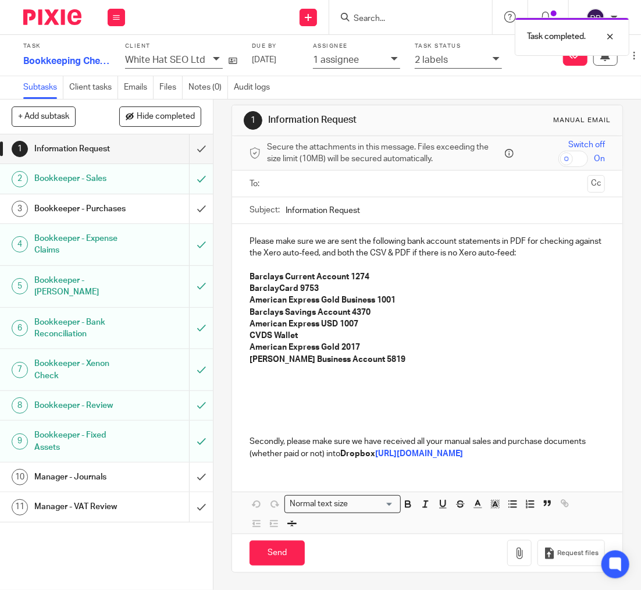
scroll to position [33, 0]
click at [126, 208] on h1 "Bookkeeper - Purchases" at bounding box center [81, 208] width 95 height 17
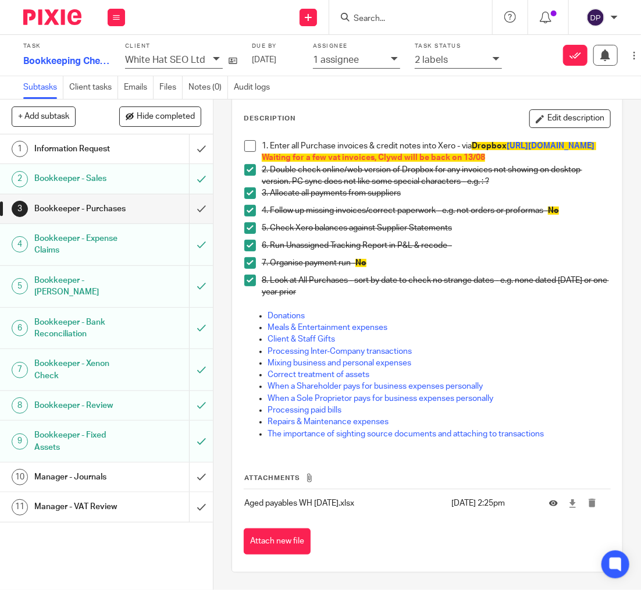
scroll to position [67, 0]
